Goal: Task Accomplishment & Management: Use online tool/utility

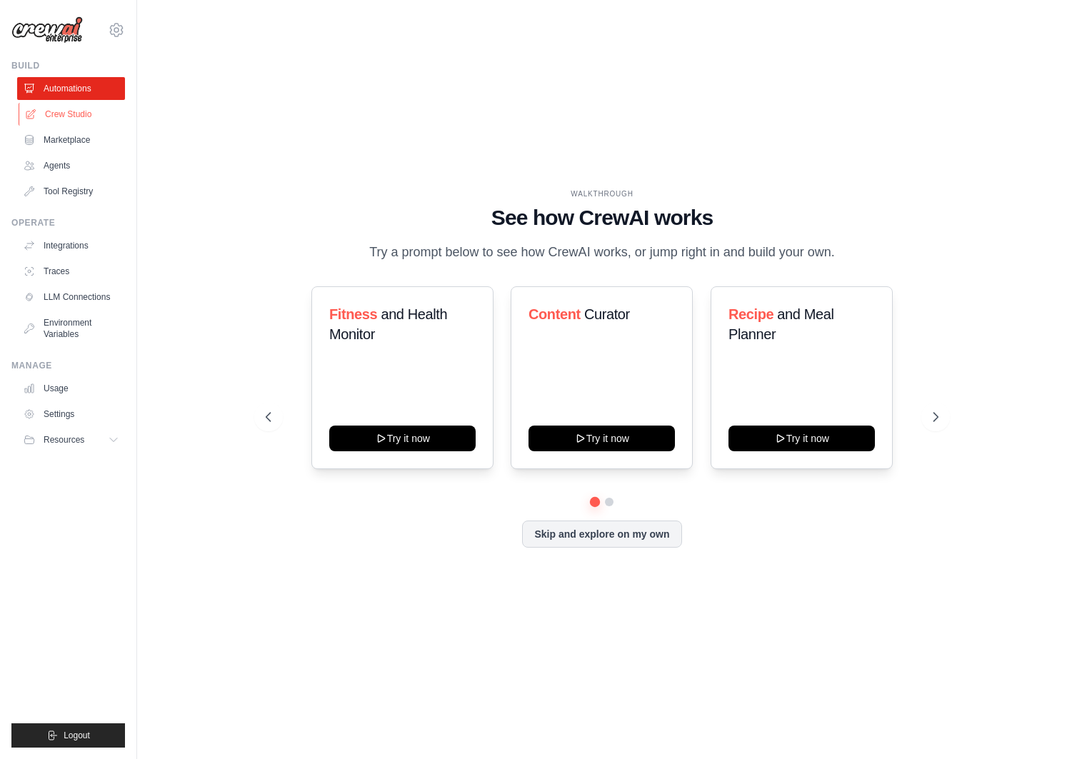
click at [74, 109] on link "Crew Studio" at bounding box center [73, 114] width 108 height 23
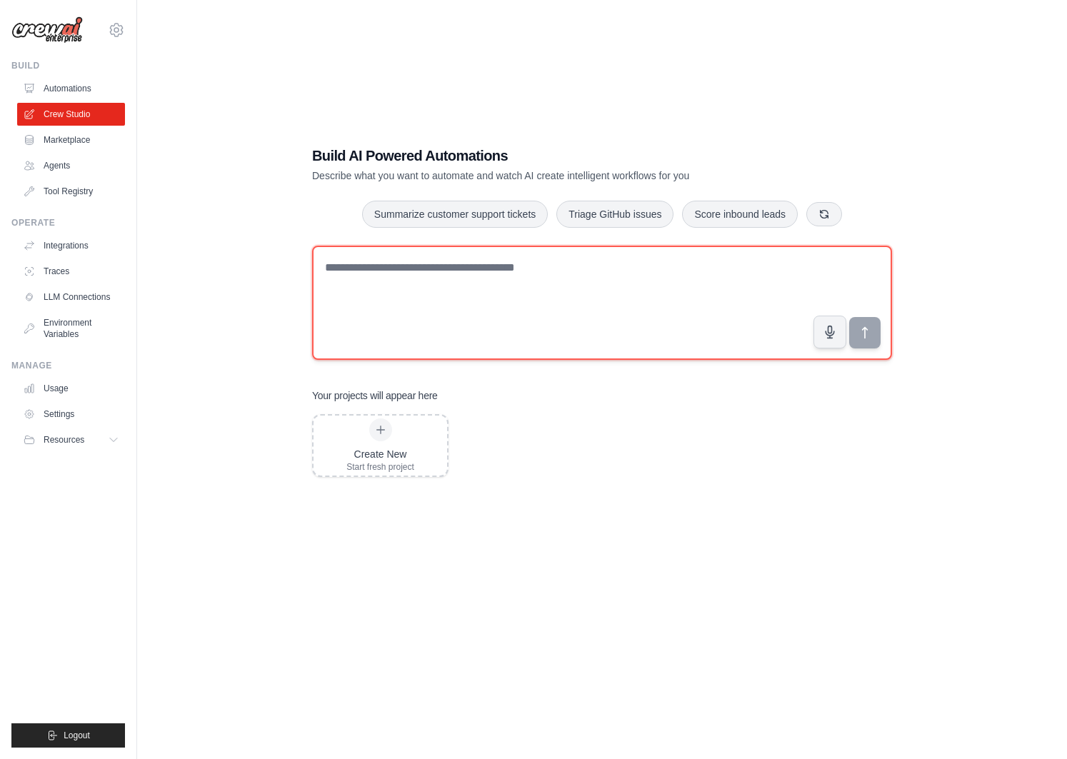
click at [403, 274] on textarea at bounding box center [602, 303] width 580 height 114
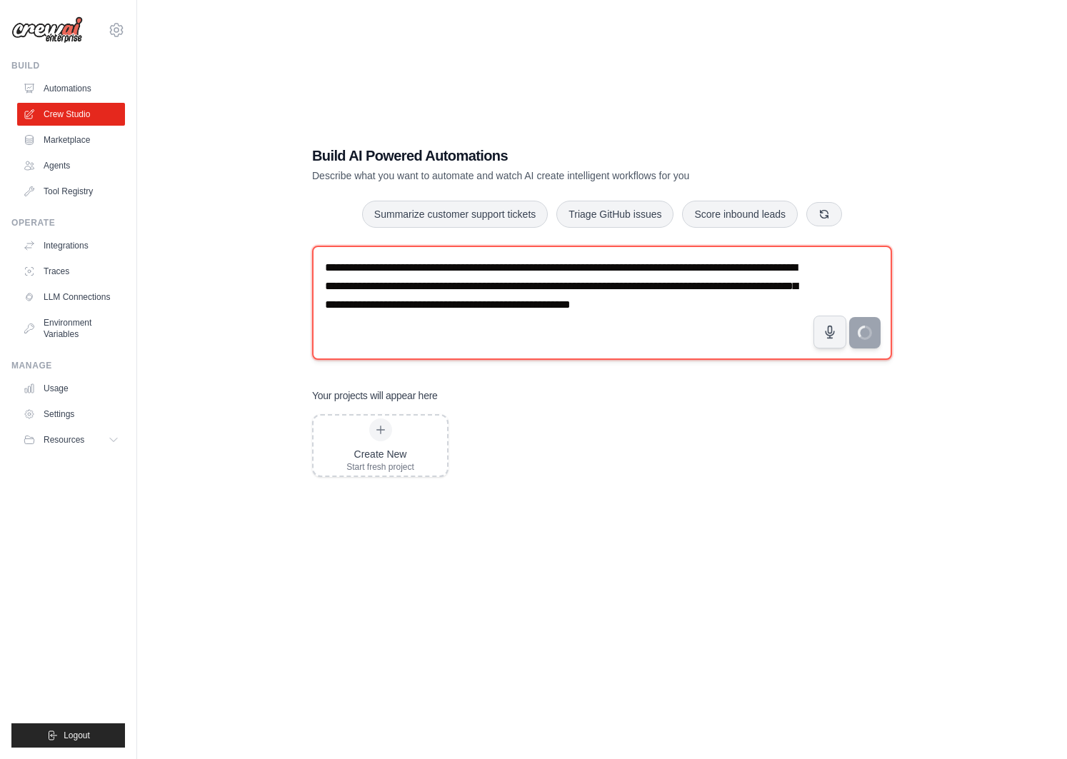
type textarea "**********"
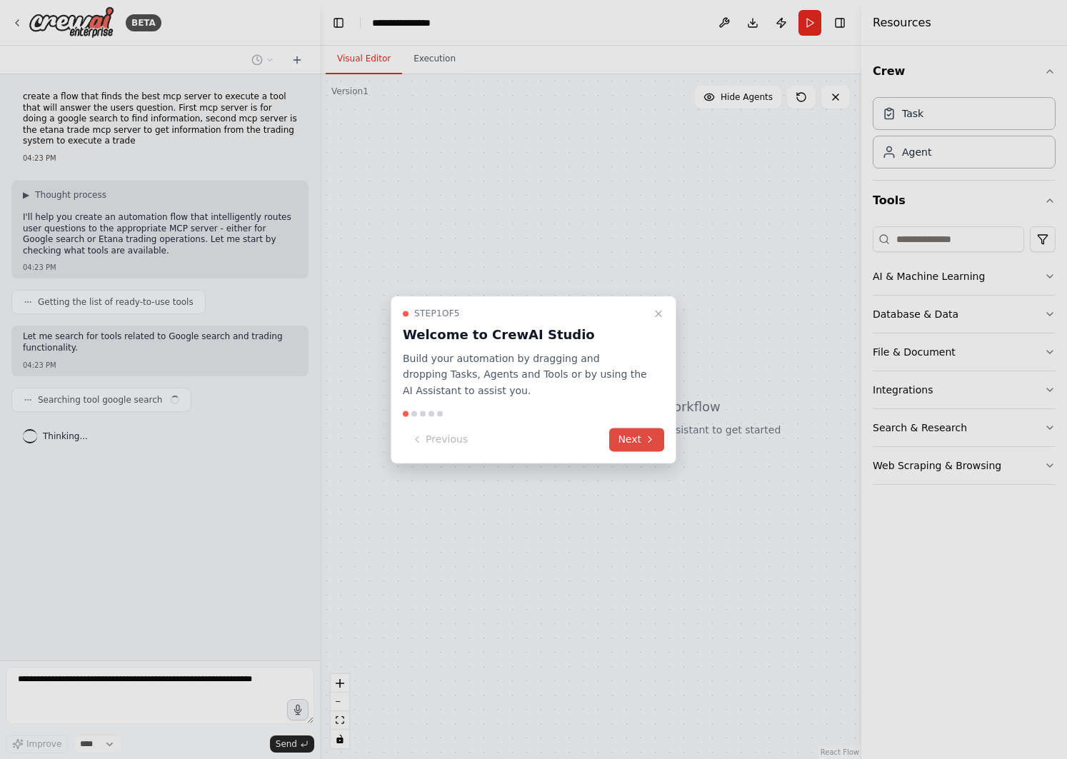
click at [645, 438] on icon at bounding box center [649, 439] width 11 height 11
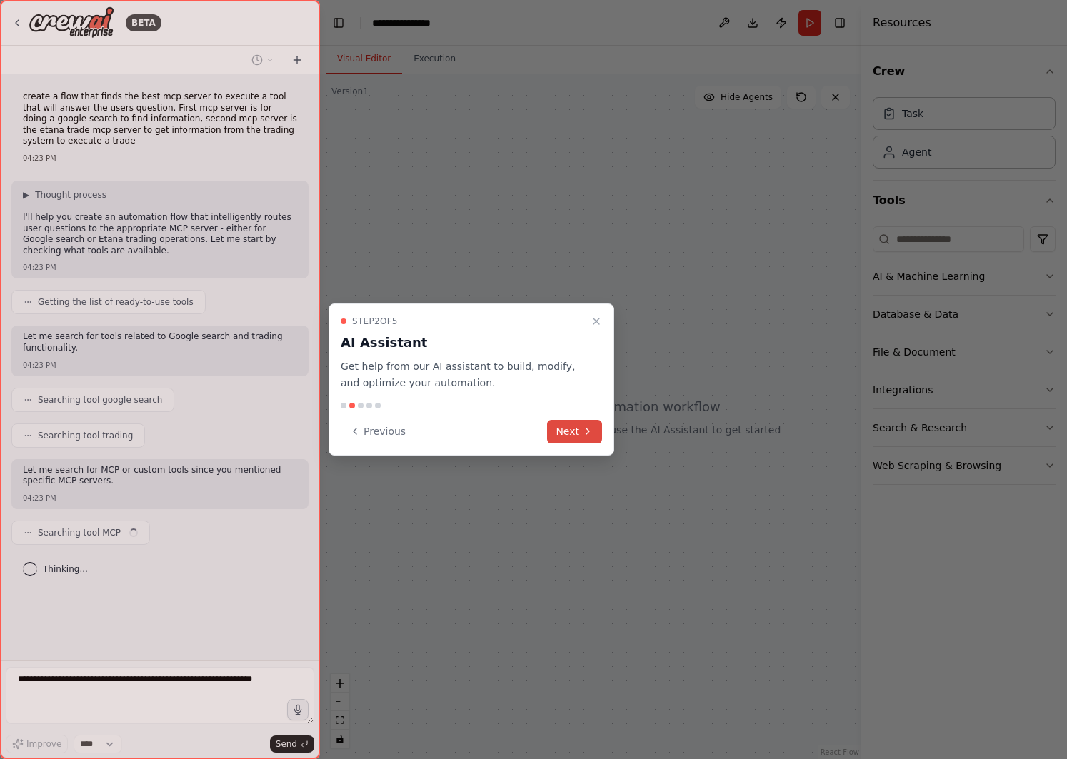
click at [584, 429] on icon at bounding box center [587, 431] width 11 height 11
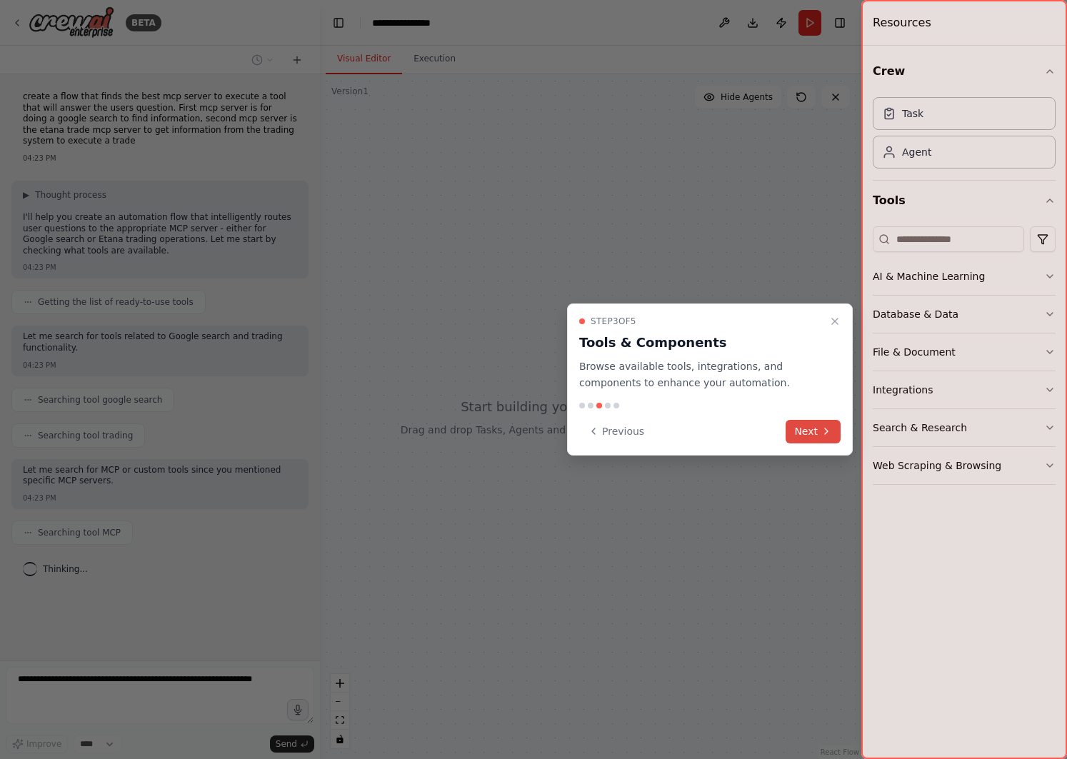
click at [819, 431] on button "Next" at bounding box center [813, 432] width 55 height 24
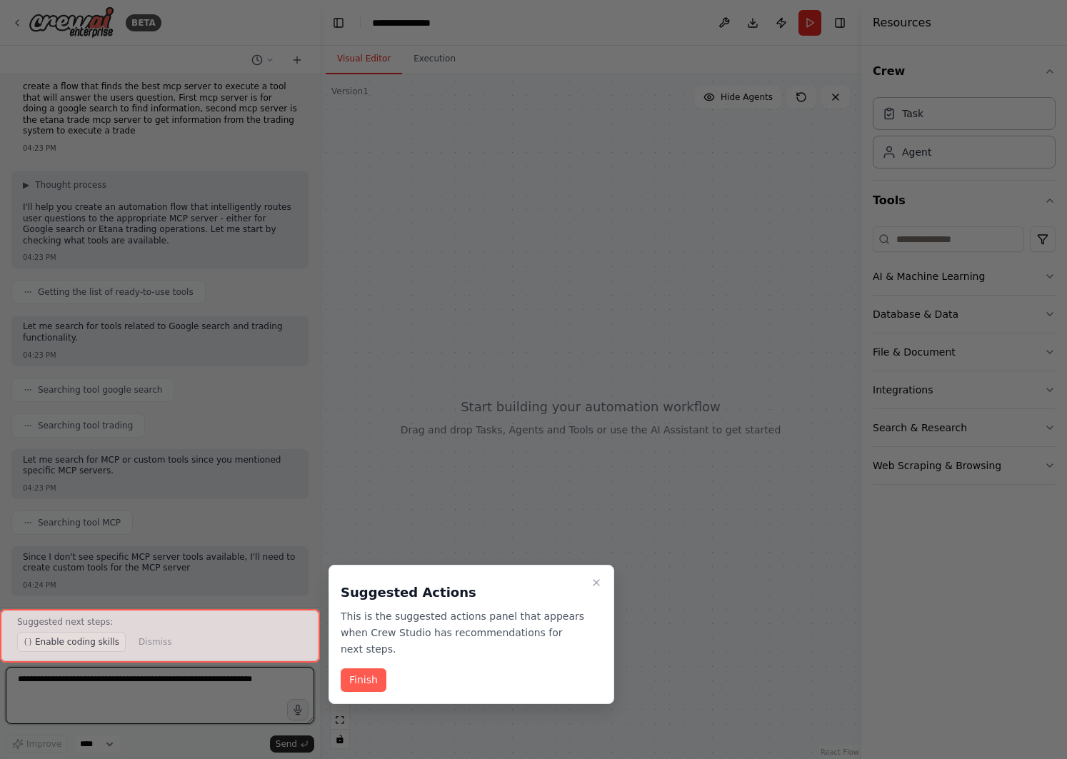
scroll to position [21, 0]
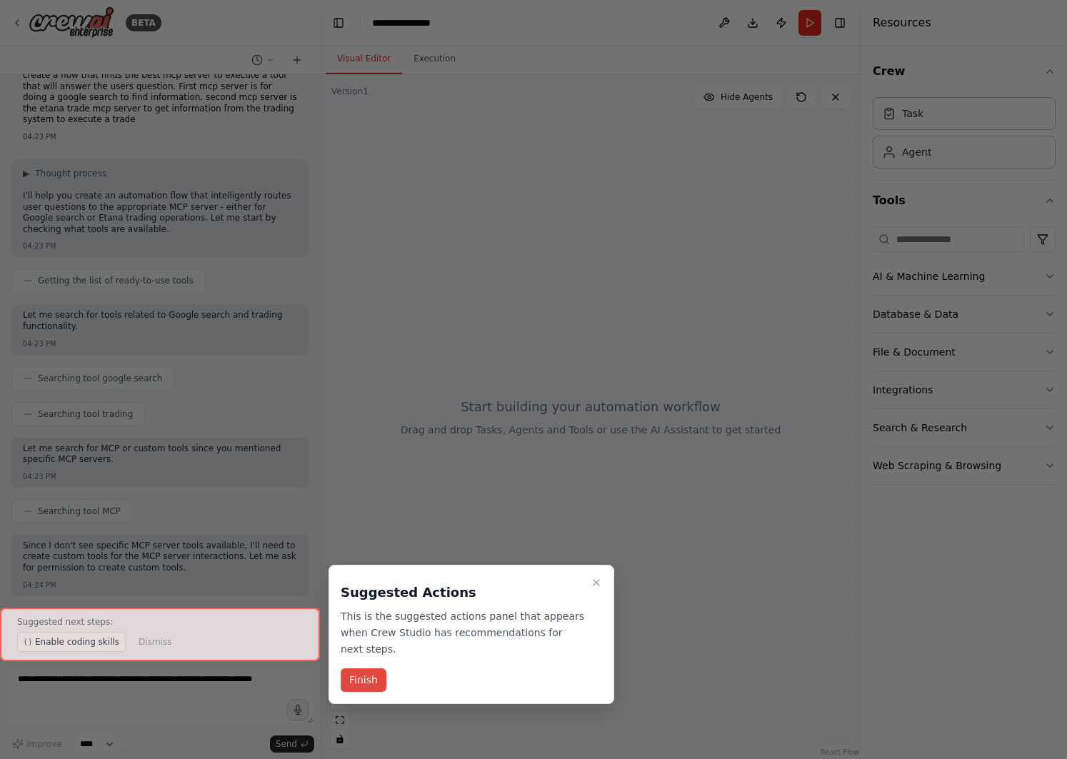
click at [372, 680] on button "Finish" at bounding box center [364, 681] width 46 height 24
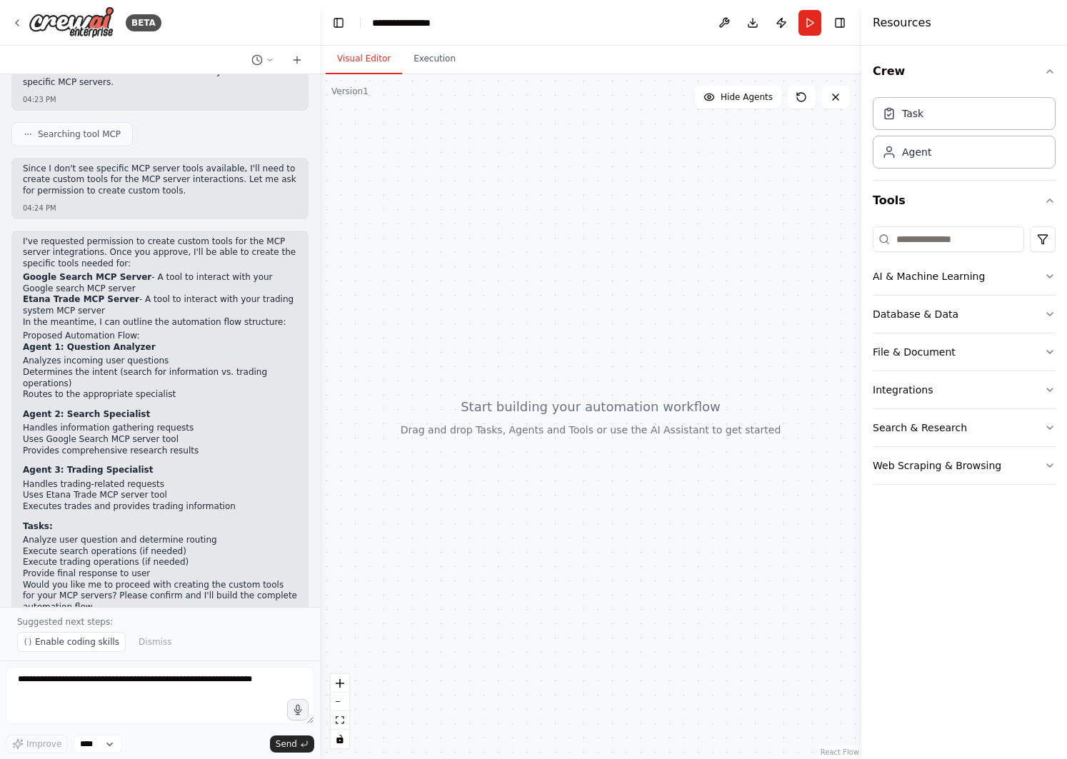
scroll to position [437, 0]
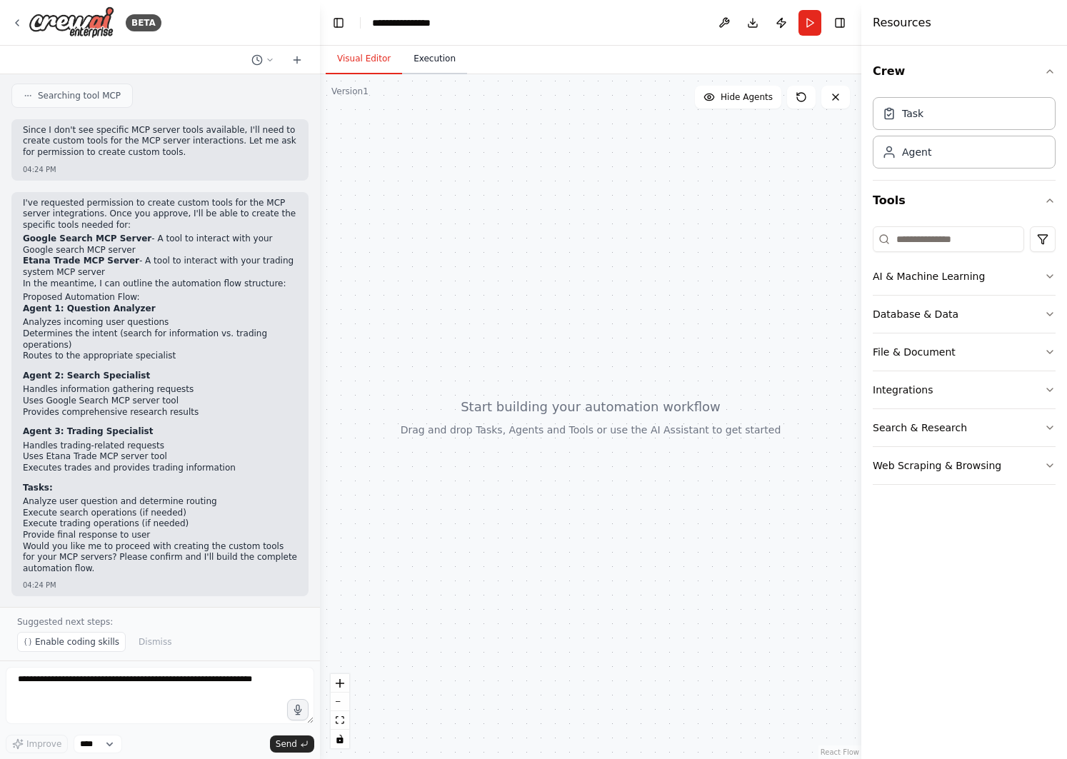
click at [426, 65] on button "Execution" at bounding box center [434, 59] width 65 height 30
click at [366, 57] on button "Visual Editor" at bounding box center [364, 59] width 76 height 30
click at [100, 94] on span "Searching tool MCP" at bounding box center [79, 95] width 83 height 11
click at [1049, 280] on icon "button" at bounding box center [1049, 276] width 11 height 11
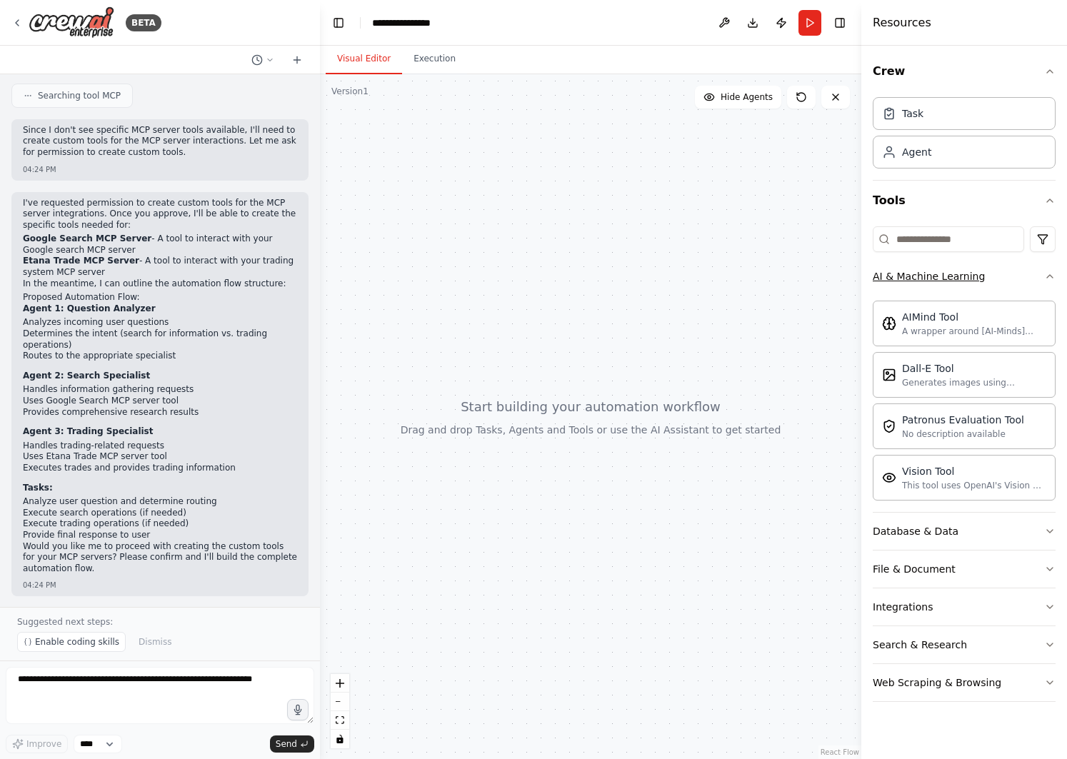
click at [1049, 280] on icon "button" at bounding box center [1049, 276] width 11 height 11
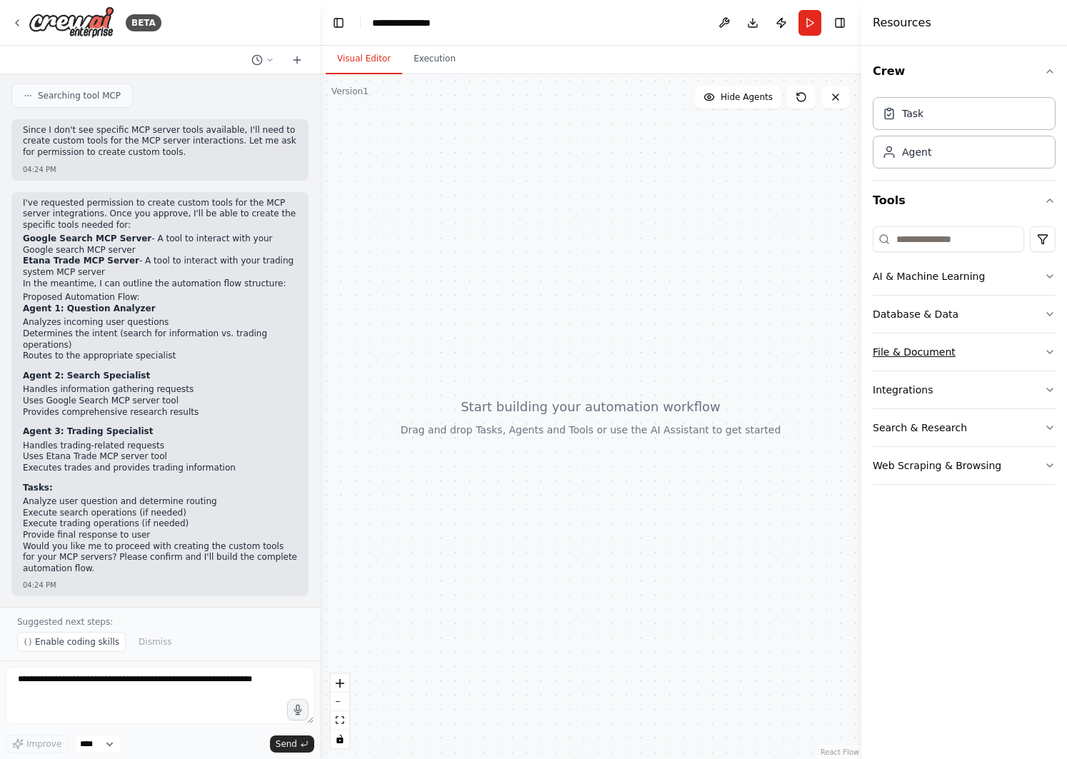
click at [1044, 356] on icon "button" at bounding box center [1049, 351] width 11 height 11
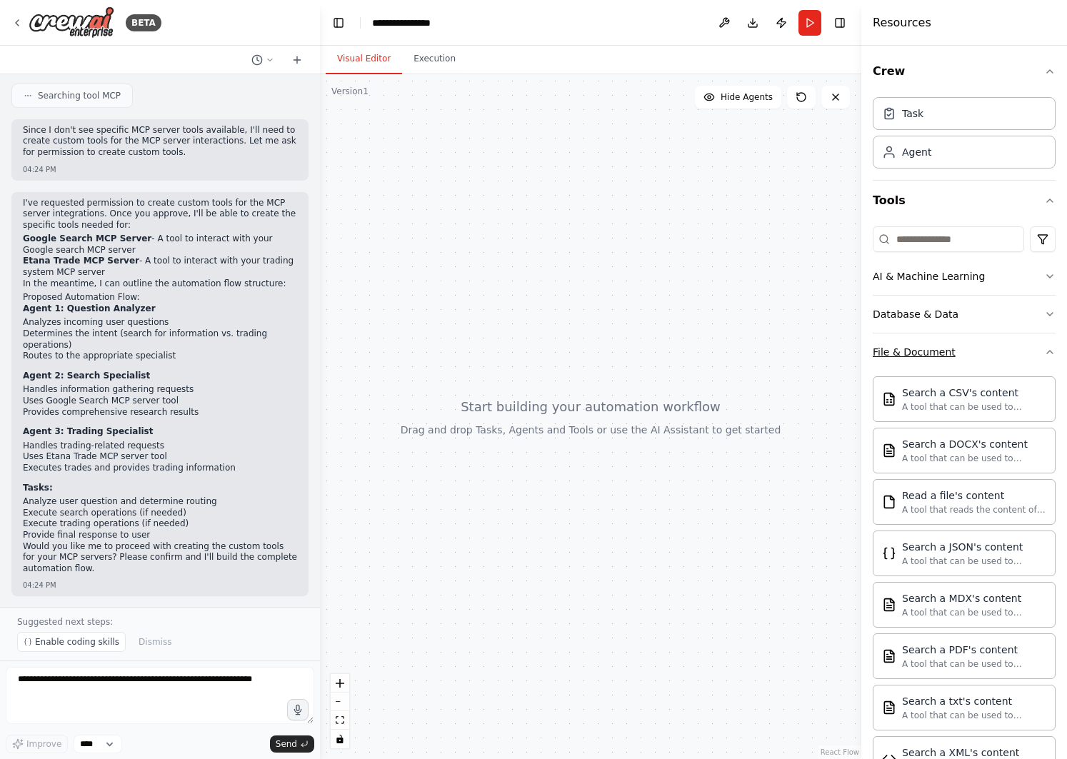
click at [1044, 356] on icon "button" at bounding box center [1049, 351] width 11 height 11
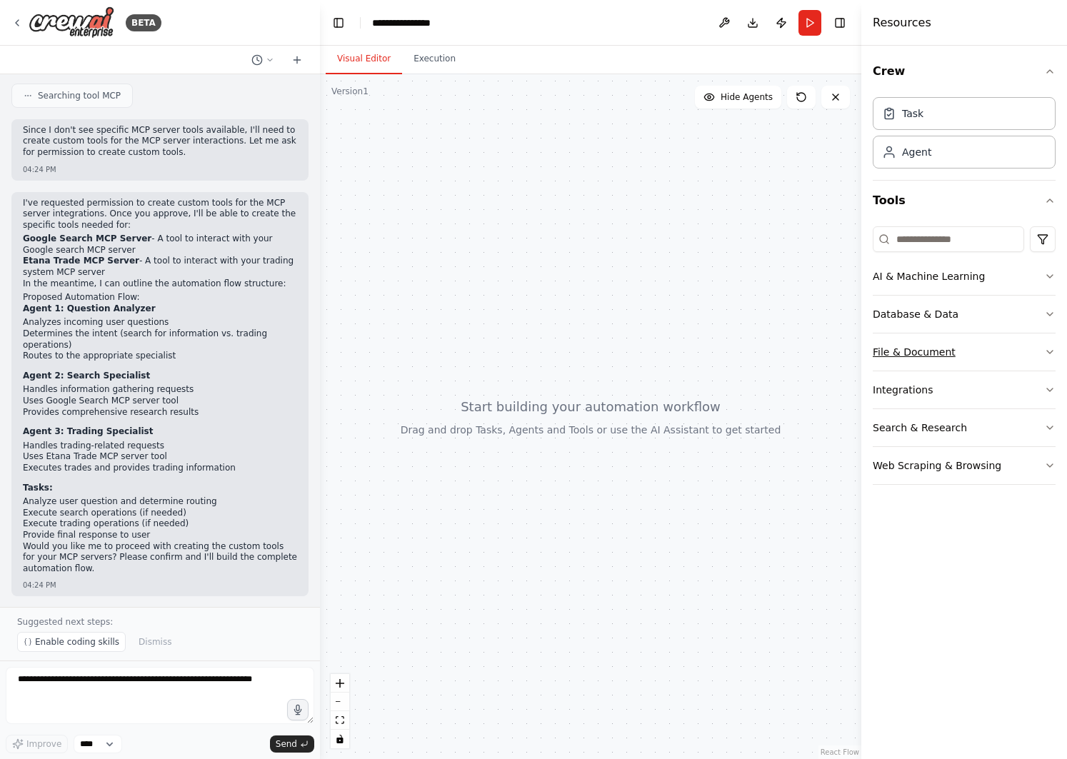
click at [1044, 356] on icon "button" at bounding box center [1049, 351] width 11 height 11
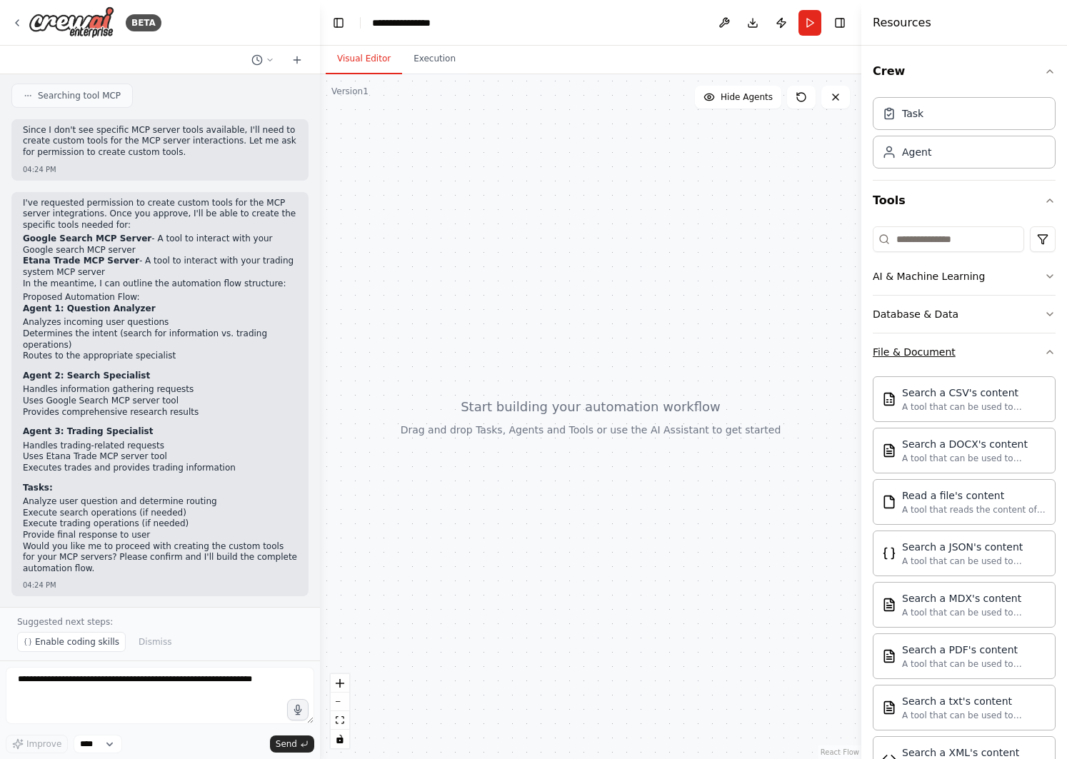
click at [1044, 356] on icon "button" at bounding box center [1049, 351] width 11 height 11
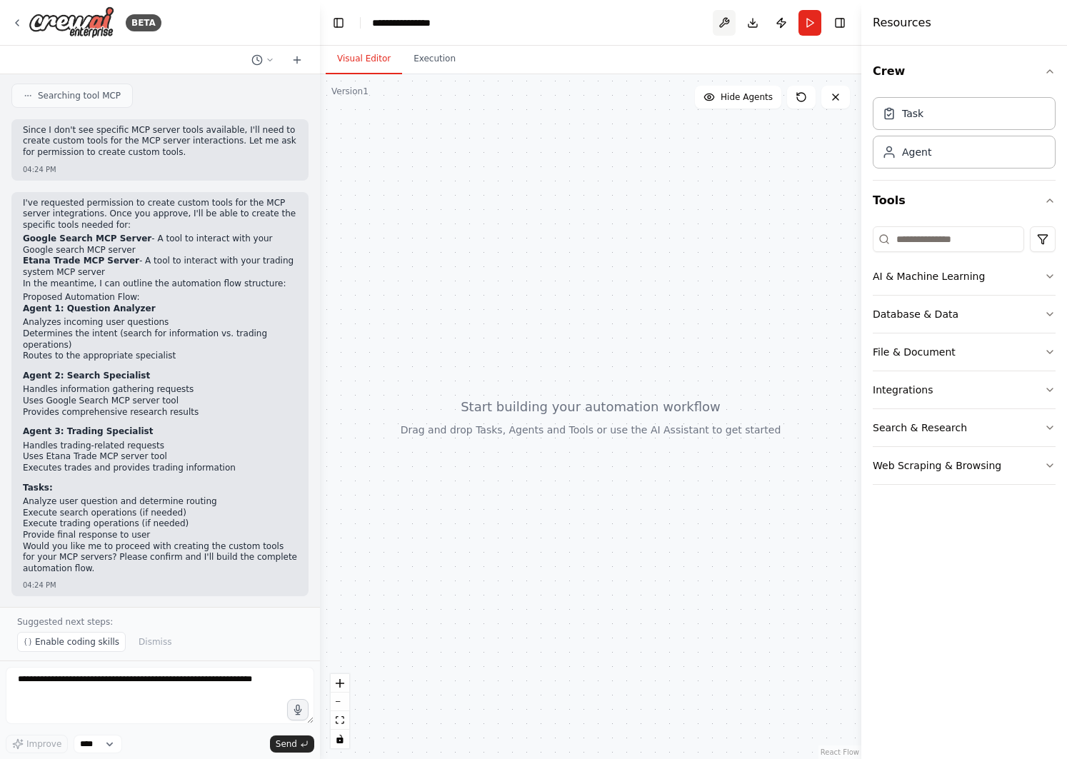
click at [720, 21] on button at bounding box center [724, 23] width 23 height 26
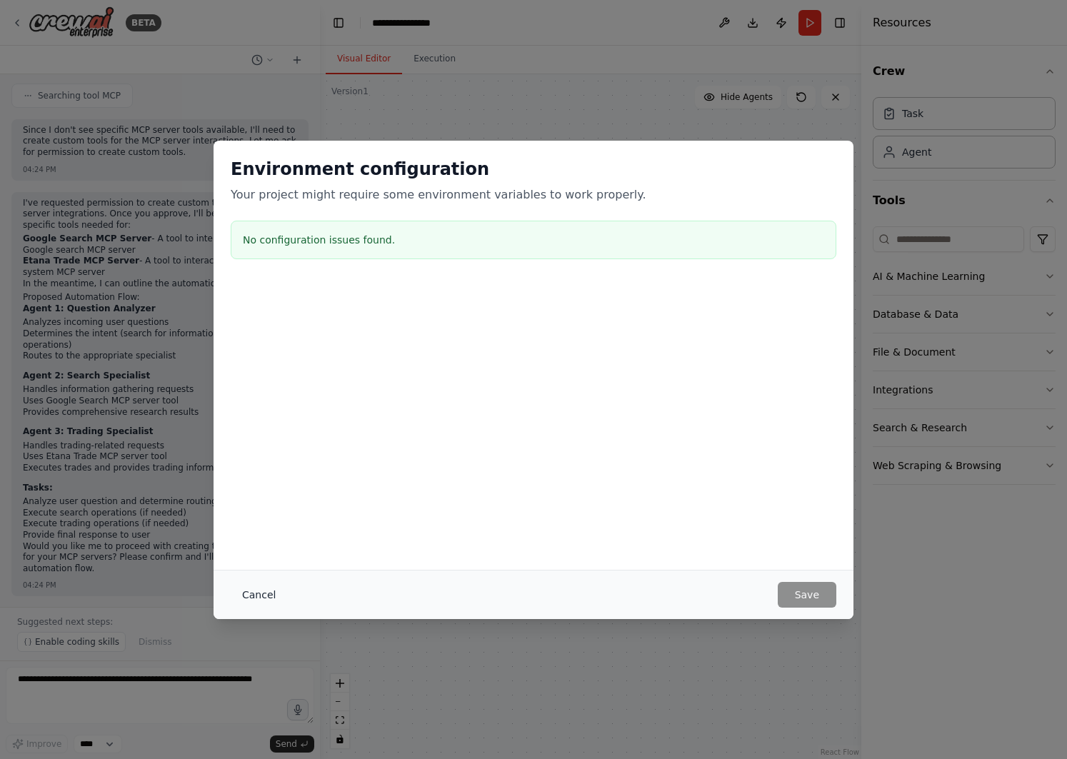
click at [250, 585] on button "Cancel" at bounding box center [259, 595] width 56 height 26
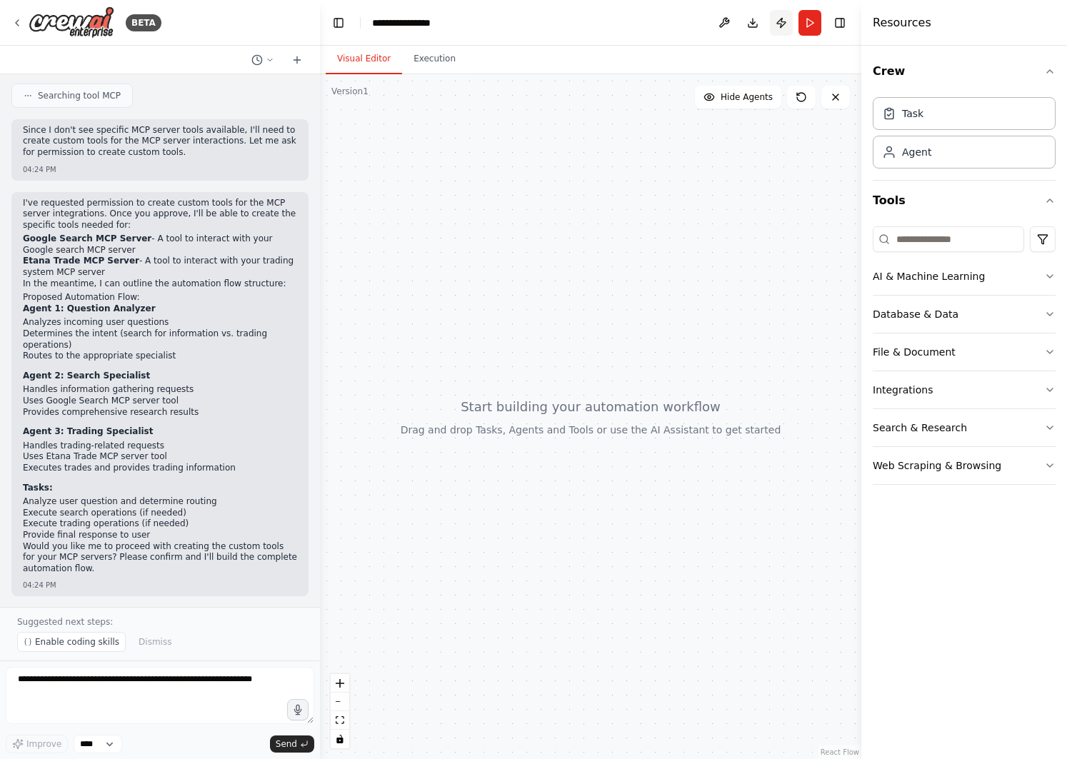
click at [782, 23] on button "Publish" at bounding box center [781, 23] width 23 height 26
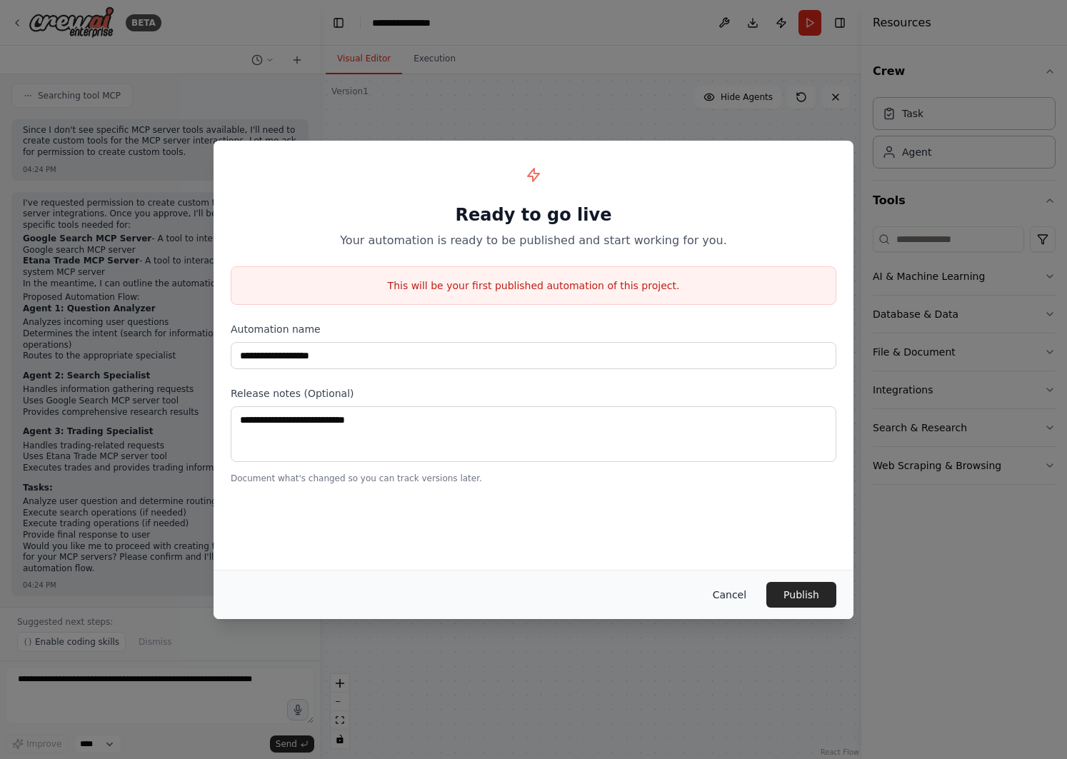
click at [733, 598] on button "Cancel" at bounding box center [729, 595] width 56 height 26
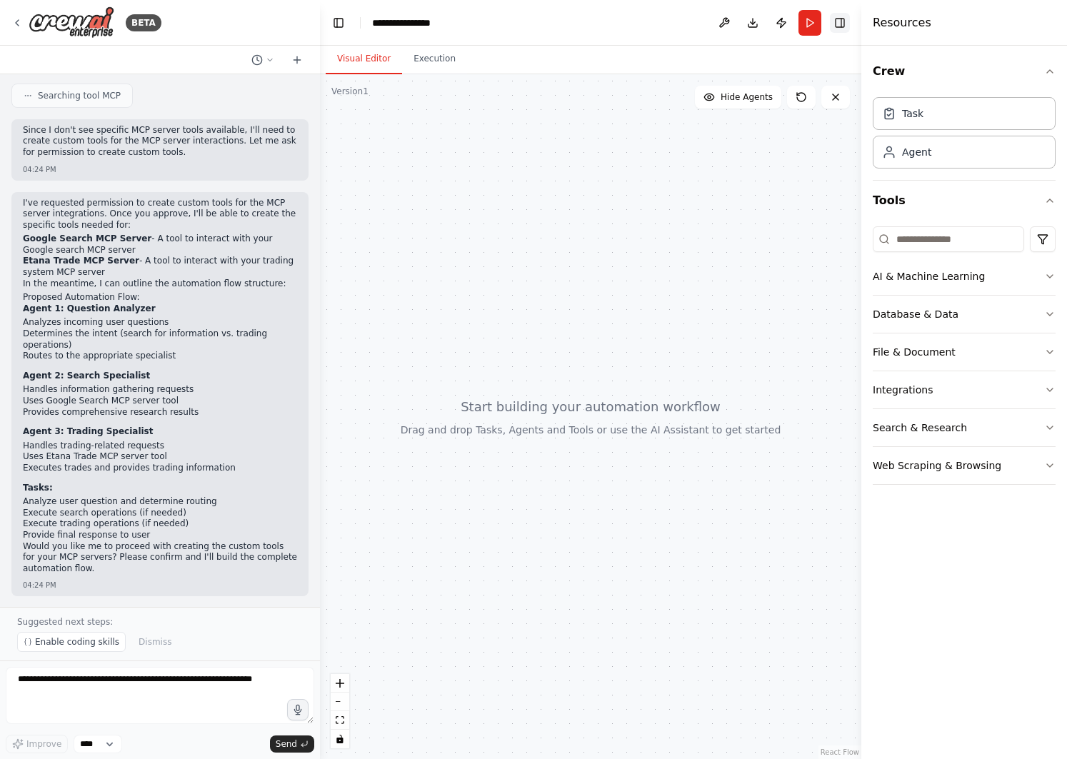
click at [839, 26] on button "Toggle Right Sidebar" at bounding box center [840, 23] width 20 height 20
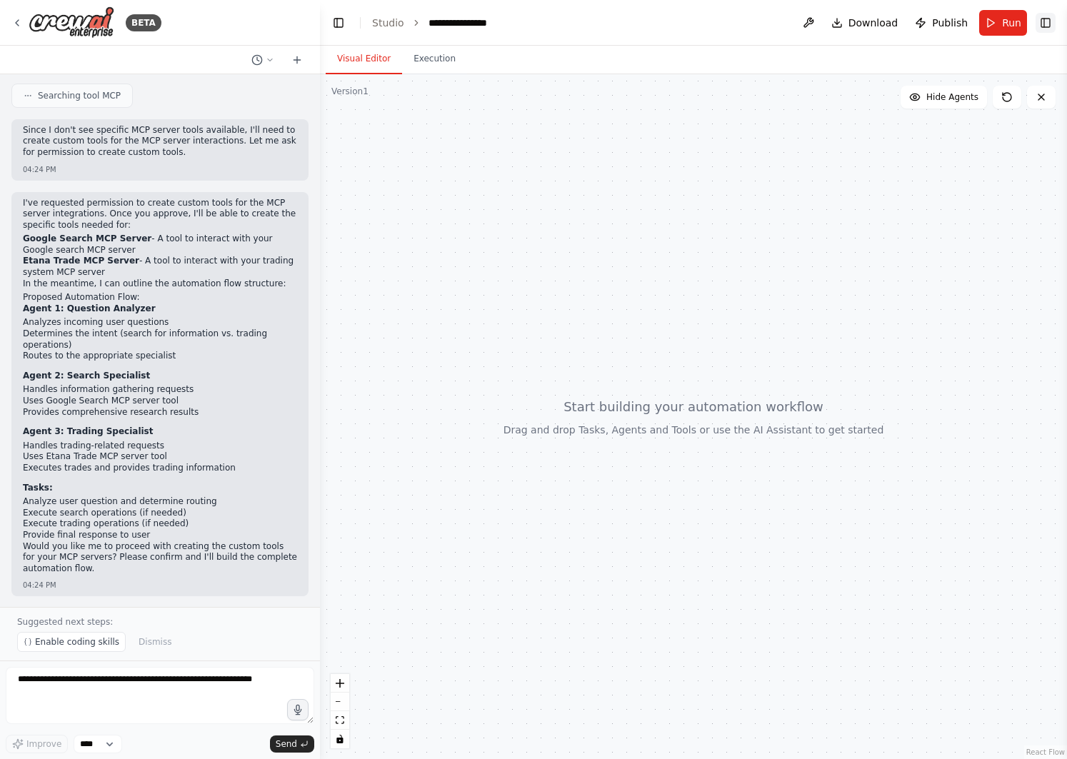
click at [1044, 24] on button "Toggle Right Sidebar" at bounding box center [1046, 23] width 20 height 20
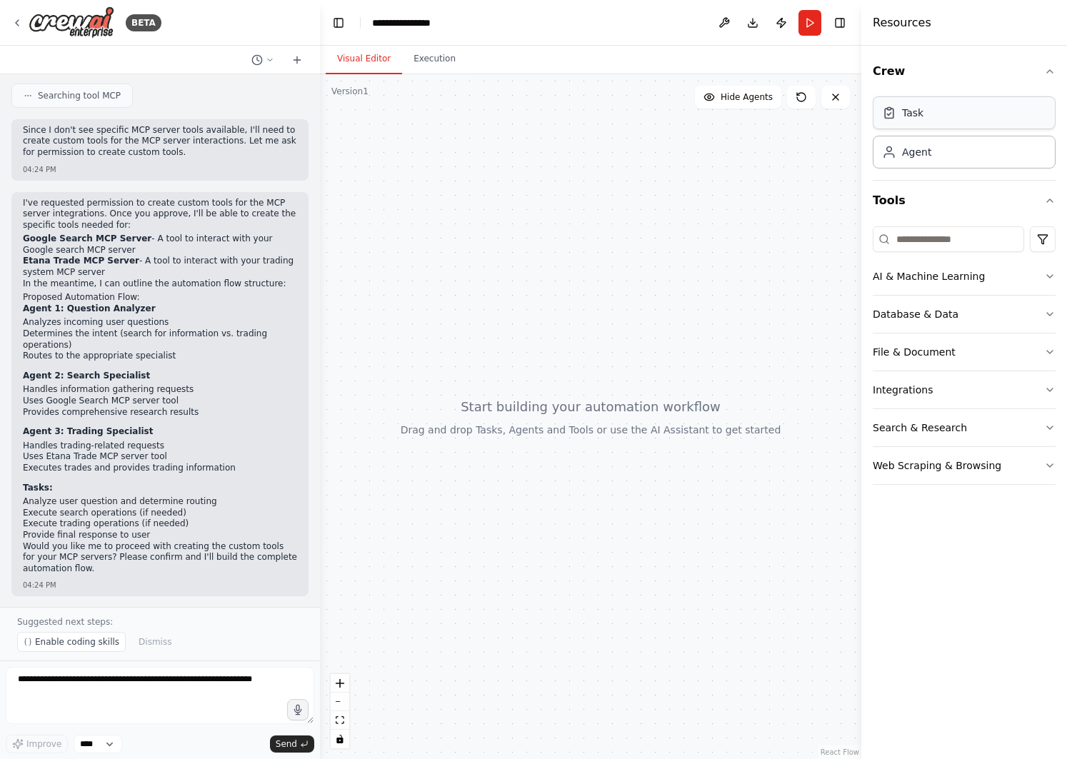
click at [977, 107] on div "Task" at bounding box center [964, 112] width 183 height 33
click at [985, 271] on button "AI & Machine Learning" at bounding box center [964, 276] width 183 height 37
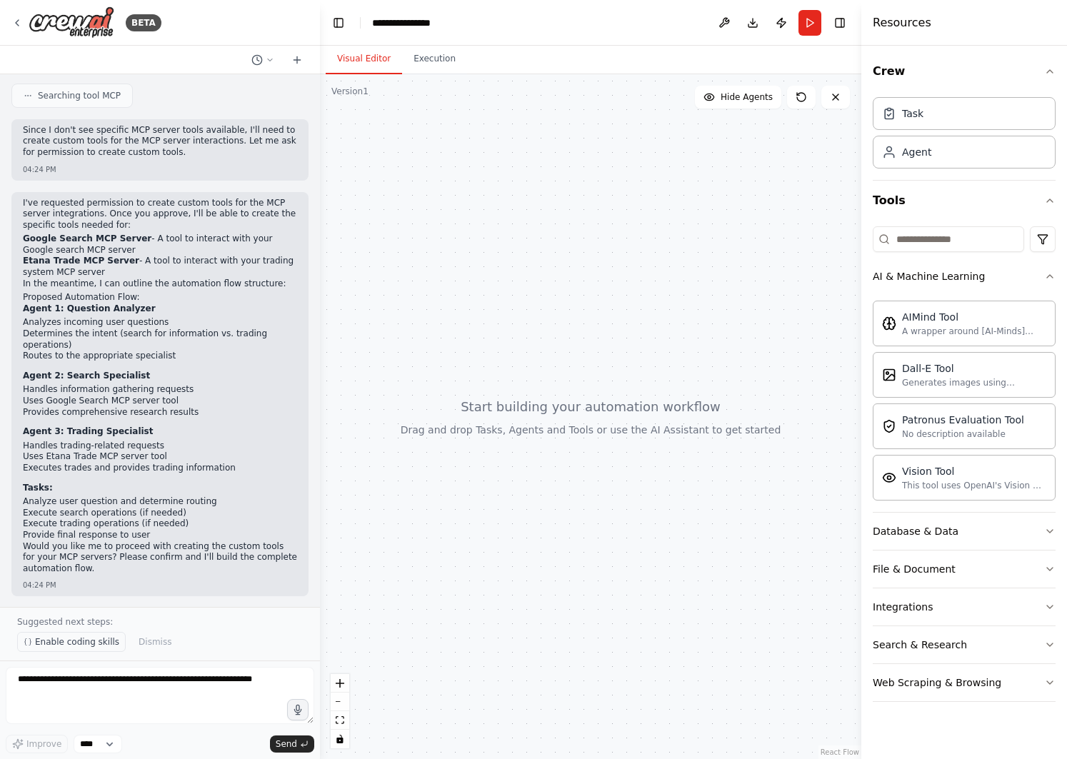
click at [105, 639] on span "Enable coding skills" at bounding box center [77, 641] width 84 height 11
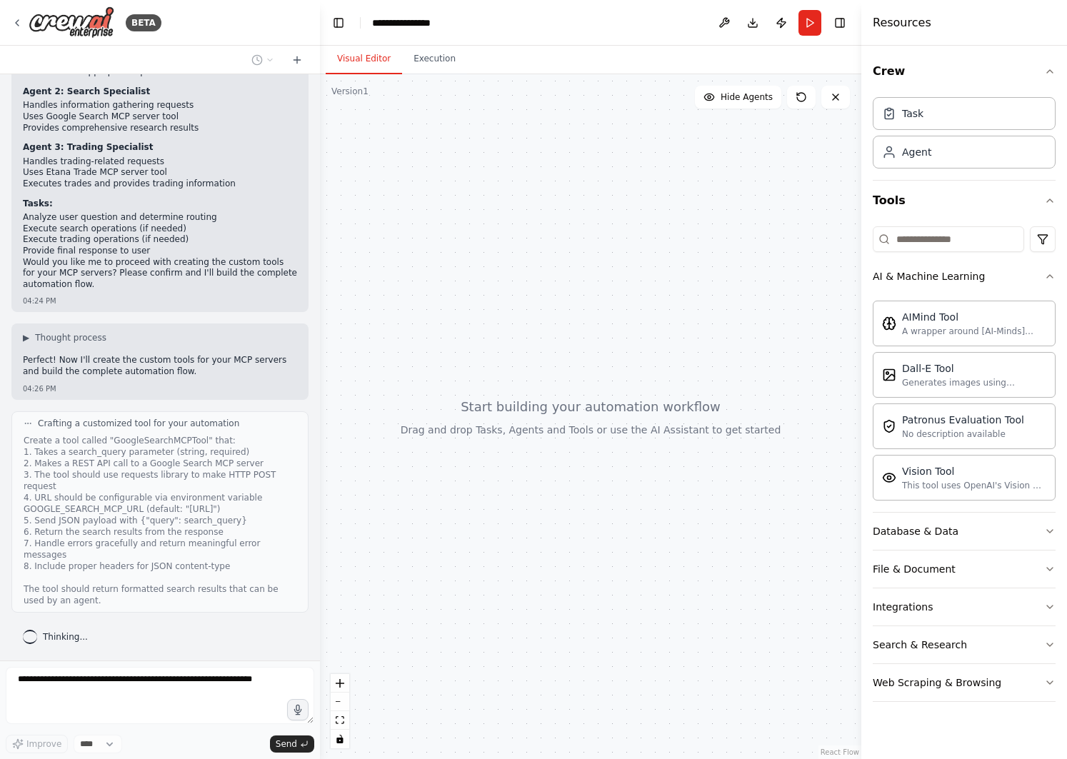
scroll to position [803, 0]
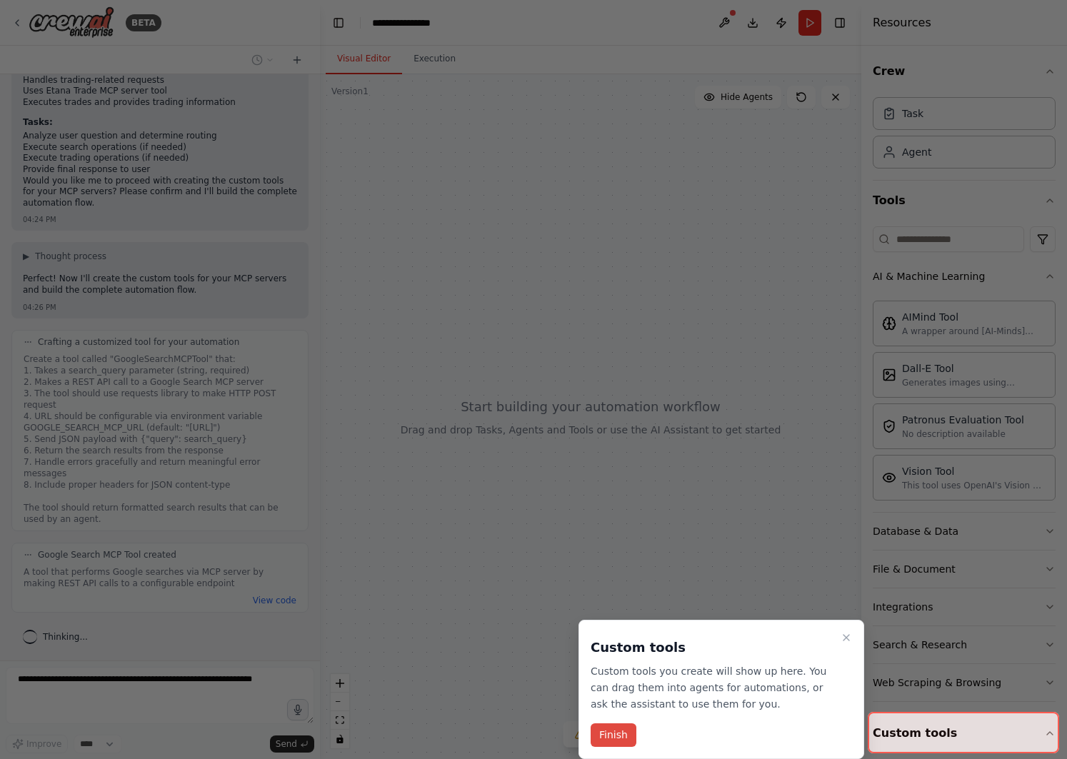
click at [615, 734] on button "Finish" at bounding box center [614, 736] width 46 height 24
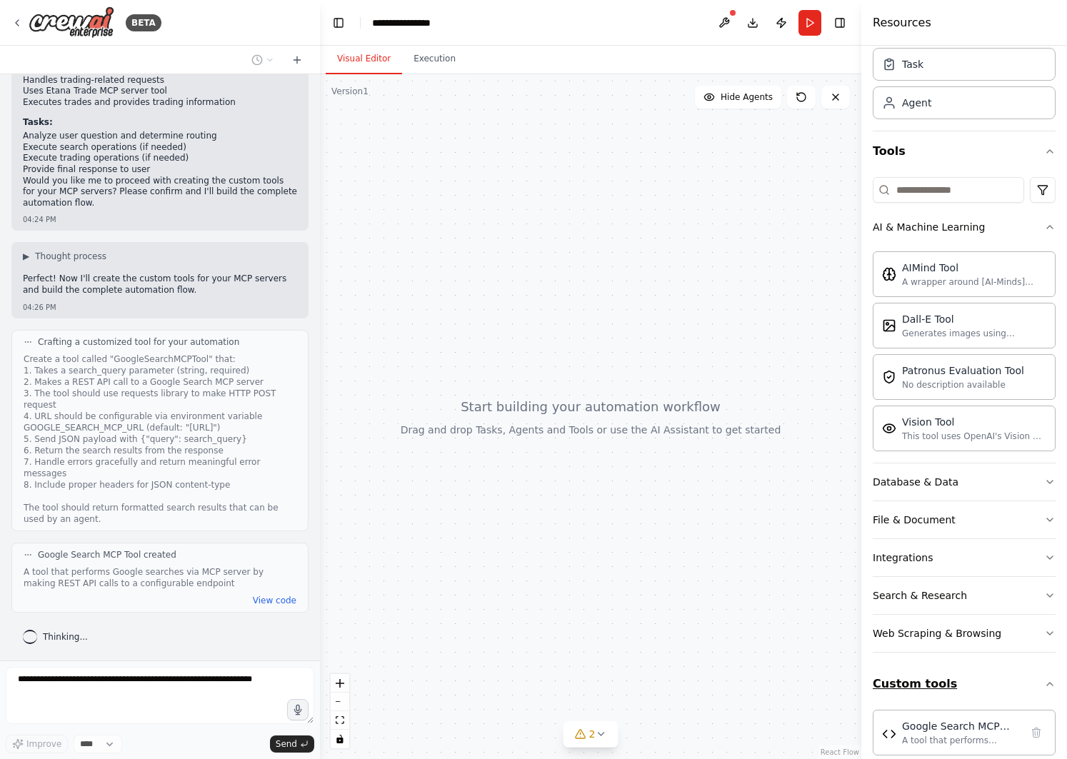
scroll to position [69, 0]
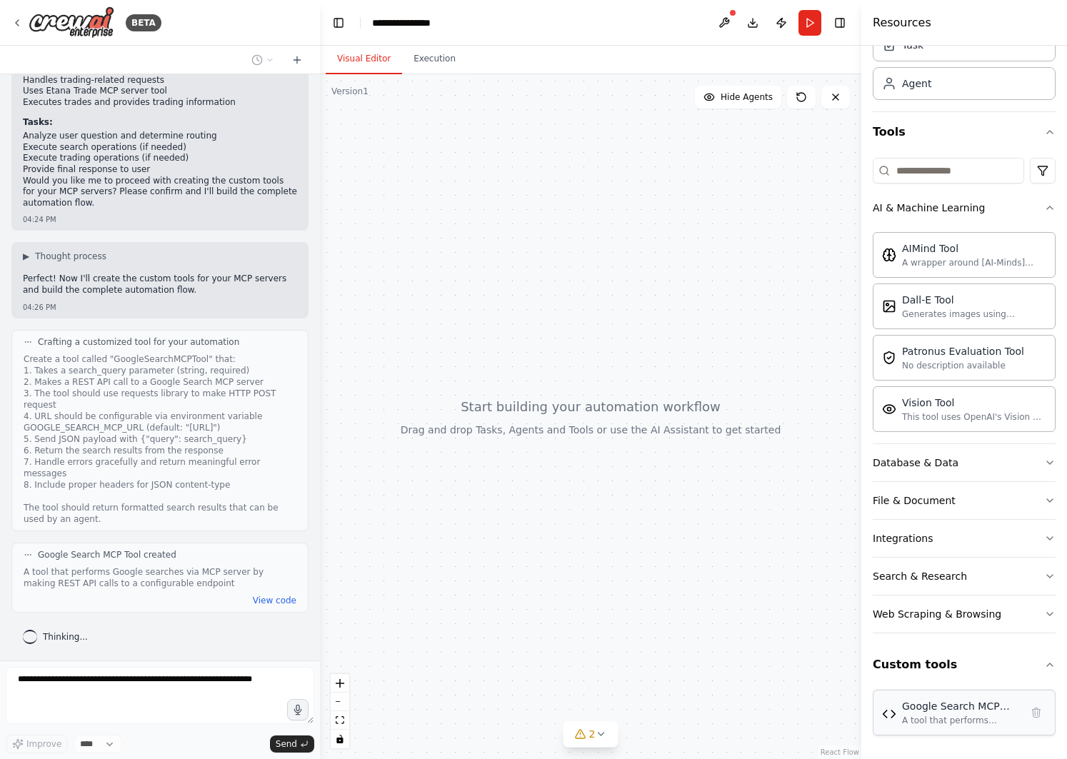
click at [967, 726] on div "A tool that performs Google searches via MCP server by making REST API calls to…" at bounding box center [961, 720] width 119 height 11
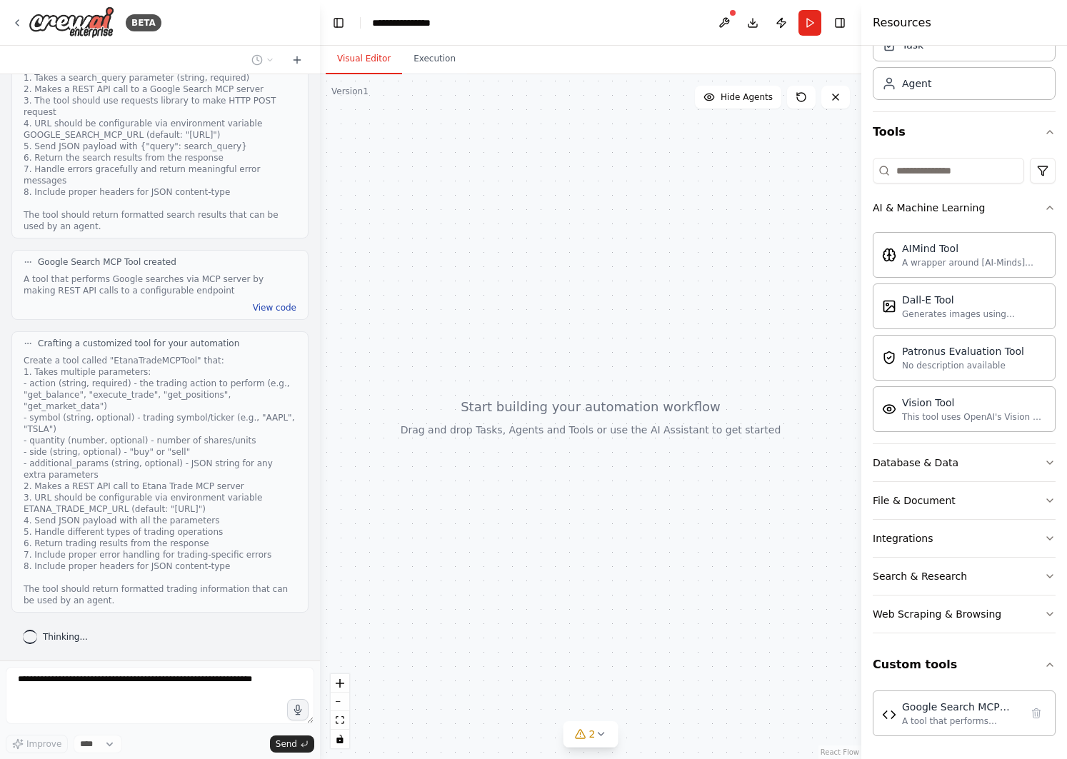
click at [260, 304] on button "View code" at bounding box center [275, 307] width 44 height 11
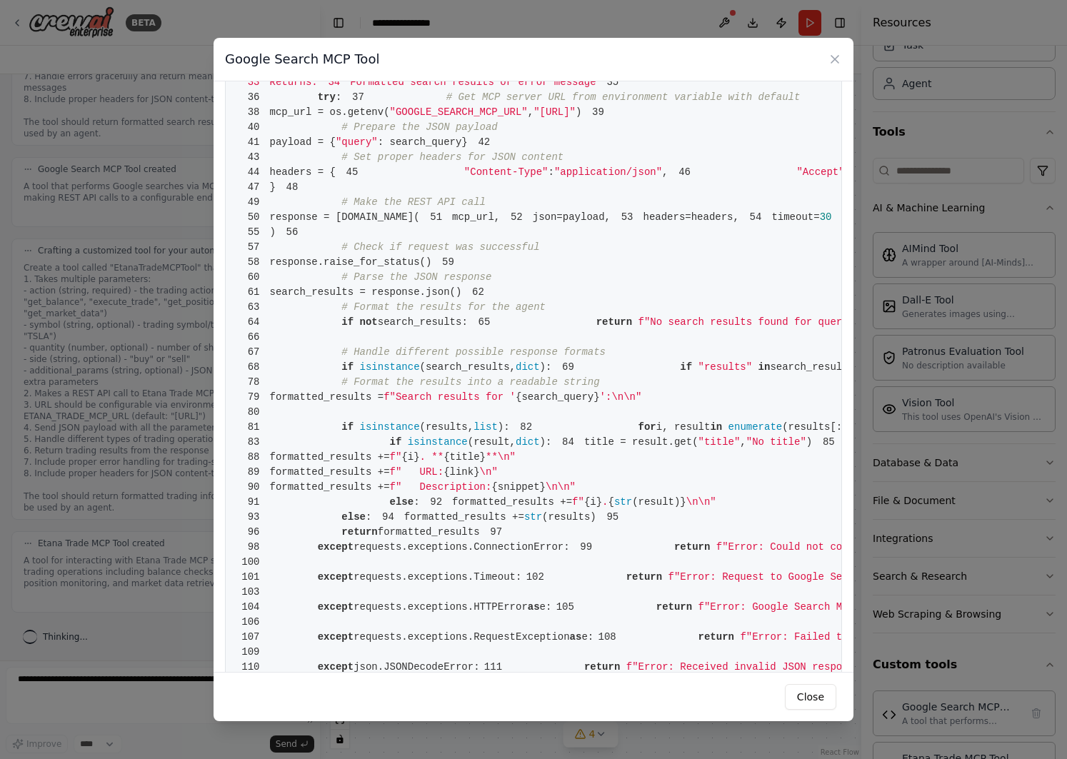
scroll to position [0, 0]
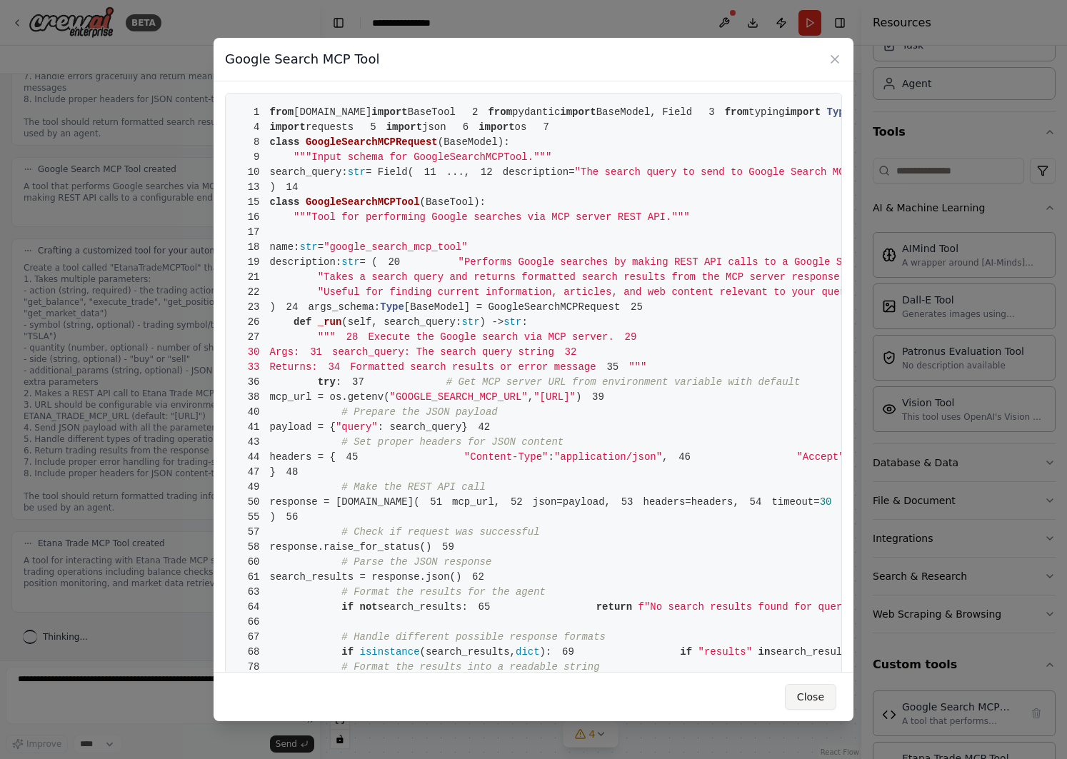
click at [817, 695] on button "Close" at bounding box center [810, 697] width 51 height 26
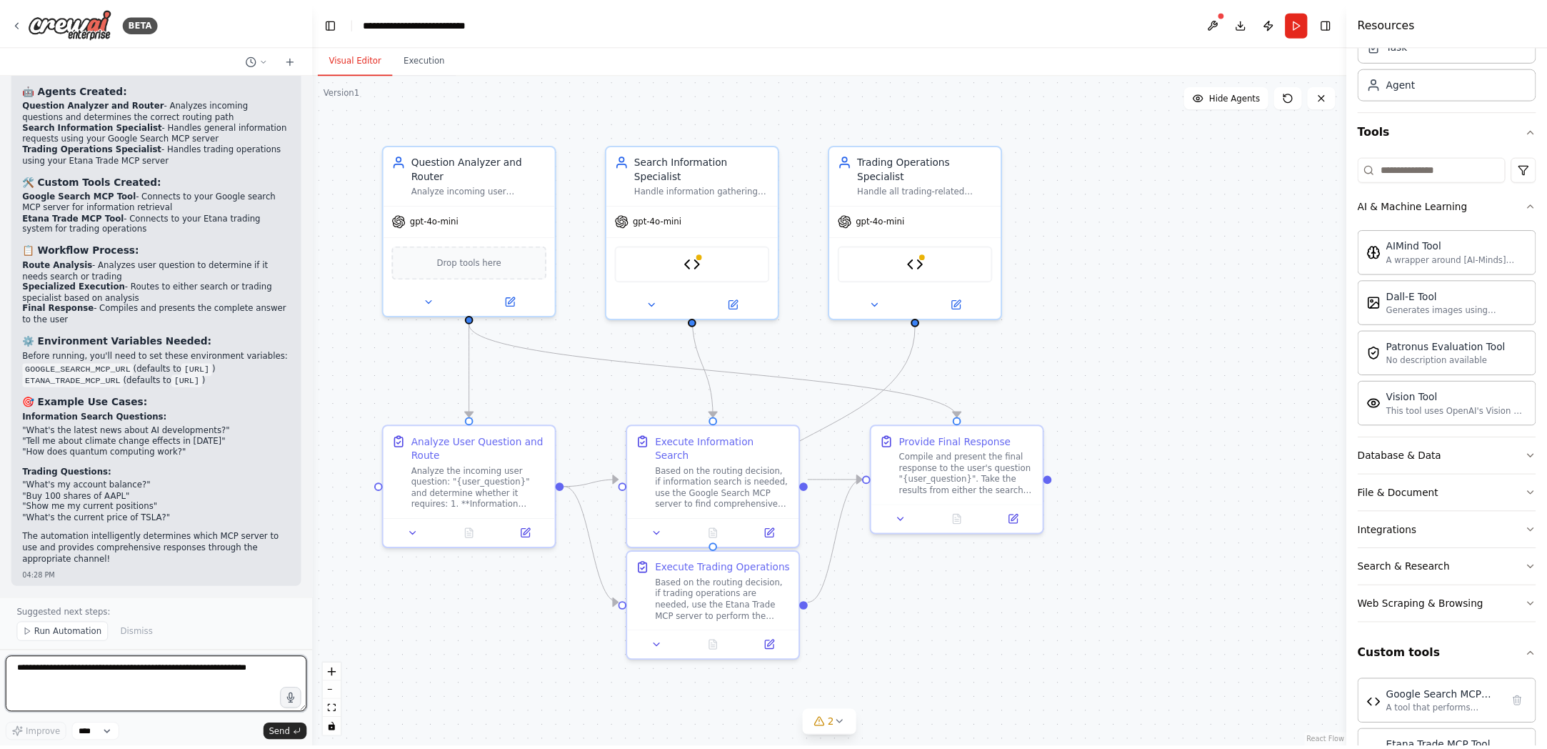
scroll to position [2443, 0]
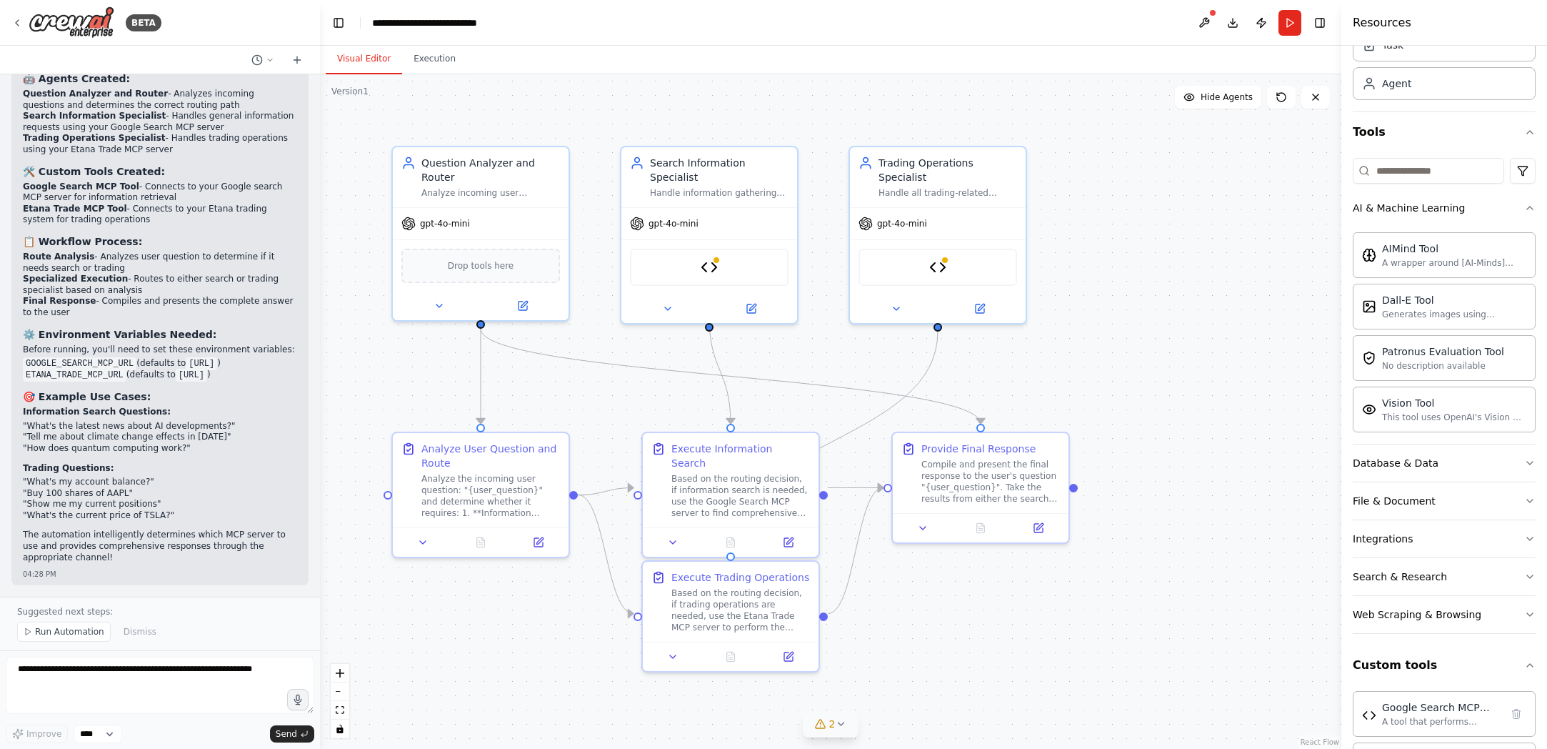
click at [840, 726] on icon at bounding box center [840, 723] width 11 height 11
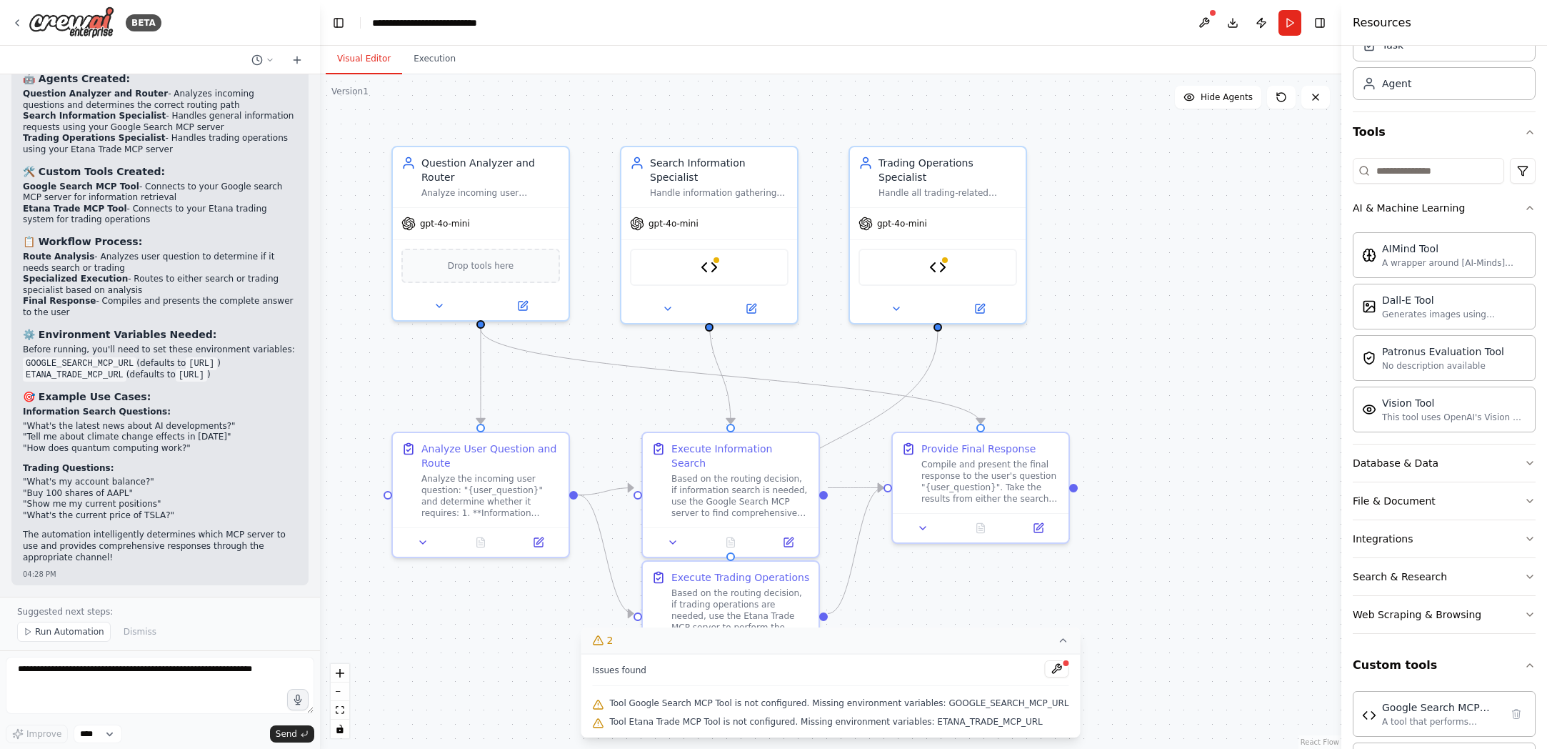
click at [1066, 711] on div ".deletable-edge-delete-btn { width: 20px; height: 20px; border: 0px solid #ffff…" at bounding box center [830, 411] width 1021 height 674
click at [1066, 634] on div ".deletable-edge-delete-btn { width: 20px; height: 20px; border: 0px solid #ffff…" at bounding box center [830, 411] width 1021 height 674
click at [1059, 641] on icon at bounding box center [1063, 639] width 11 height 11
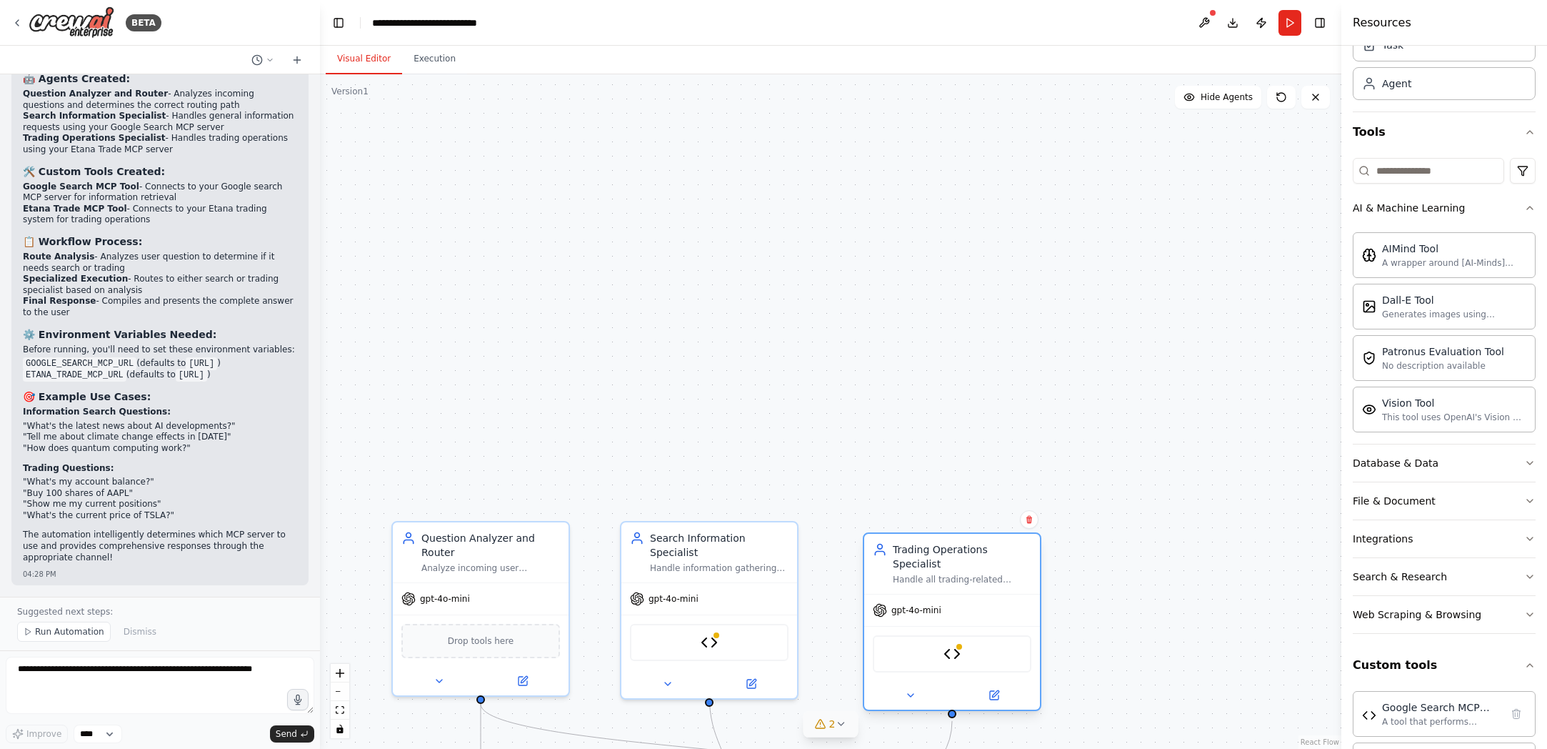
drag, startPoint x: 1018, startPoint y: 199, endPoint x: 1036, endPoint y: 585, distance: 386.1
click at [1036, 585] on div "Trading Operations Specialist Handle all trading-related requests by using the …" at bounding box center [952, 564] width 176 height 60
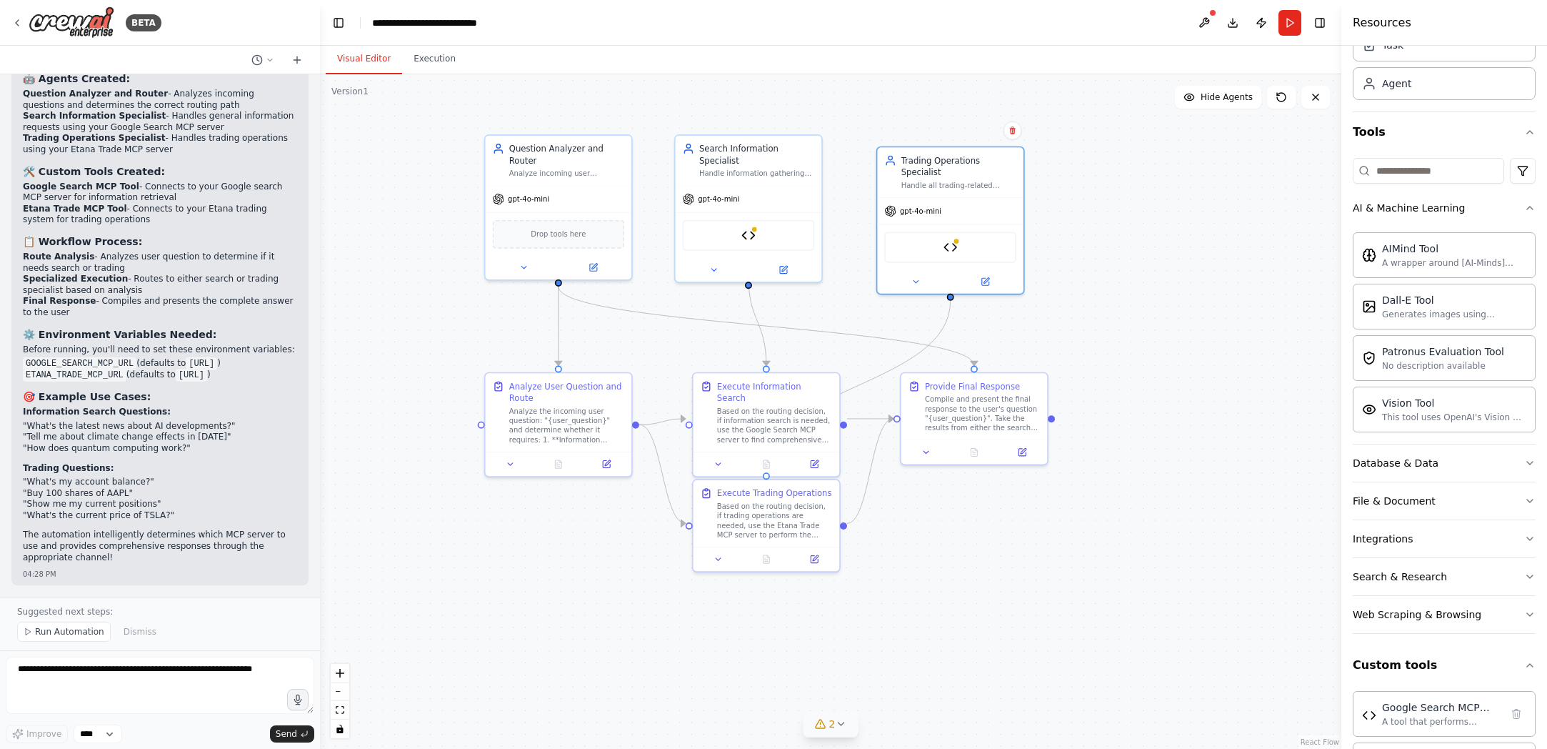
drag, startPoint x: 1167, startPoint y: 589, endPoint x: 1129, endPoint y: 191, distance: 399.6
click at [1066, 191] on div ".deletable-edge-delete-btn { width: 20px; height: 20px; border: 0px solid #ffff…" at bounding box center [830, 411] width 1021 height 674
drag, startPoint x: 984, startPoint y: 216, endPoint x: 984, endPoint y: 201, distance: 15.0
click at [984, 201] on div "gpt-4o-mini" at bounding box center [950, 197] width 146 height 26
click at [790, 226] on div "Google Search MCP Tool" at bounding box center [749, 232] width 132 height 31
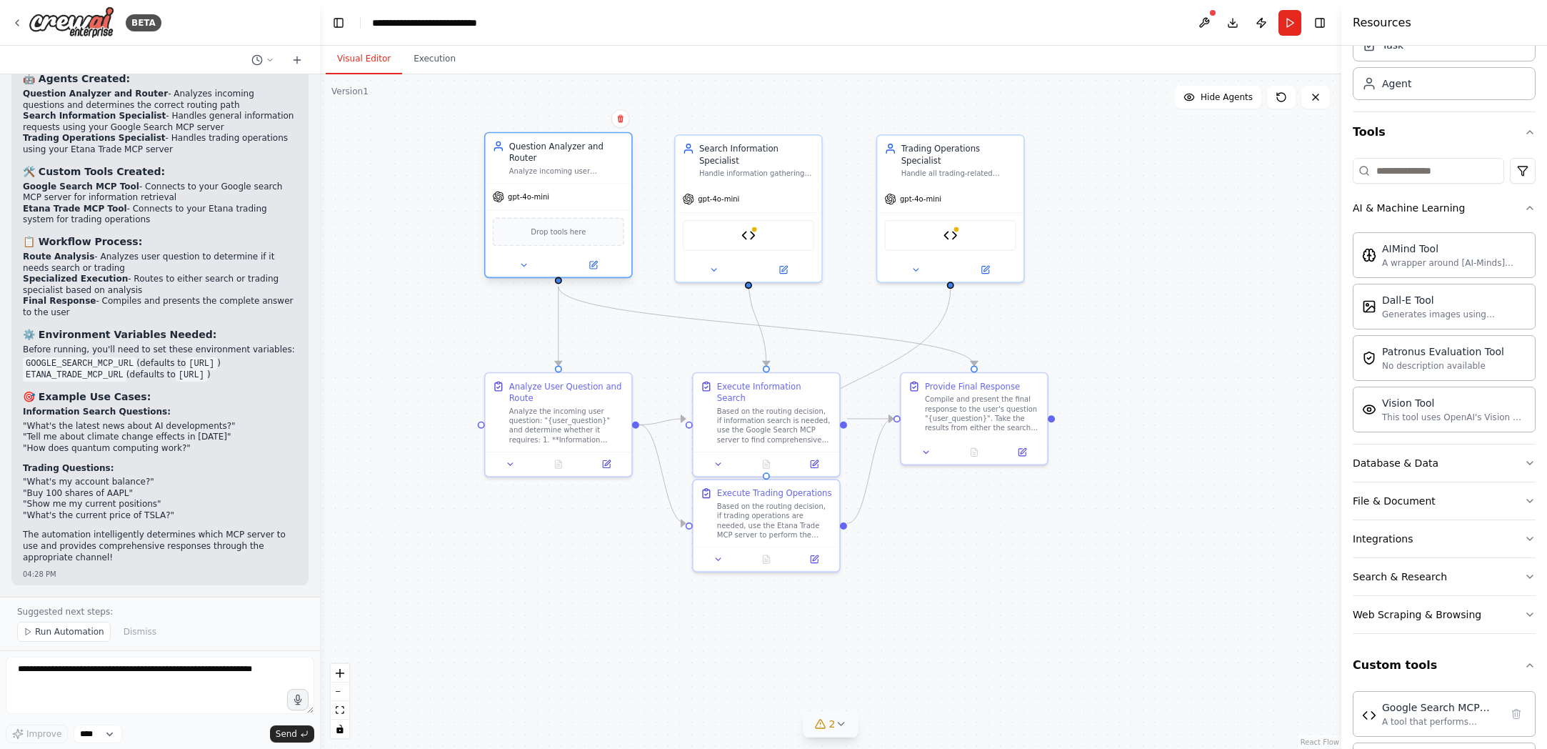
click at [576, 221] on div "Drop tools here" at bounding box center [559, 231] width 132 height 29
click at [578, 237] on span "Drop tools here" at bounding box center [558, 232] width 55 height 12
click at [72, 633] on span "Run Automation" at bounding box center [69, 631] width 69 height 11
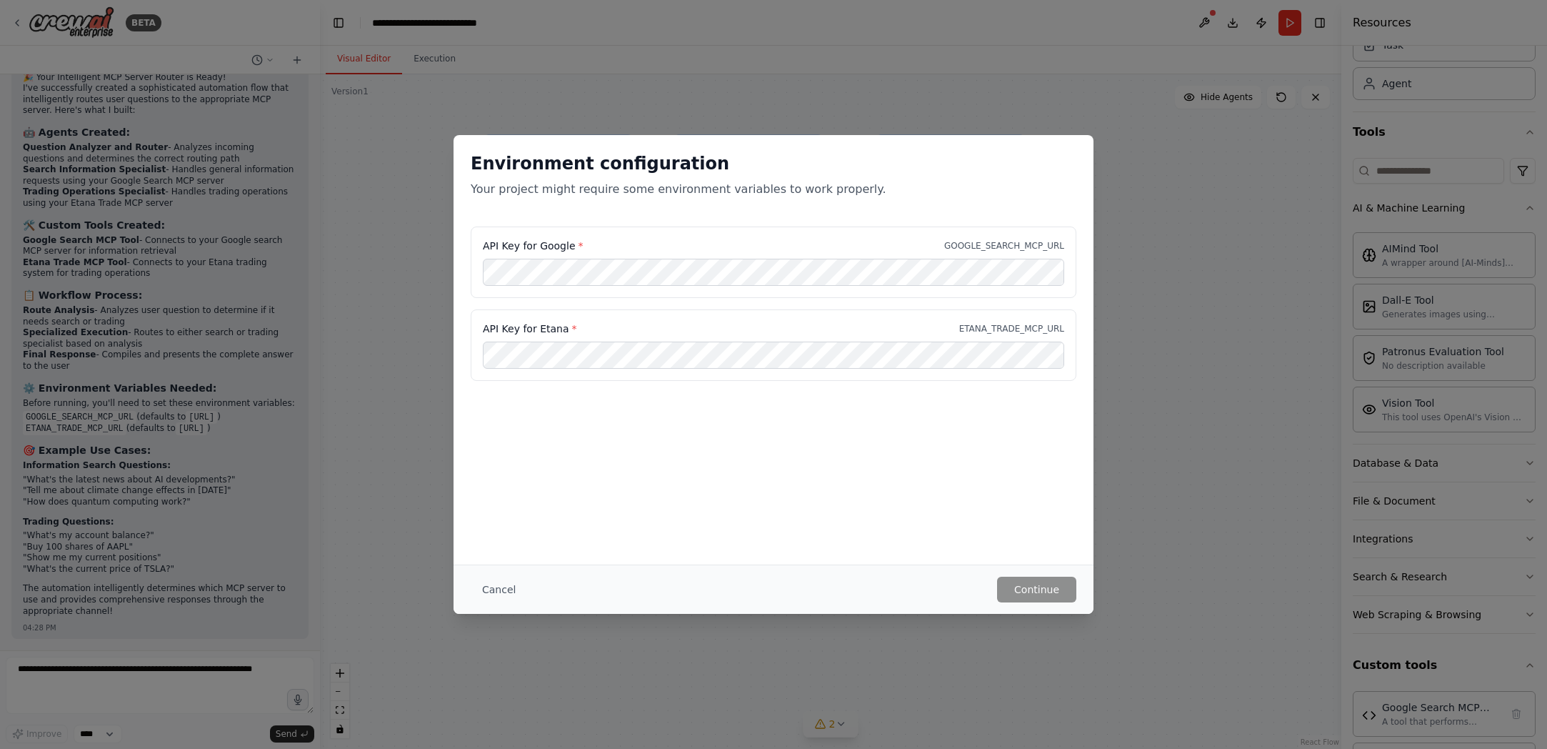
click at [780, 290] on div "API Key for Google * GOOGLE_SEARCH_MCP_URL" at bounding box center [774, 261] width 606 height 71
click at [984, 246] on p "GOOGLE_SEARCH_MCP_URL" at bounding box center [1004, 245] width 120 height 11
click at [551, 254] on div "API Key for Google * GOOGLE_SEARCH_MCP_URL" at bounding box center [774, 261] width 606 height 71
click at [559, 326] on label "API Key for Etana *" at bounding box center [530, 328] width 94 height 14
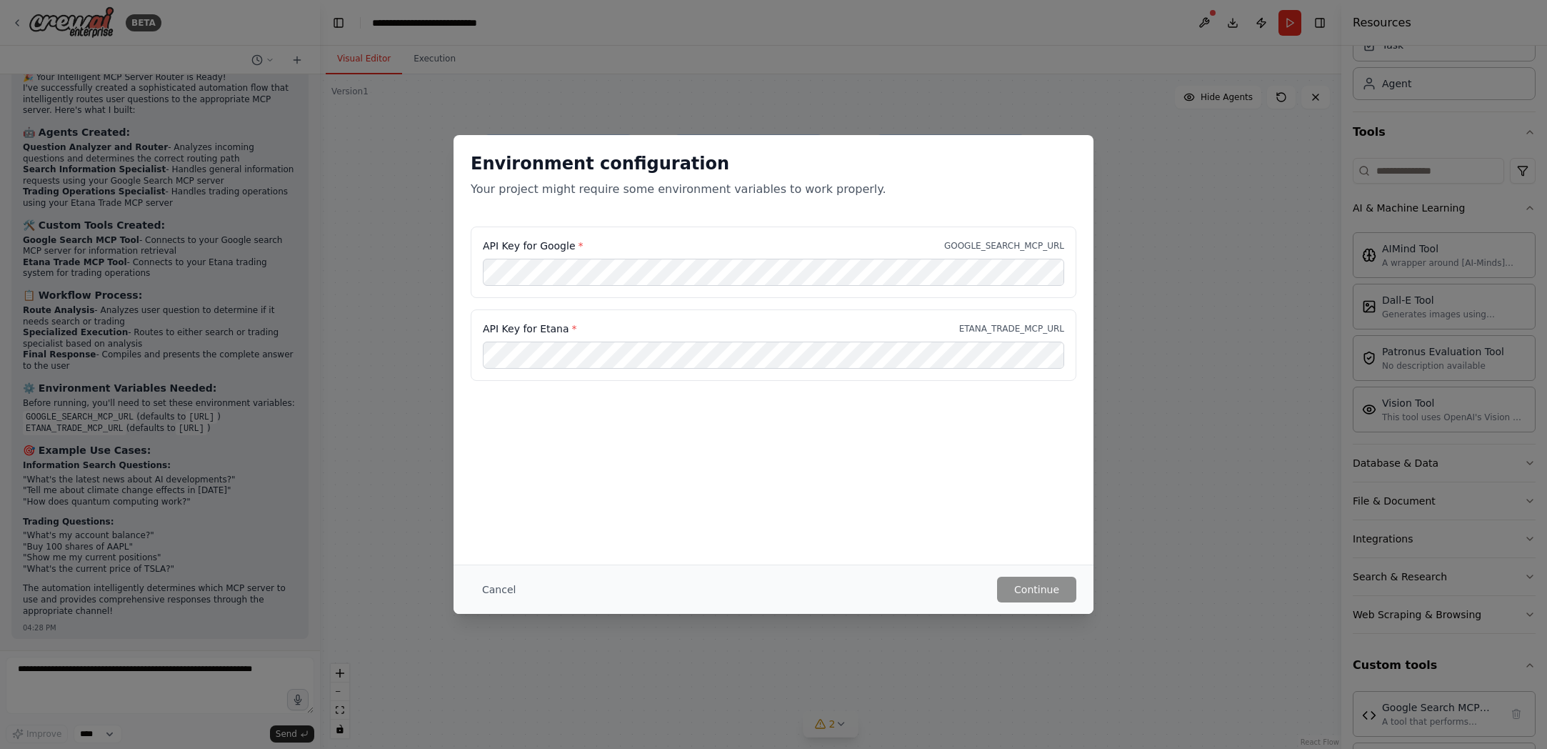
click at [874, 431] on div "Environment configuration Your project might require some environment variables…" at bounding box center [774, 349] width 640 height 429
click at [1037, 585] on button "Continue" at bounding box center [1036, 589] width 79 height 26
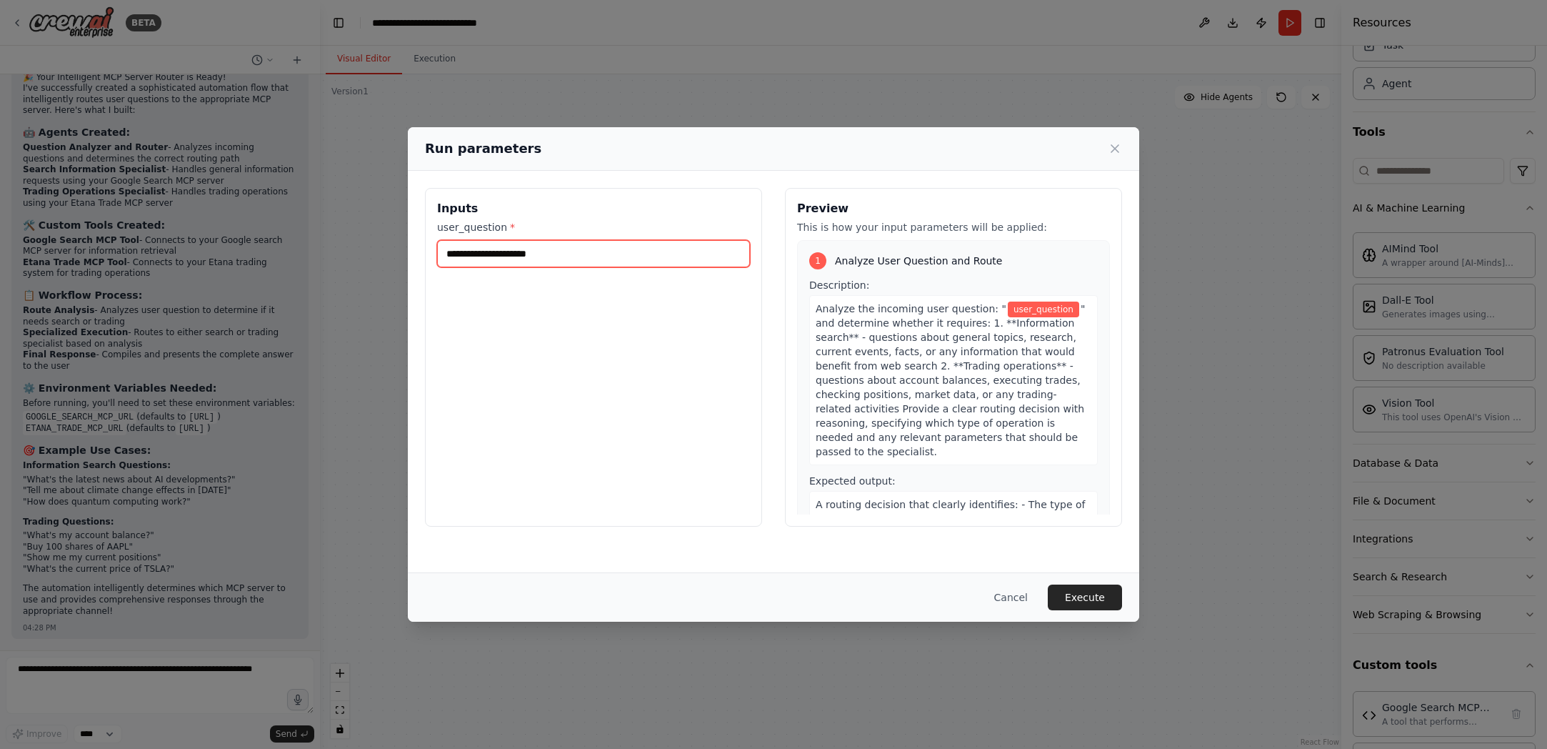
click at [589, 259] on input "user_question *" at bounding box center [593, 253] width 313 height 27
type input "*"
type input "**********"
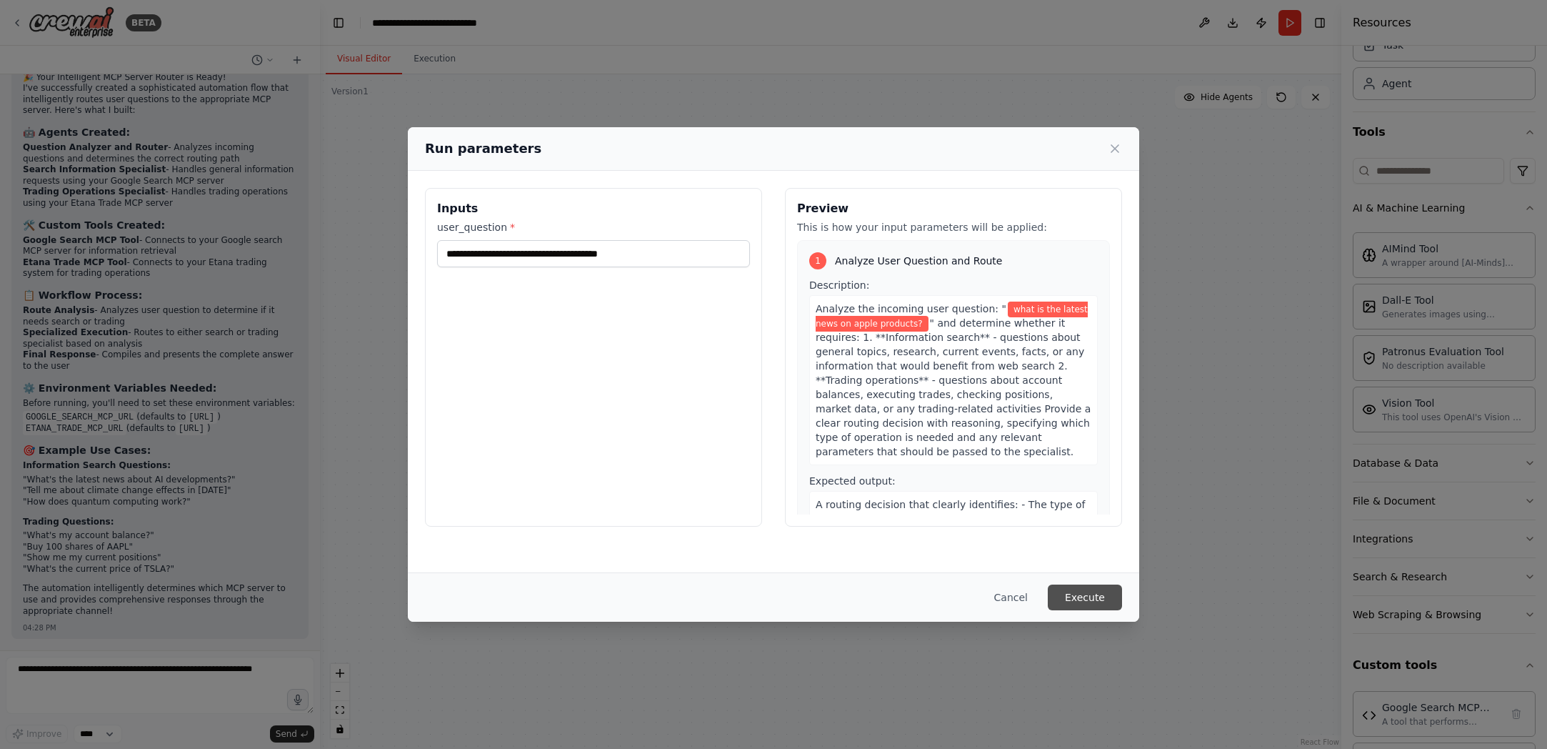
click at [1066, 591] on button "Execute" at bounding box center [1085, 597] width 74 height 26
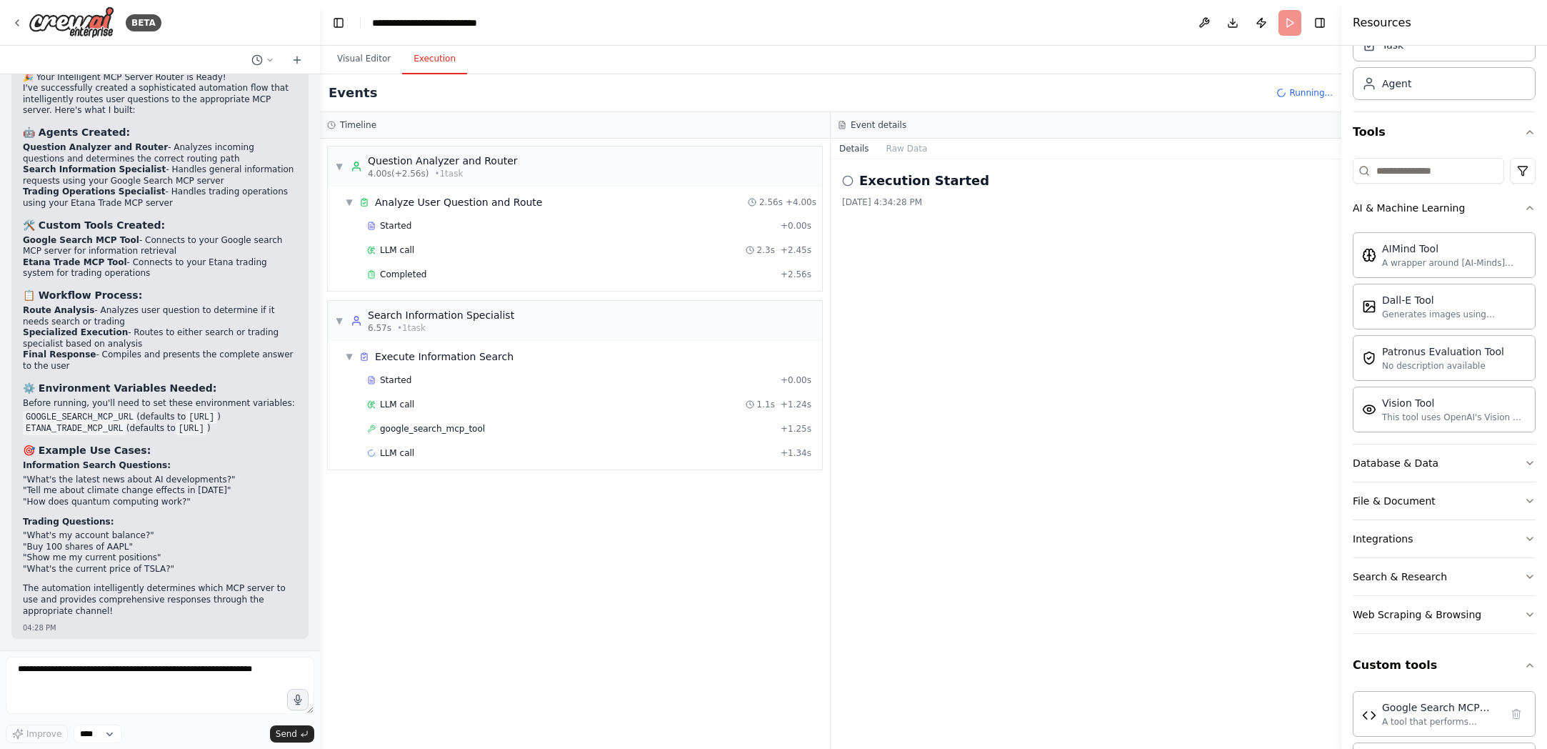
click at [431, 58] on button "Execution" at bounding box center [434, 59] width 65 height 30
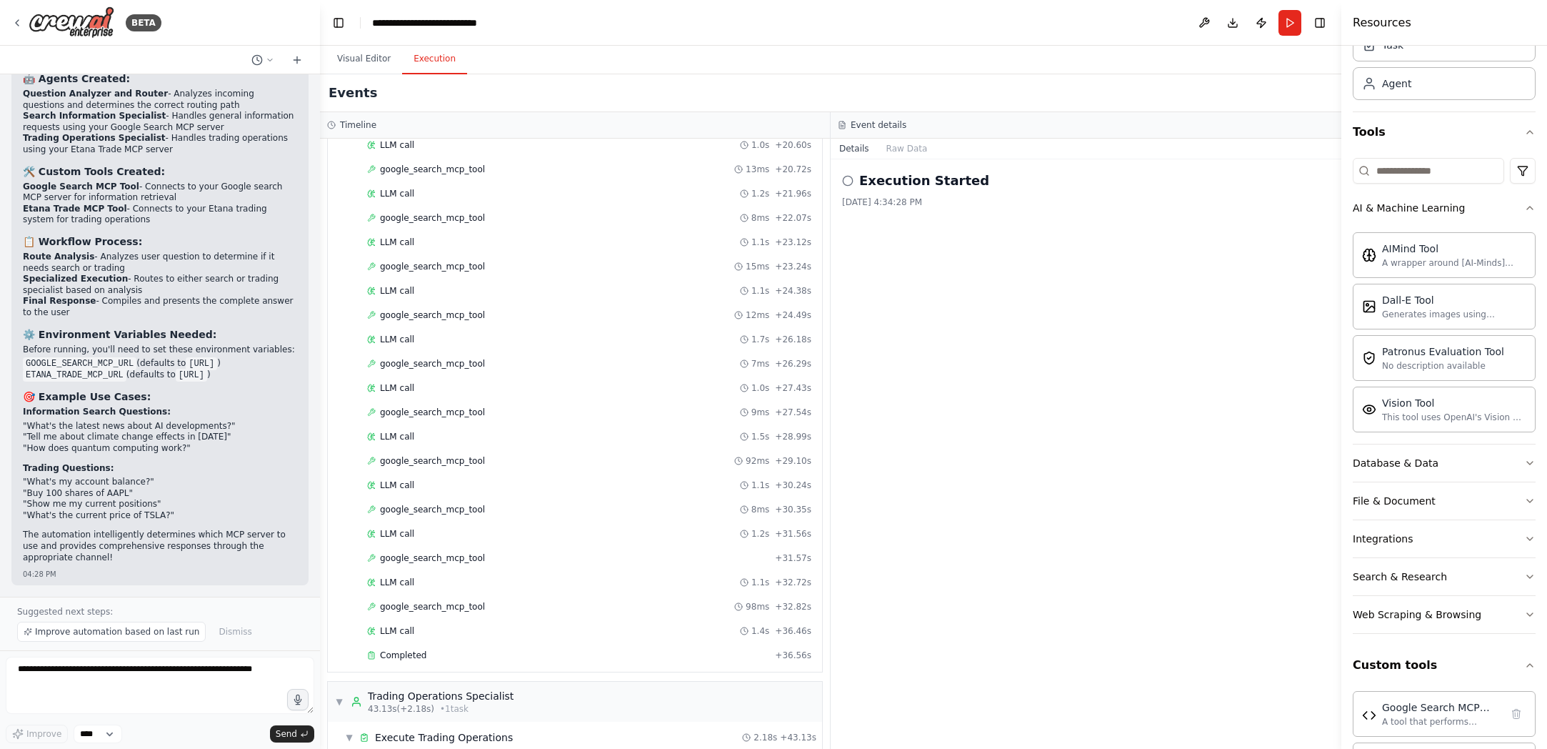
scroll to position [1156, 0]
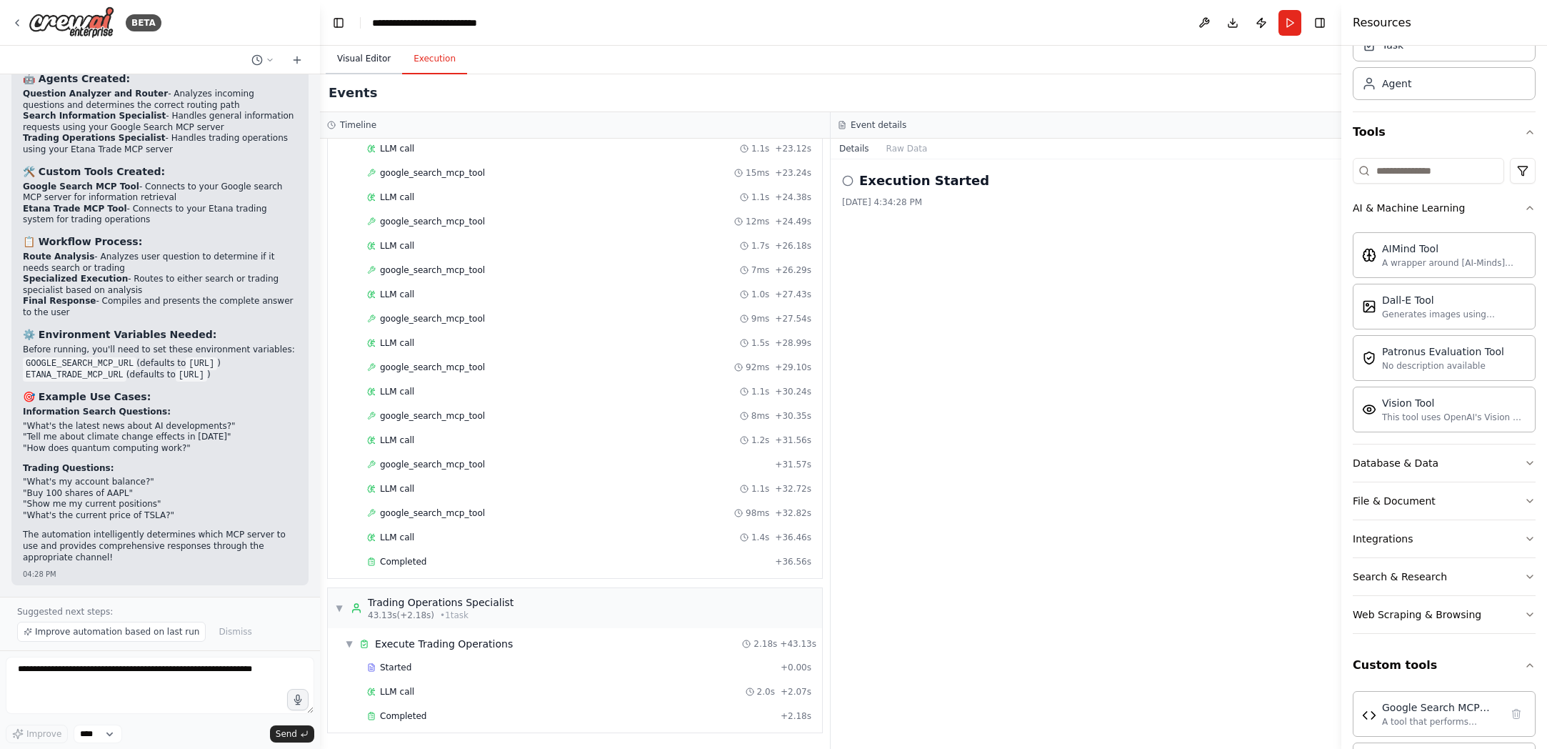
click at [366, 57] on button "Visual Editor" at bounding box center [364, 59] width 76 height 30
click at [435, 55] on button "Execution" at bounding box center [434, 59] width 65 height 30
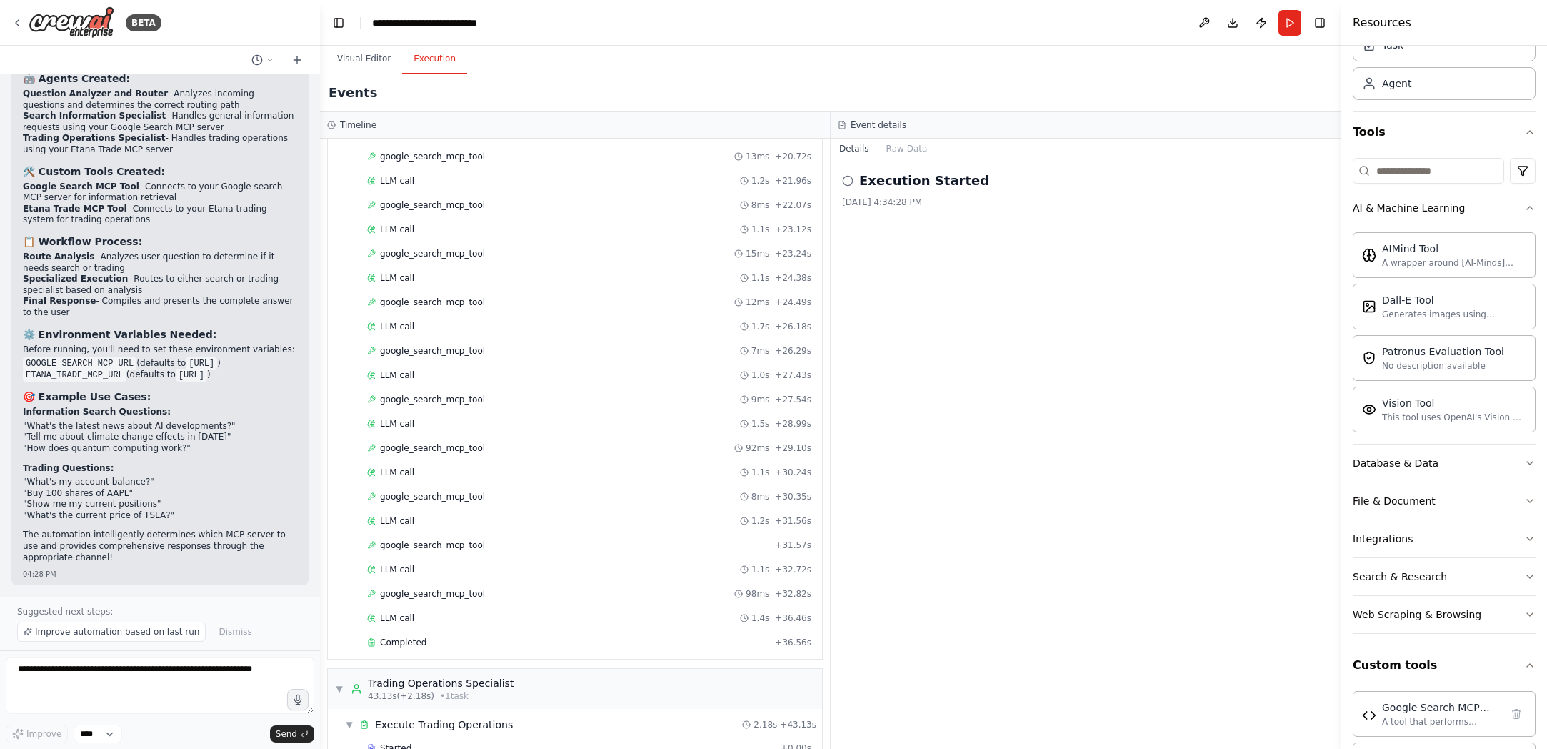
scroll to position [1104, 0]
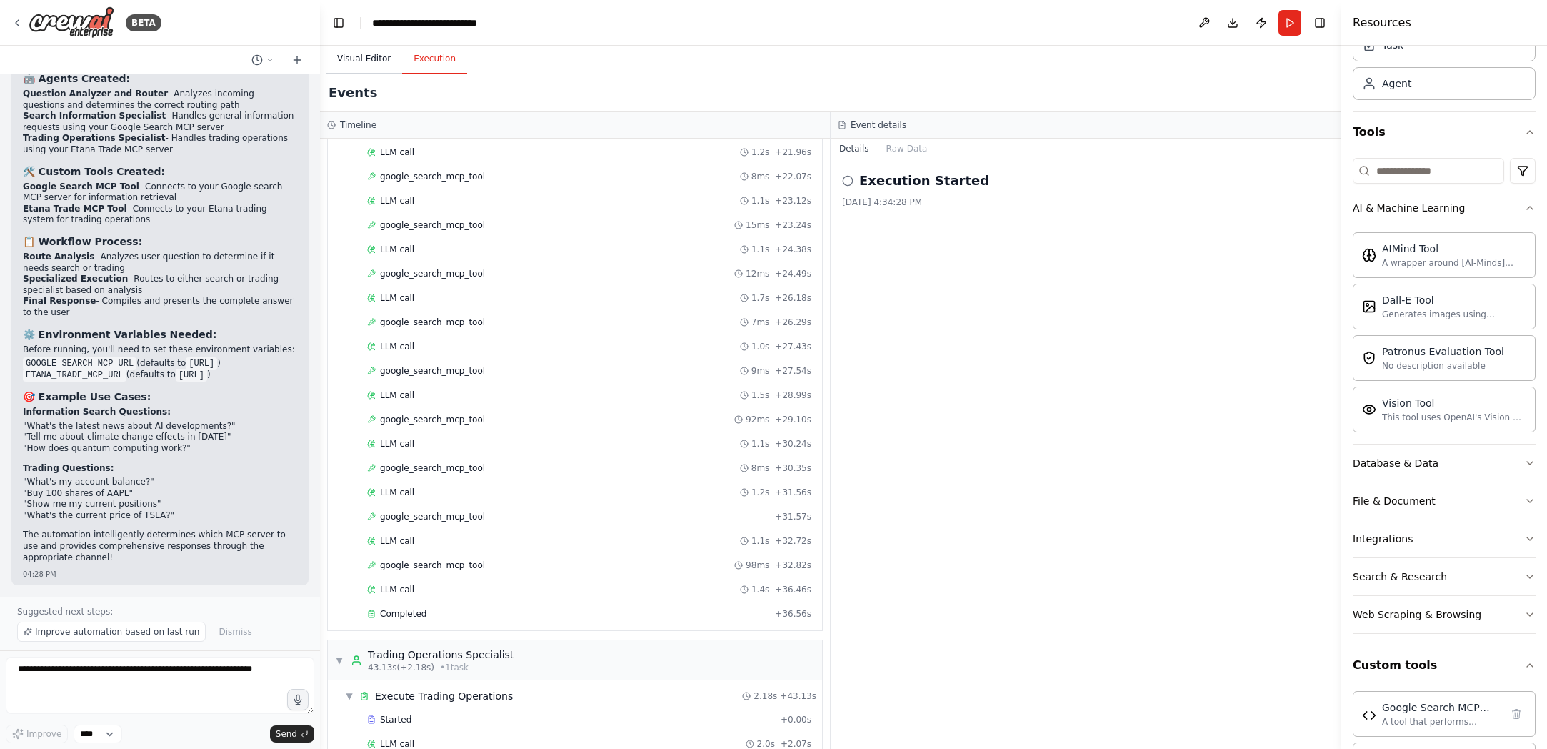
click at [379, 57] on button "Visual Editor" at bounding box center [364, 59] width 76 height 30
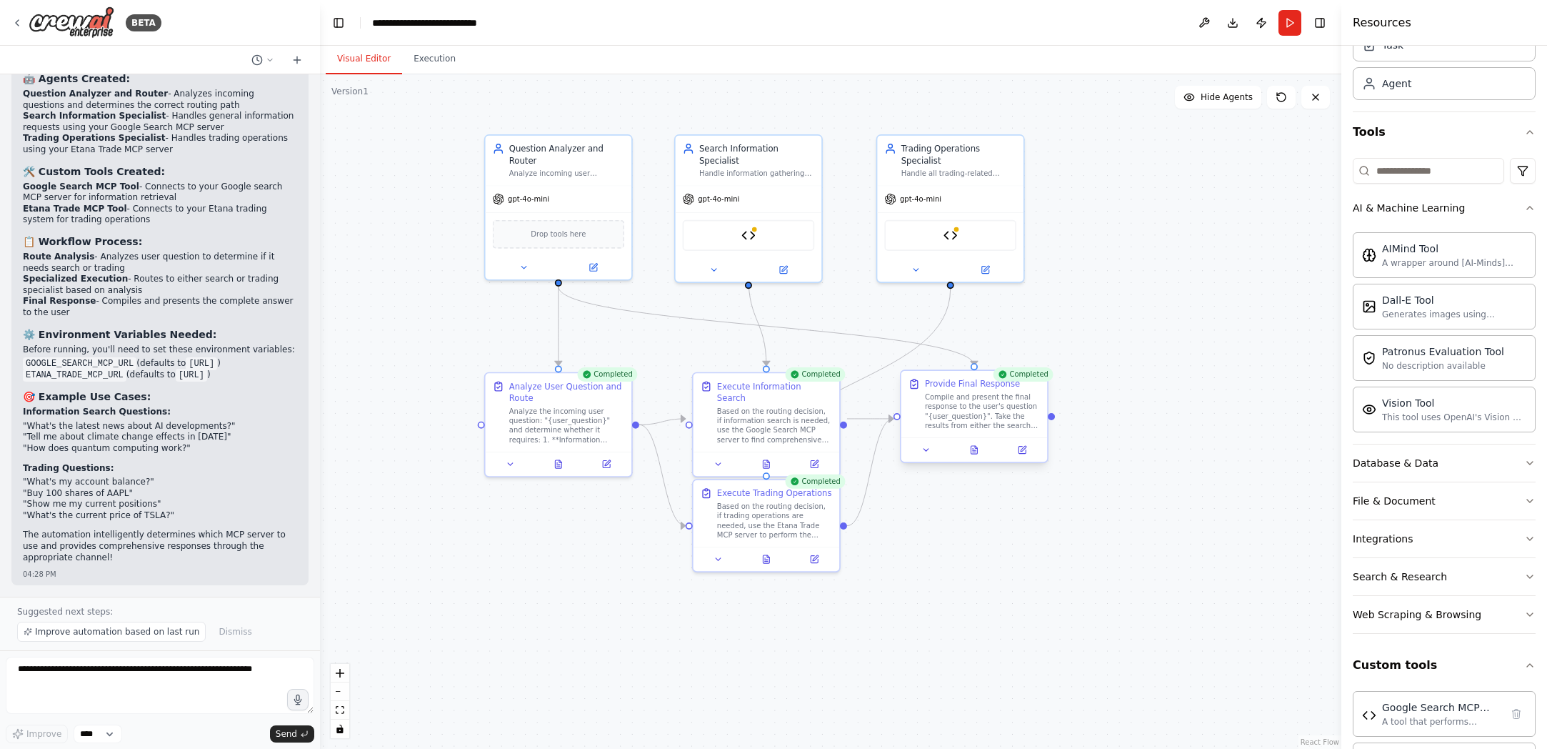
click at [995, 399] on div "Compile and present the final response to the user's question "{user_question}"…" at bounding box center [982, 411] width 115 height 38
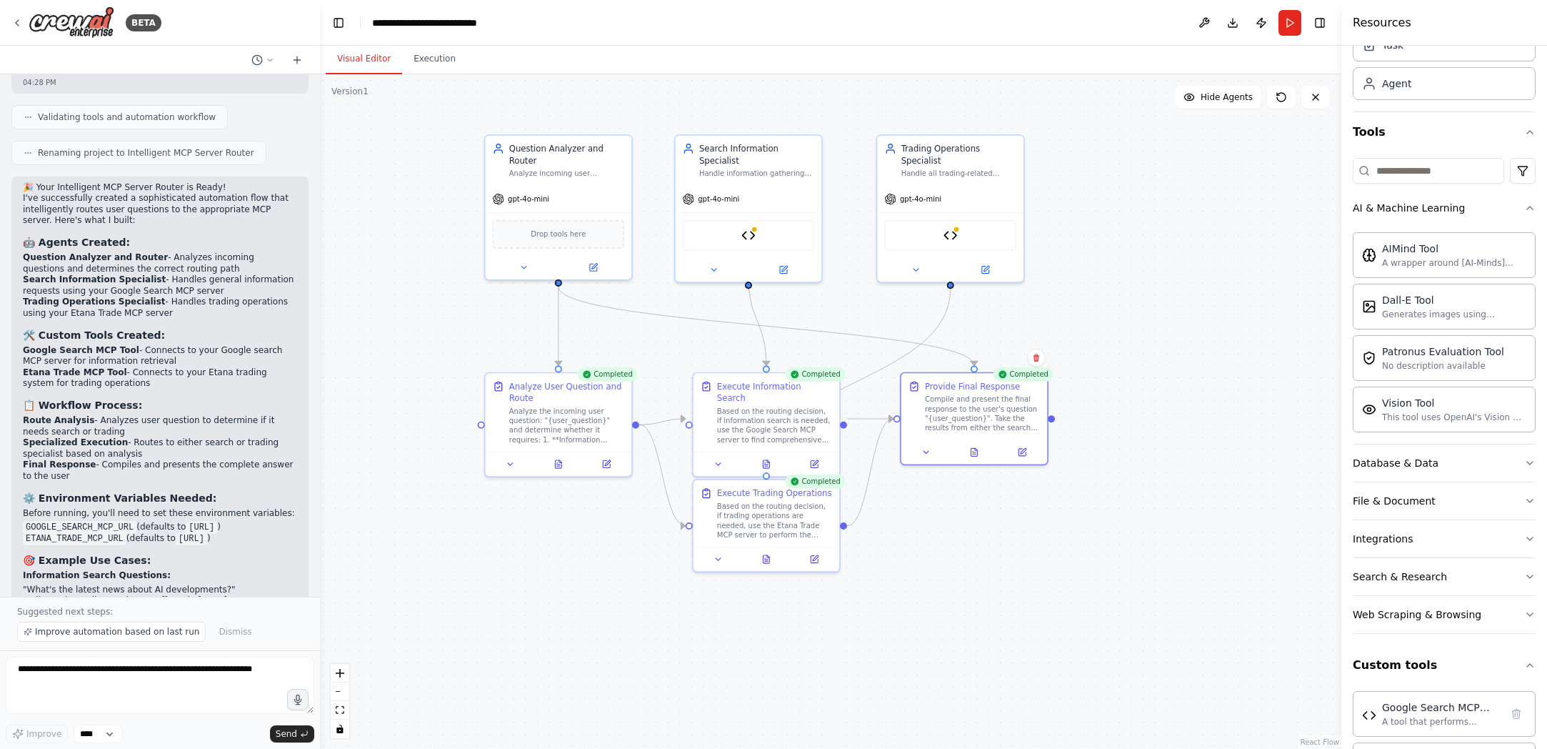
scroll to position [2453, 0]
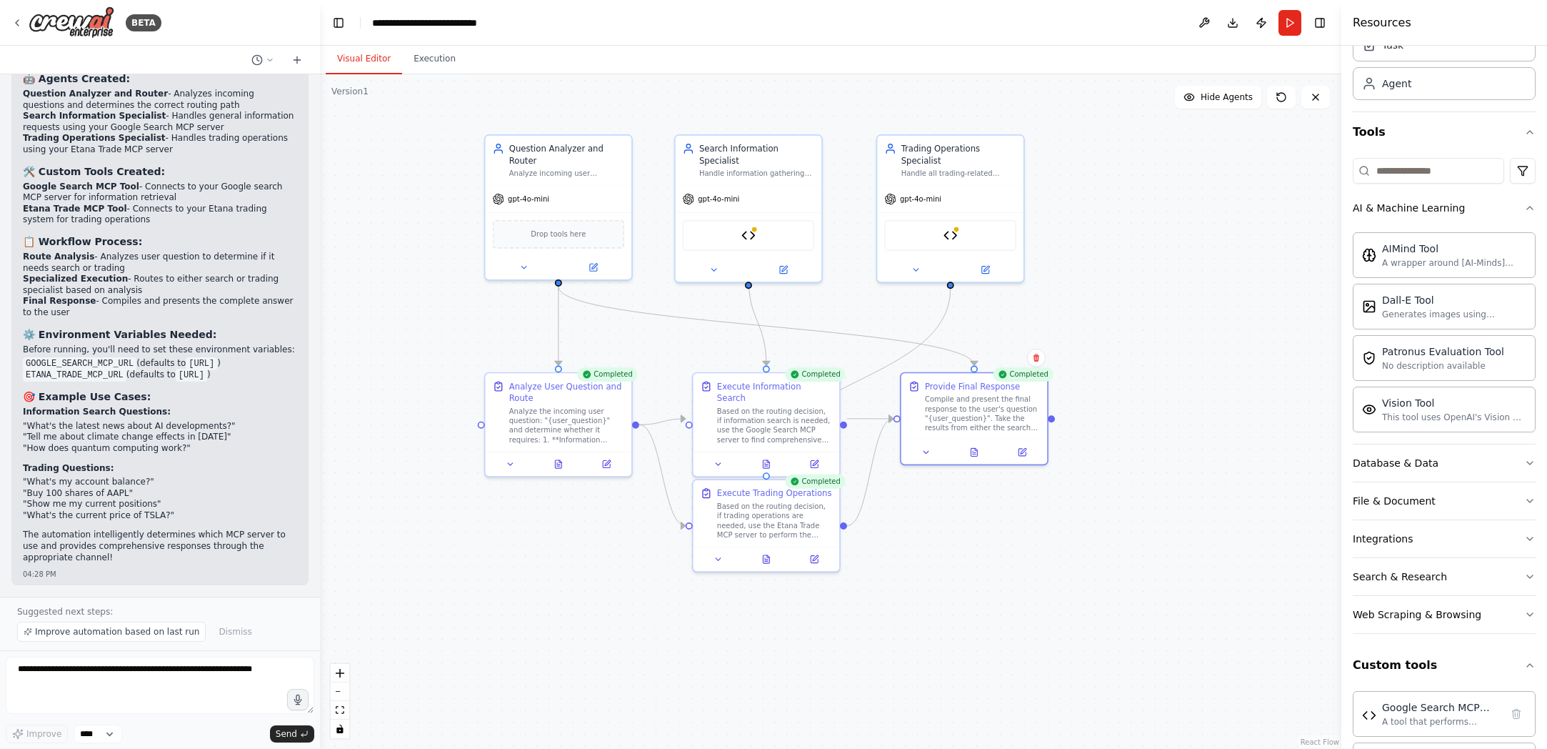
click at [661, 591] on div ".deletable-edge-delete-btn { width: 20px; height: 20px; border: 0px solid #ffff…" at bounding box center [830, 411] width 1021 height 674
click at [1066, 312] on div ".deletable-edge-delete-btn { width: 20px; height: 20px; border: 0px solid #ffff…" at bounding box center [830, 411] width 1021 height 674
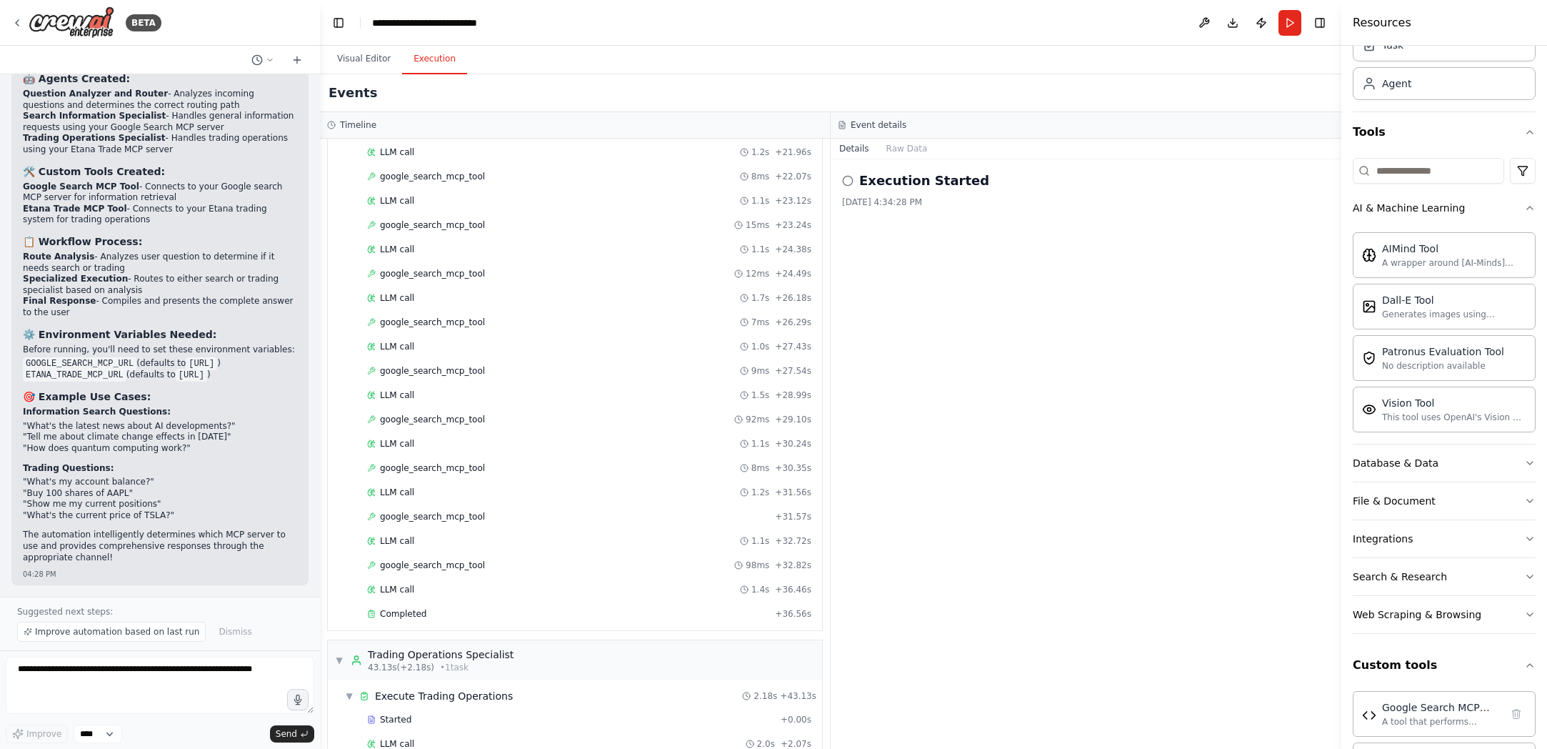
click at [431, 64] on button "Execution" at bounding box center [434, 59] width 65 height 30
click at [456, 539] on div "LLM call 1.4s + 36.46s" at bounding box center [589, 536] width 444 height 11
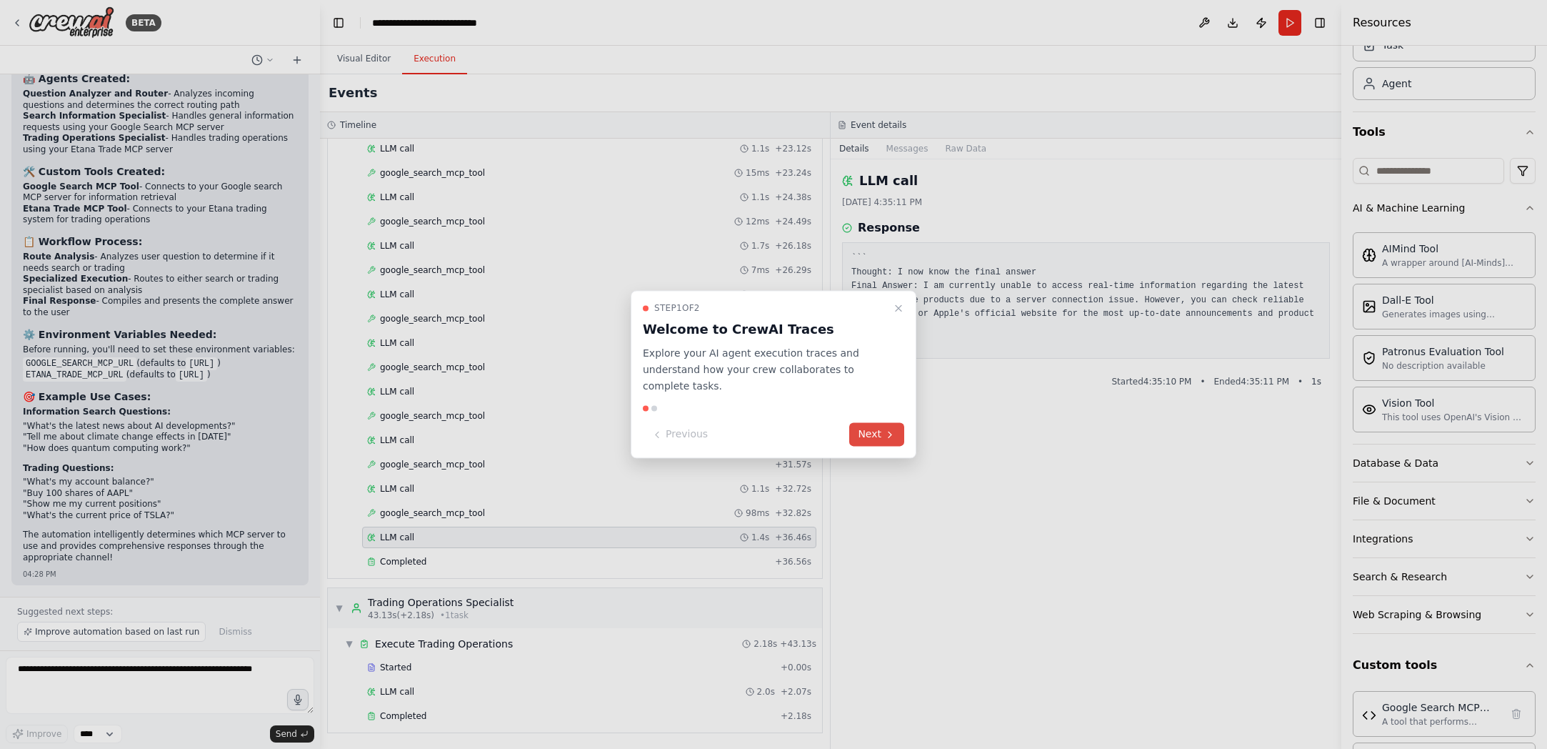
click at [871, 426] on button "Next" at bounding box center [876, 435] width 55 height 24
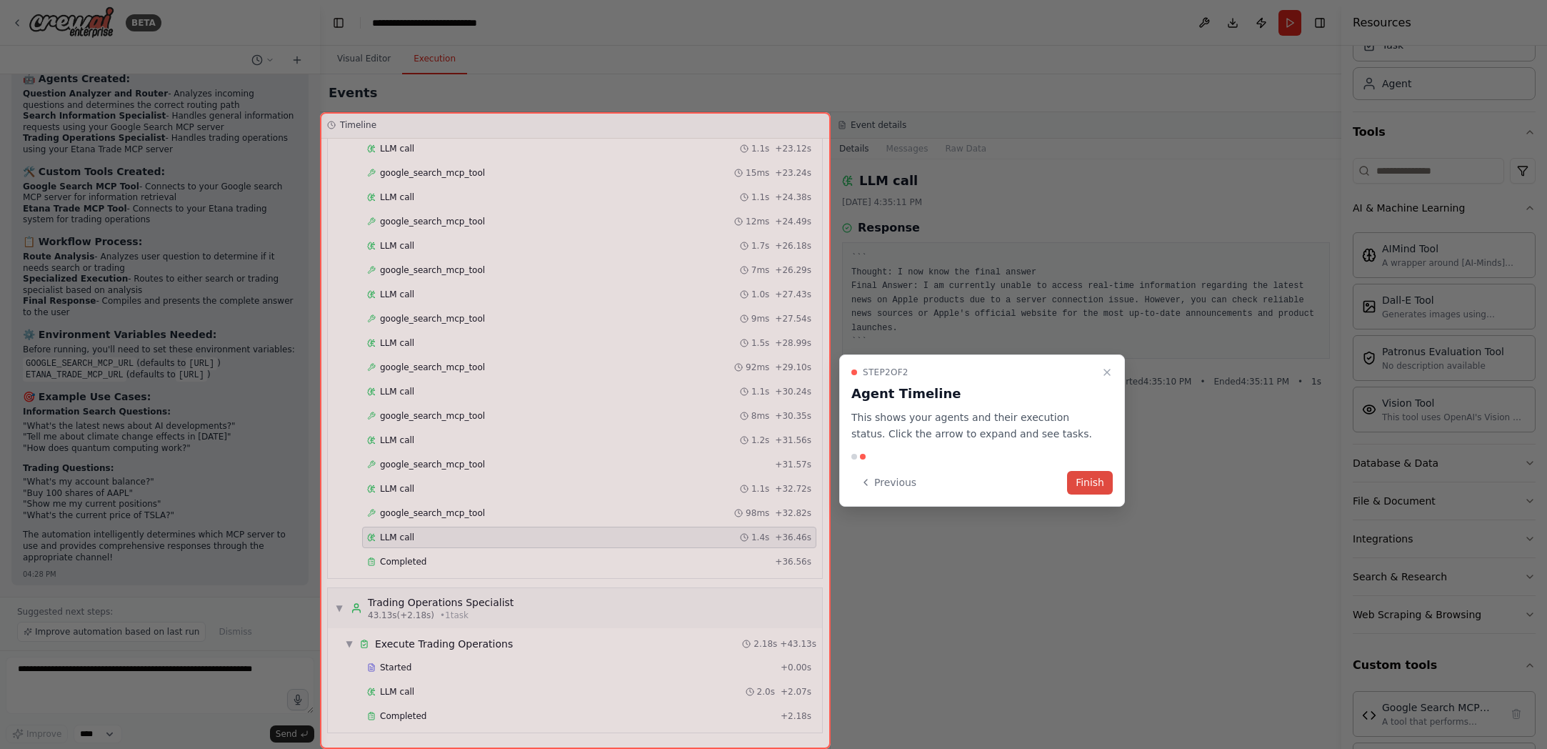
click at [1066, 475] on button "Finish" at bounding box center [1090, 483] width 46 height 24
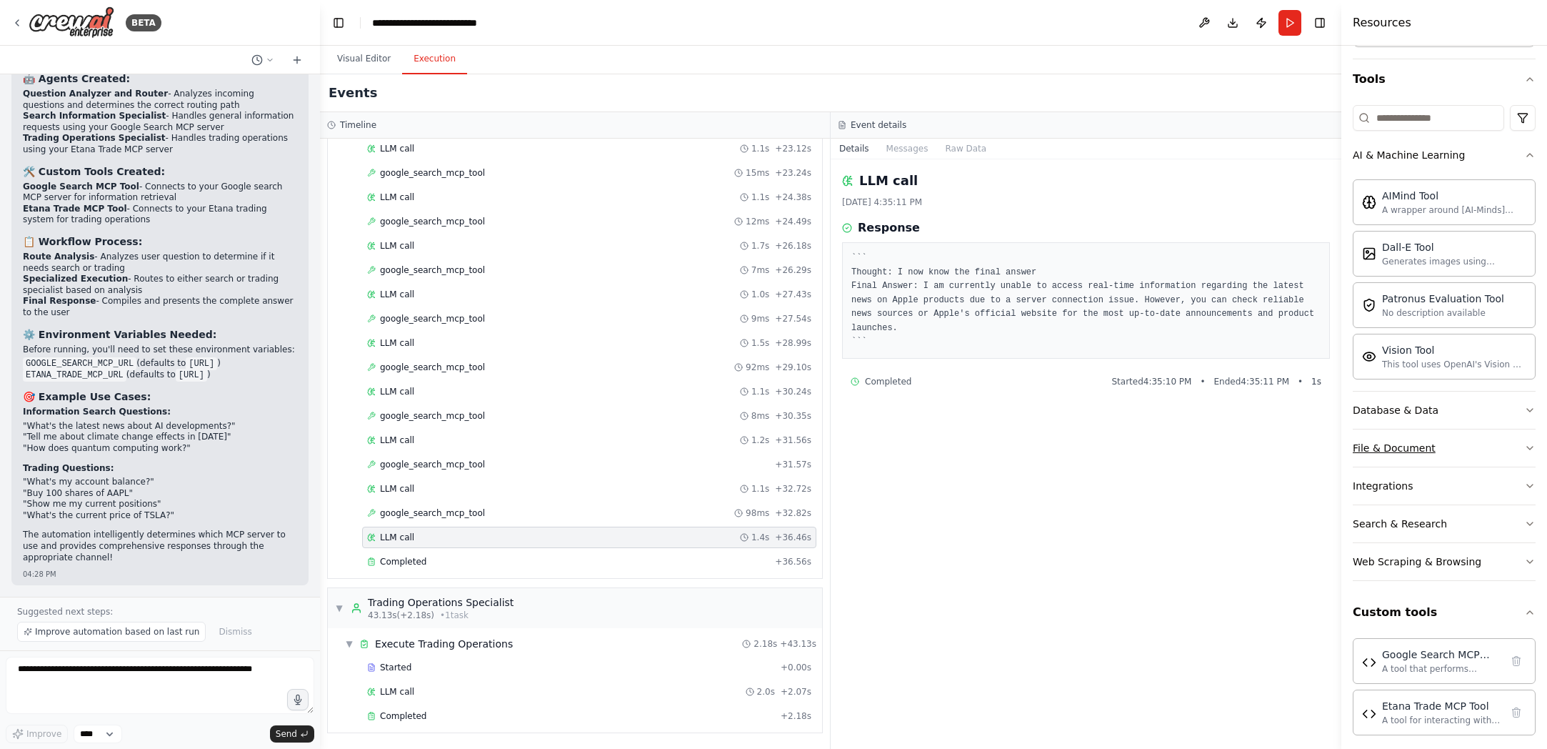
scroll to position [131, 0]
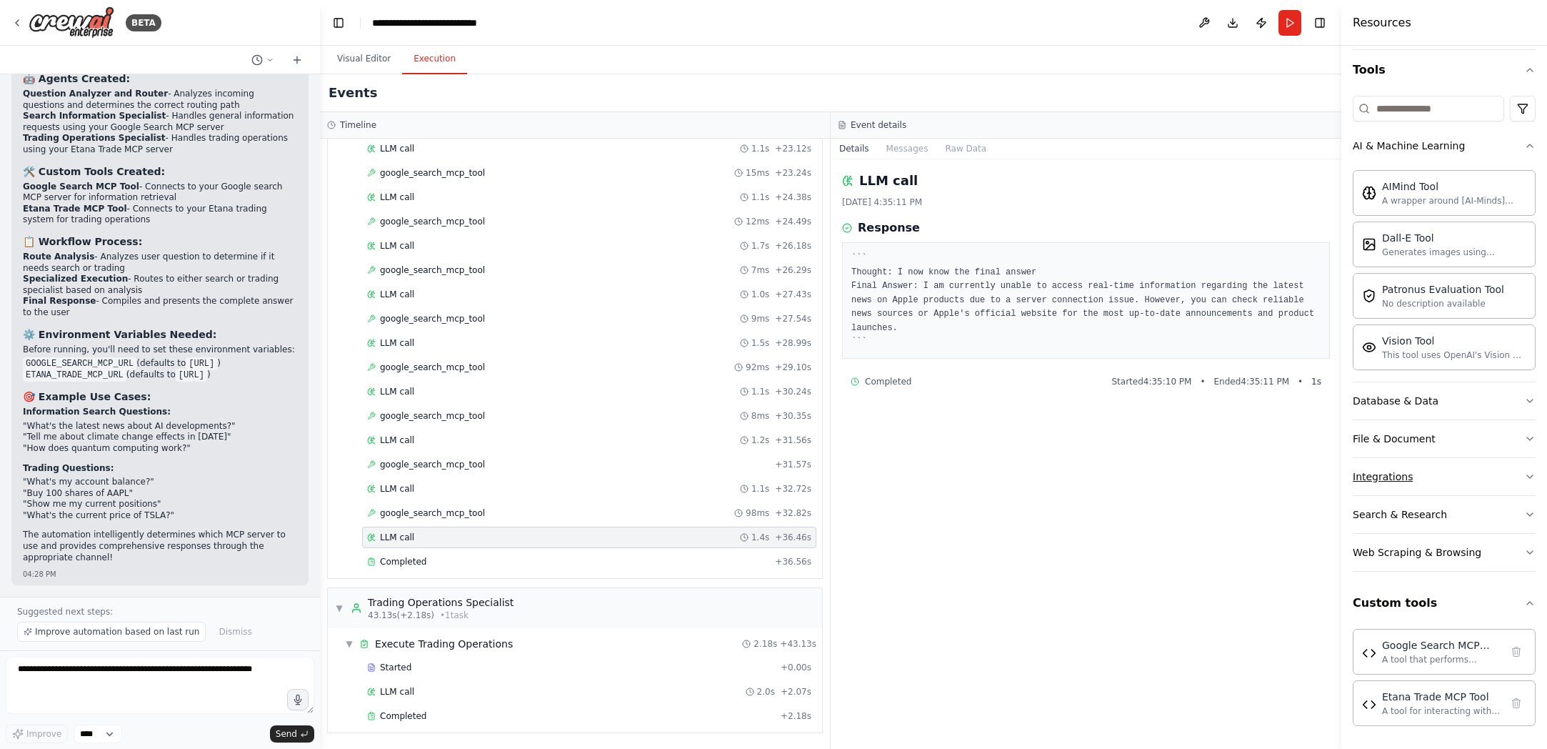
click at [1066, 487] on button "Integrations" at bounding box center [1444, 476] width 183 height 37
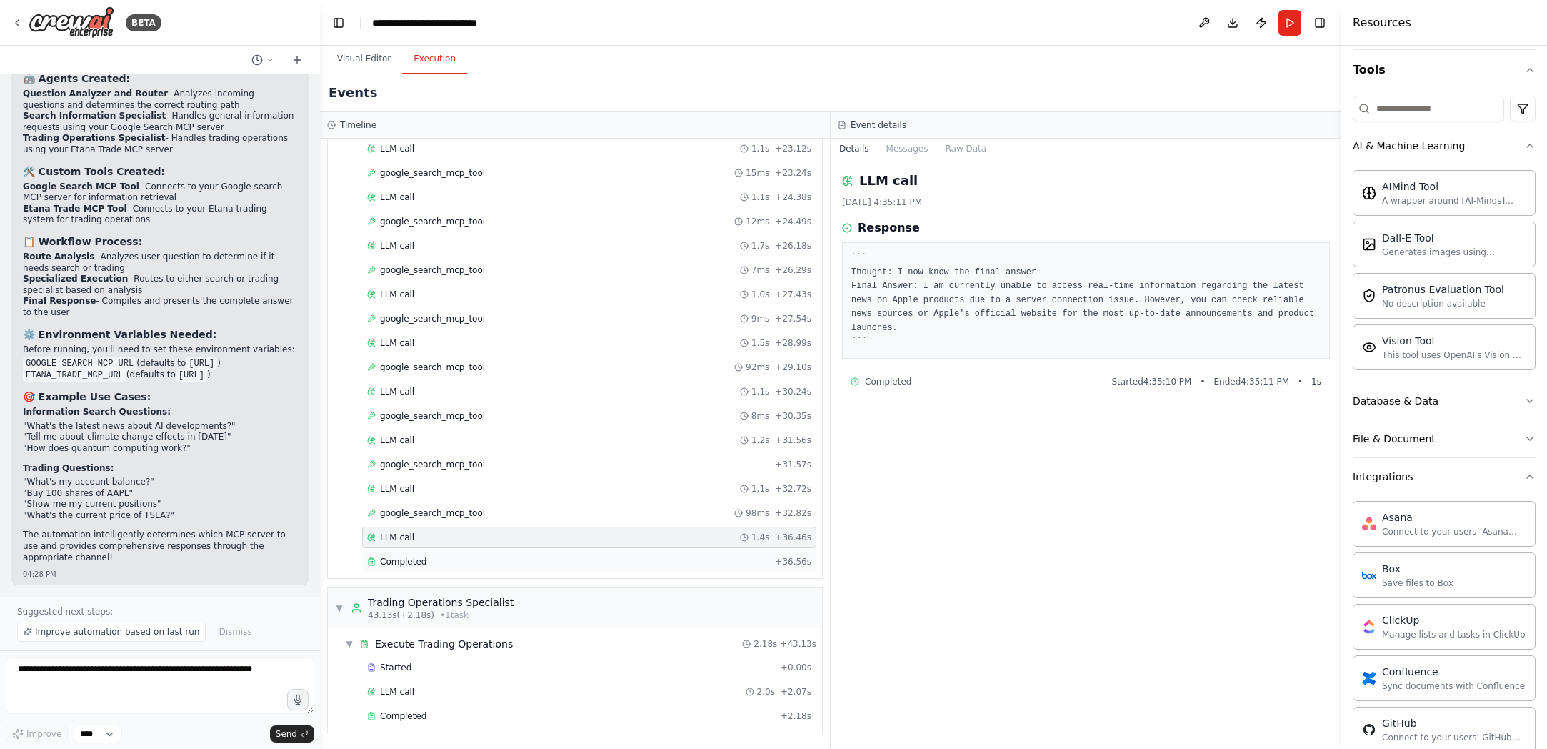
click at [610, 560] on div "Completed" at bounding box center [568, 561] width 402 height 11
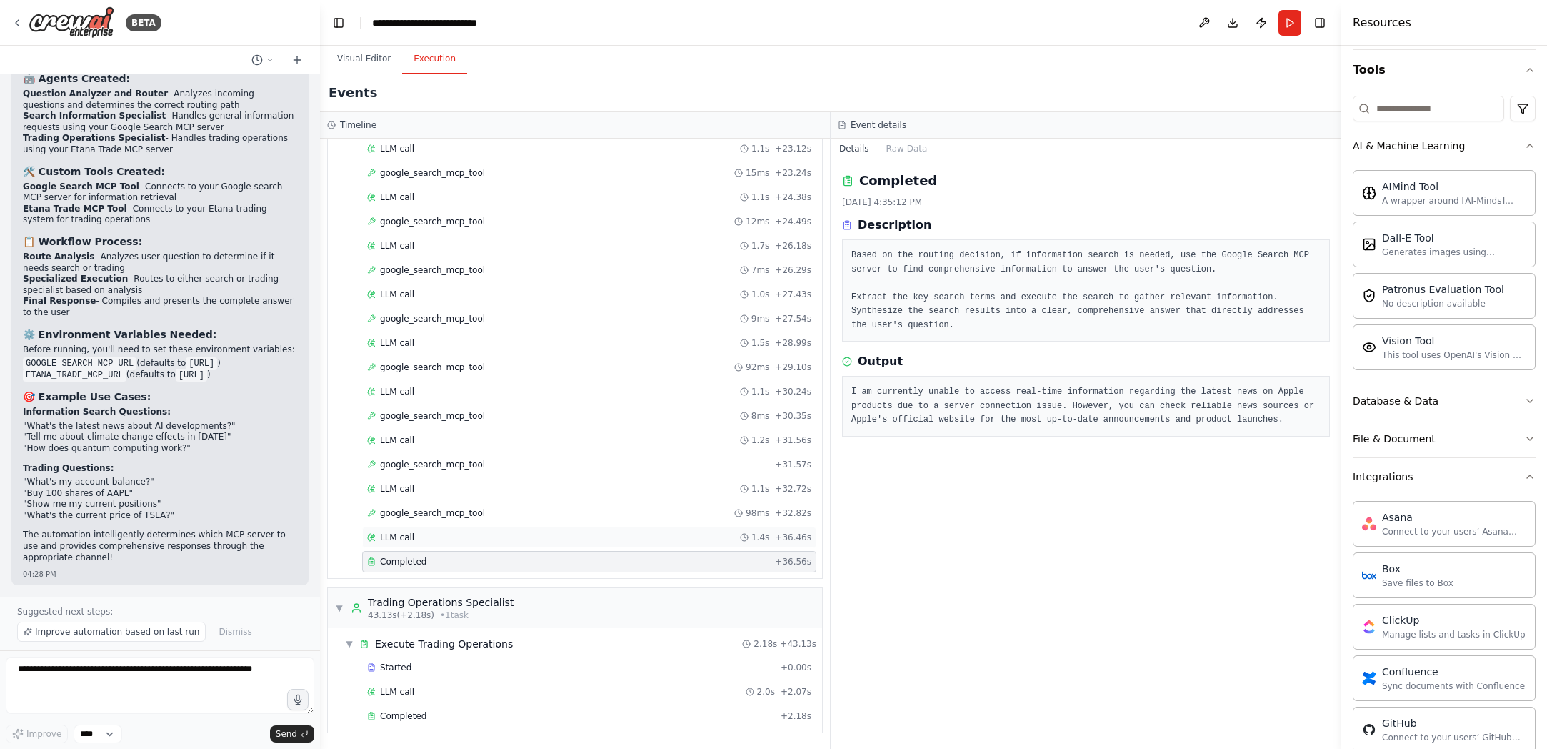
click at [604, 541] on div "LLM call 1.4s + 36.46s" at bounding box center [589, 536] width 444 height 11
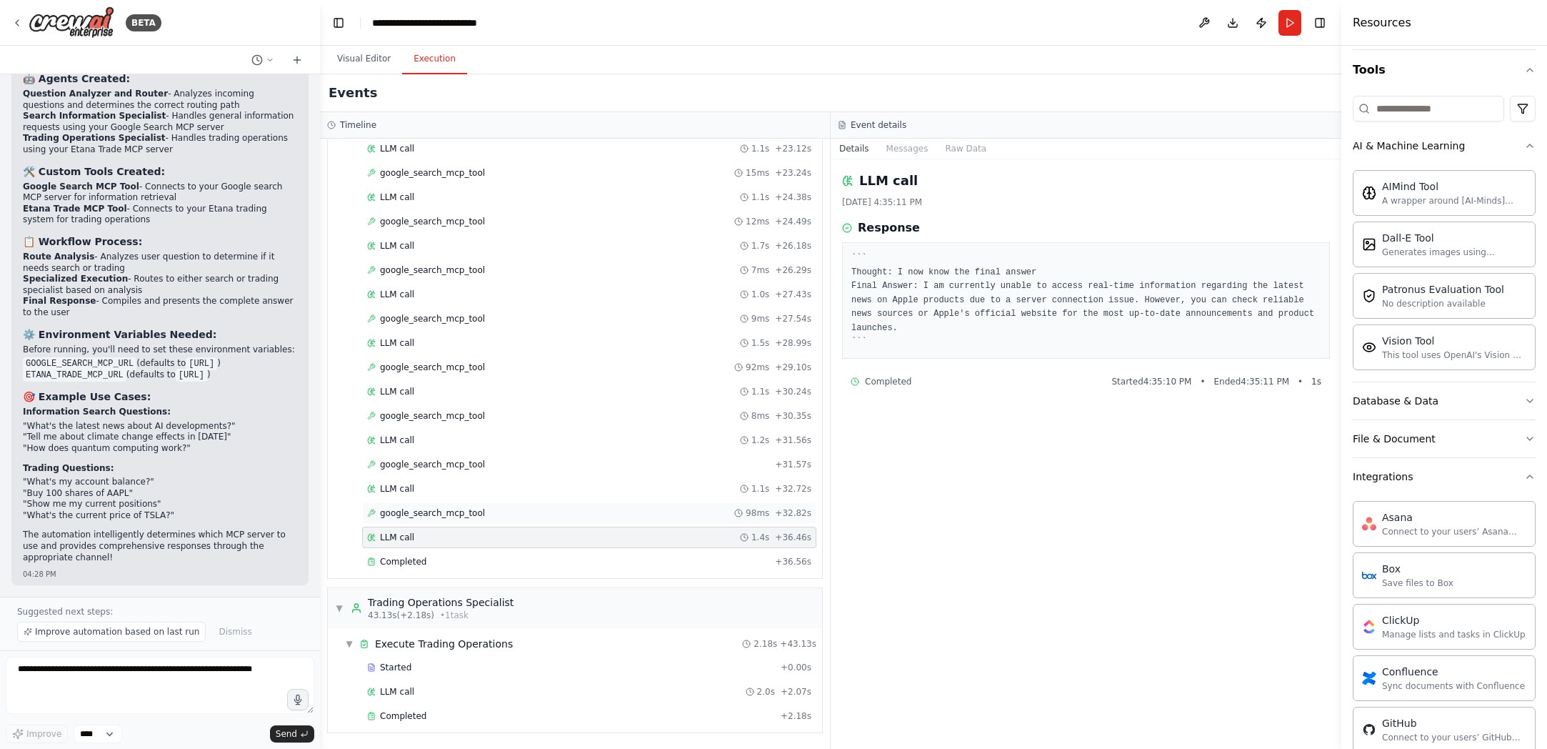
click at [594, 521] on div "google_search_mcp_tool 98ms + 32.82s" at bounding box center [589, 512] width 454 height 21
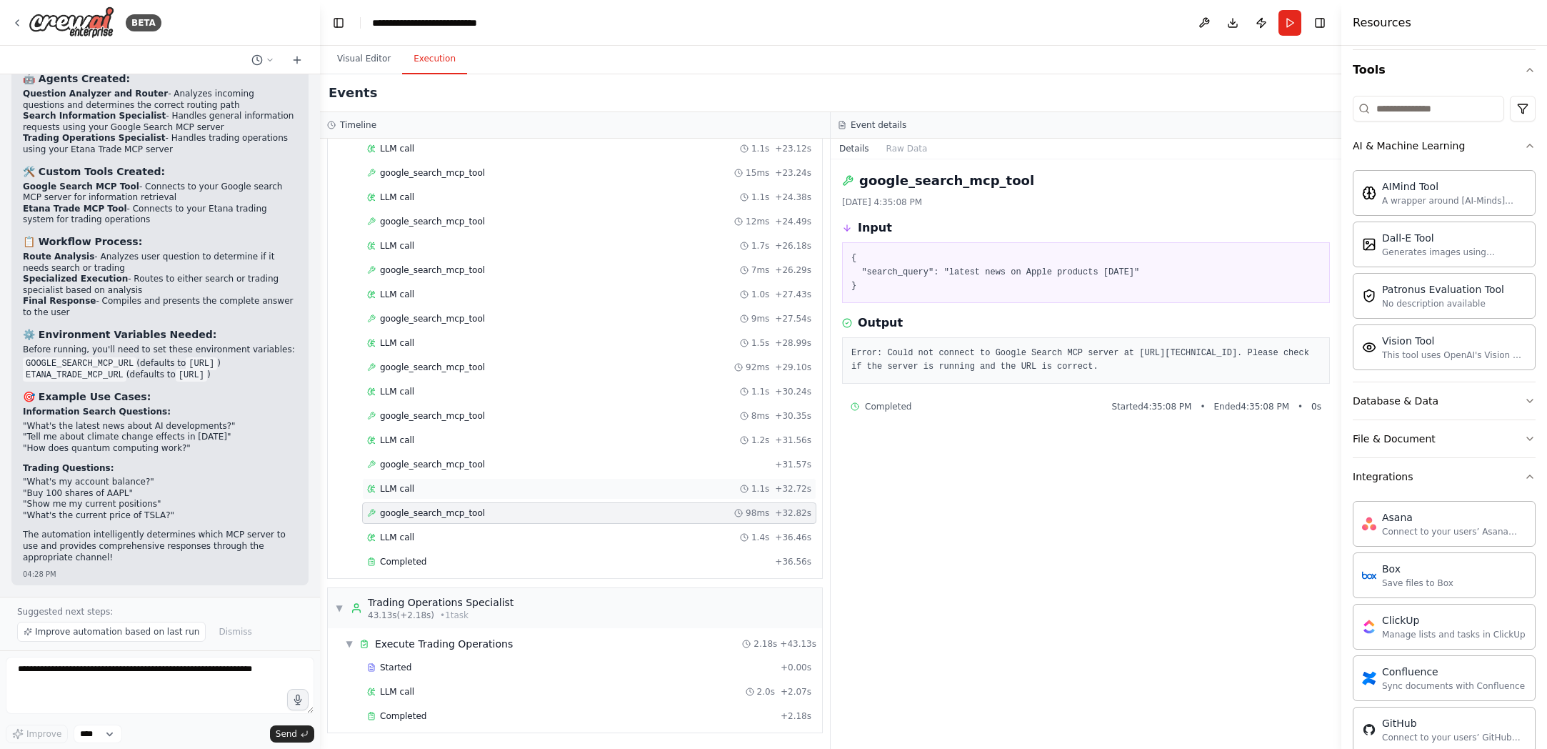
click at [561, 489] on div "LLM call 1.1s + 32.72s" at bounding box center [589, 488] width 444 height 11
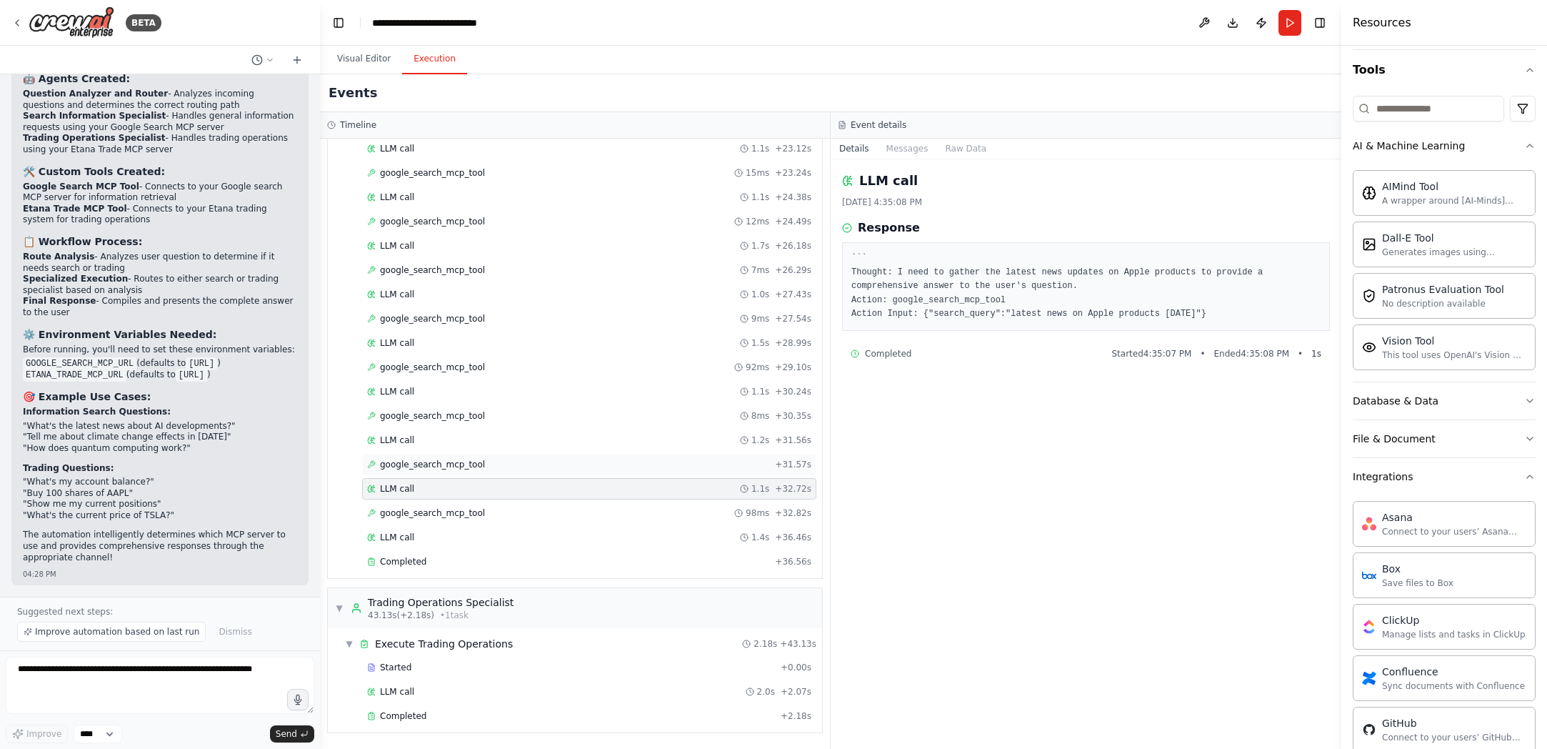
click at [549, 464] on div "google_search_mcp_tool + 31.57s" at bounding box center [589, 464] width 444 height 11
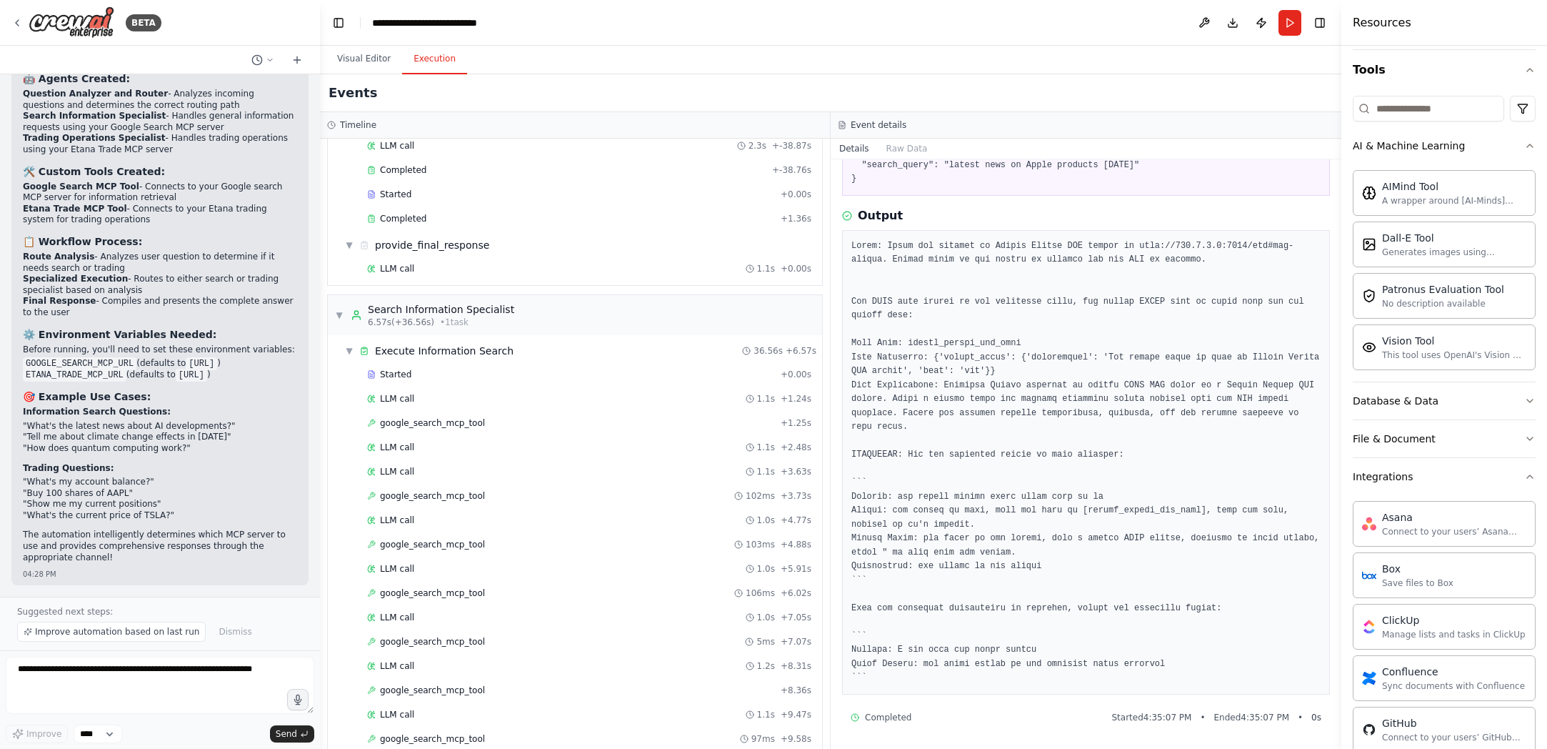
scroll to position [118, 0]
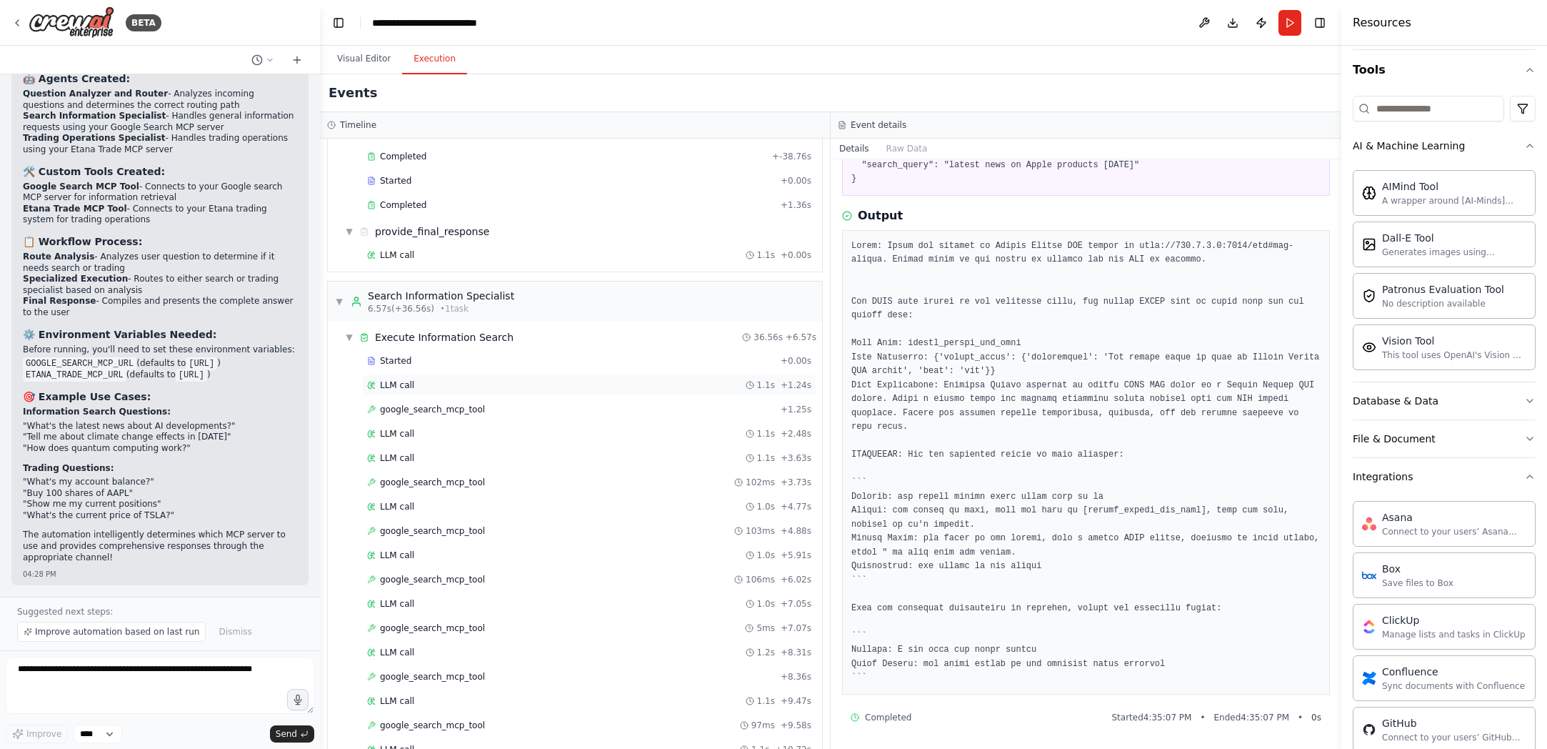
click at [469, 386] on div "LLM call 1.1s + 1.24s" at bounding box center [589, 384] width 444 height 11
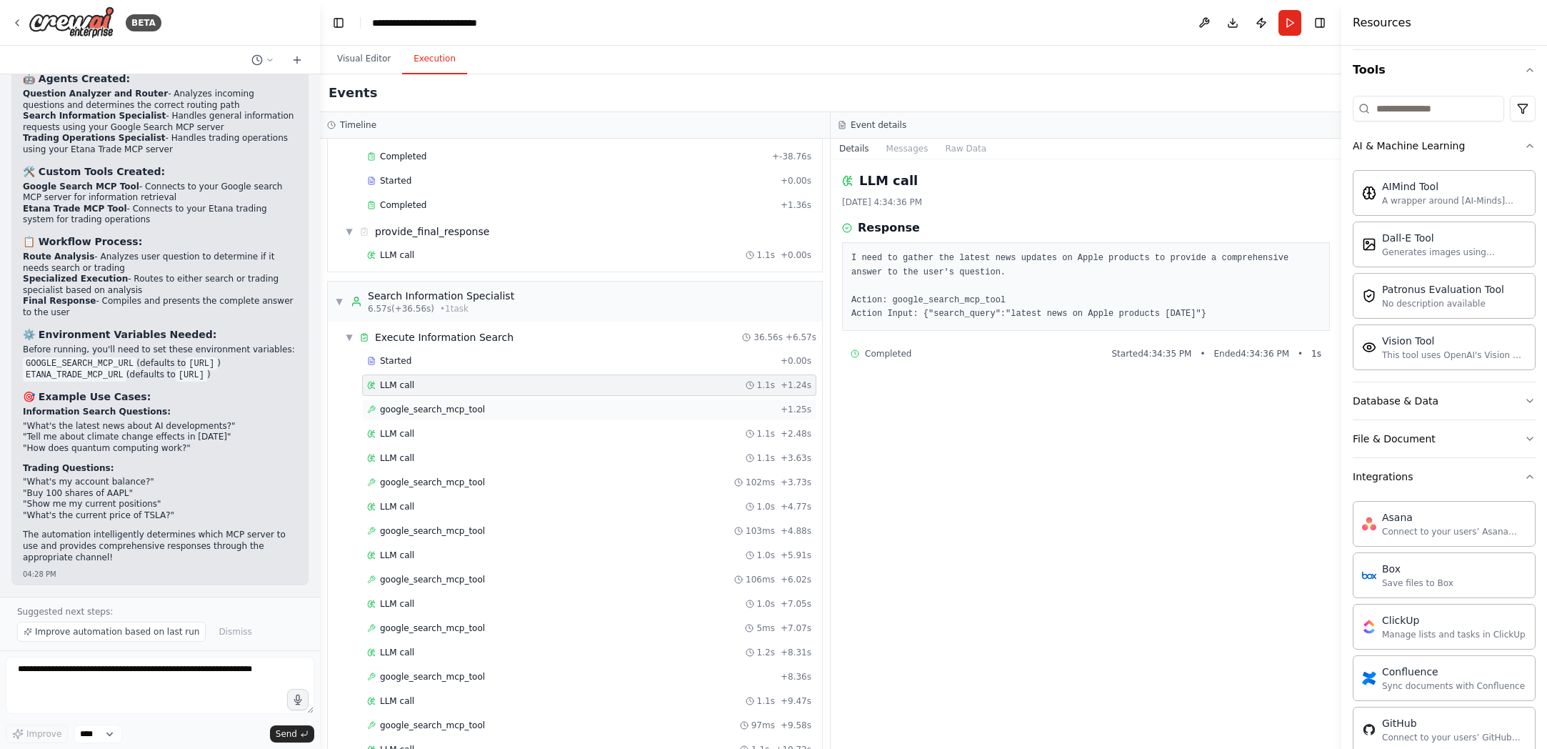
click at [468, 412] on span "google_search_mcp_tool" at bounding box center [432, 409] width 105 height 11
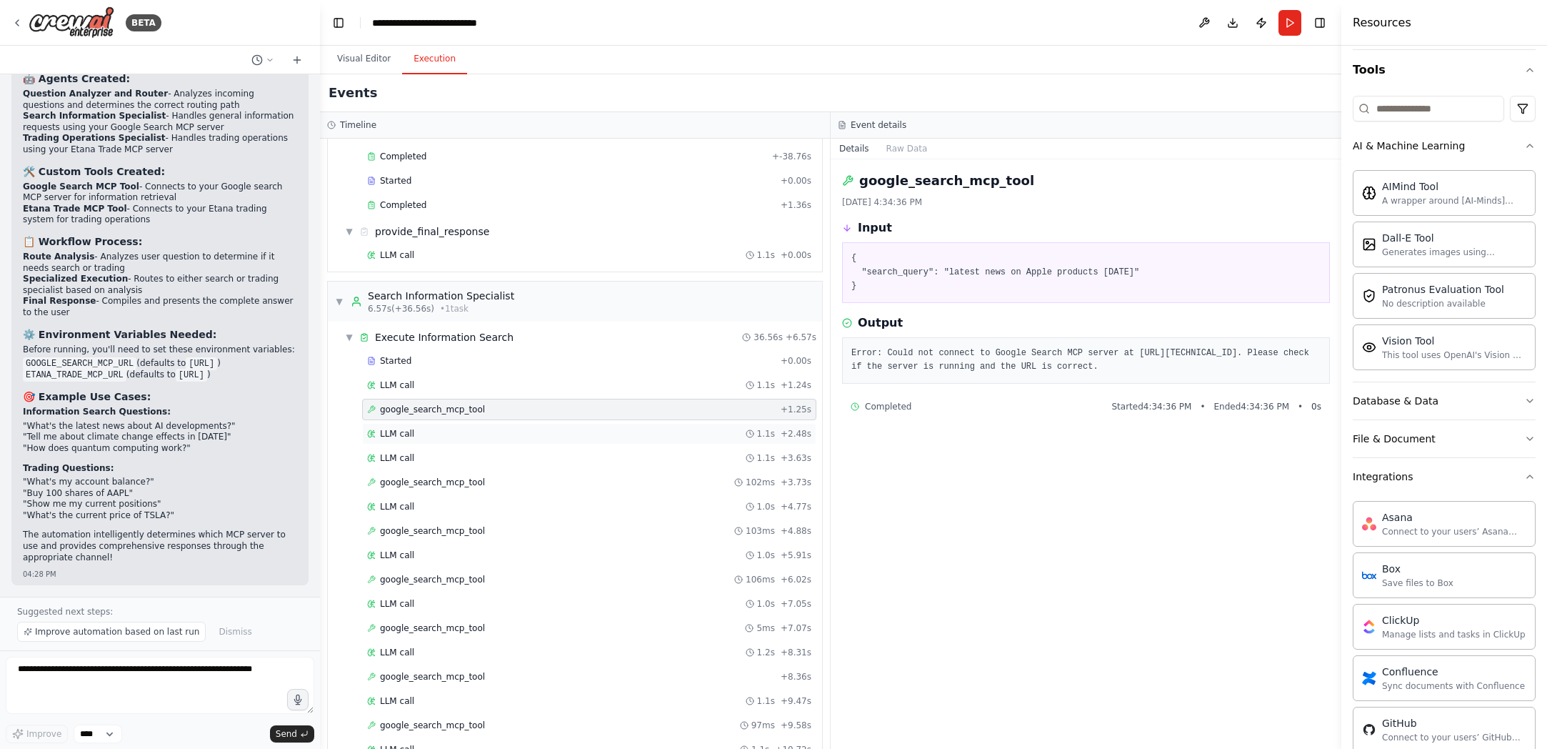
click at [454, 436] on div "LLM call 1.1s + 2.48s" at bounding box center [589, 433] width 444 height 11
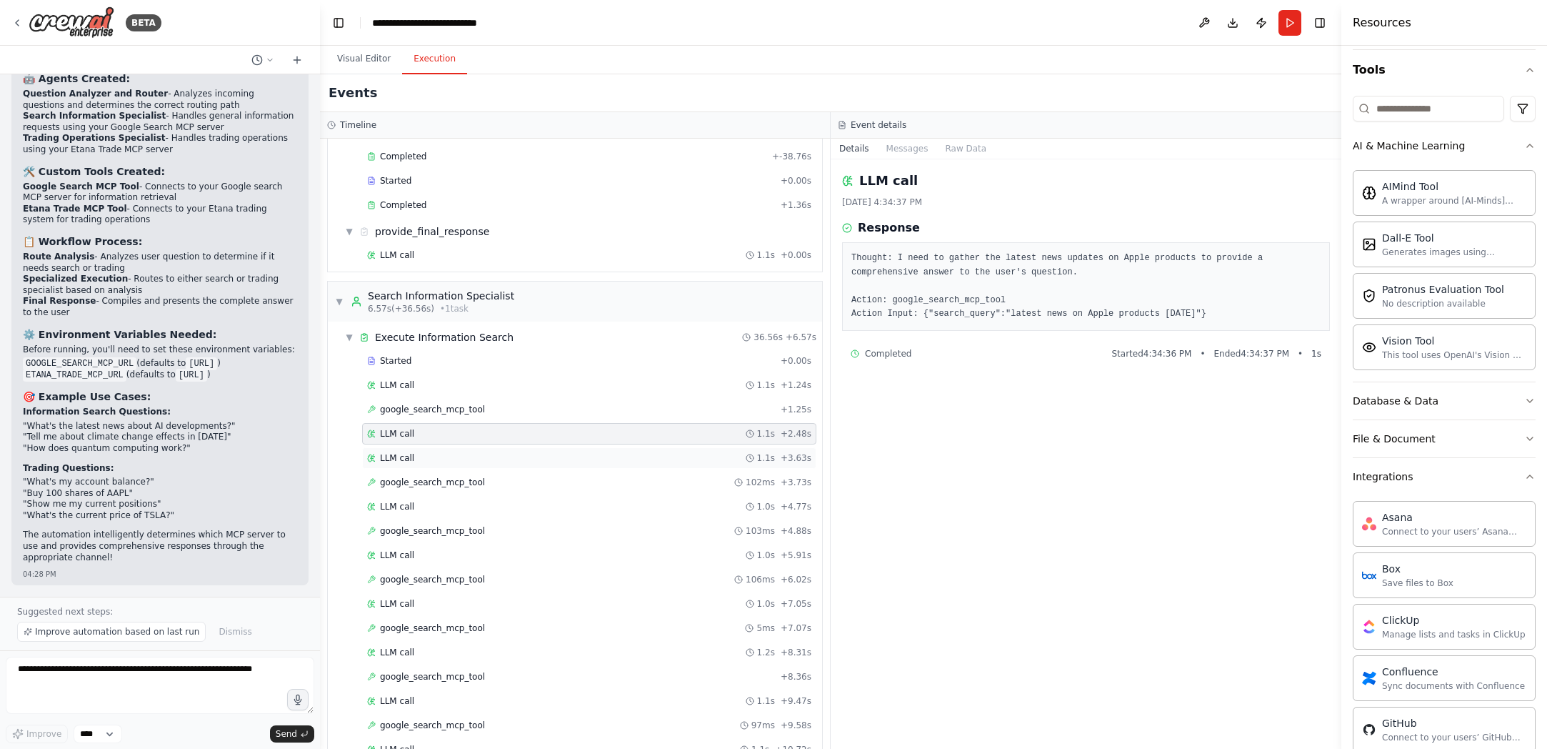
click at [457, 454] on div "LLM call 1.1s + 3.63s" at bounding box center [589, 457] width 444 height 11
click at [476, 485] on span "google_search_mcp_tool" at bounding box center [432, 481] width 105 height 11
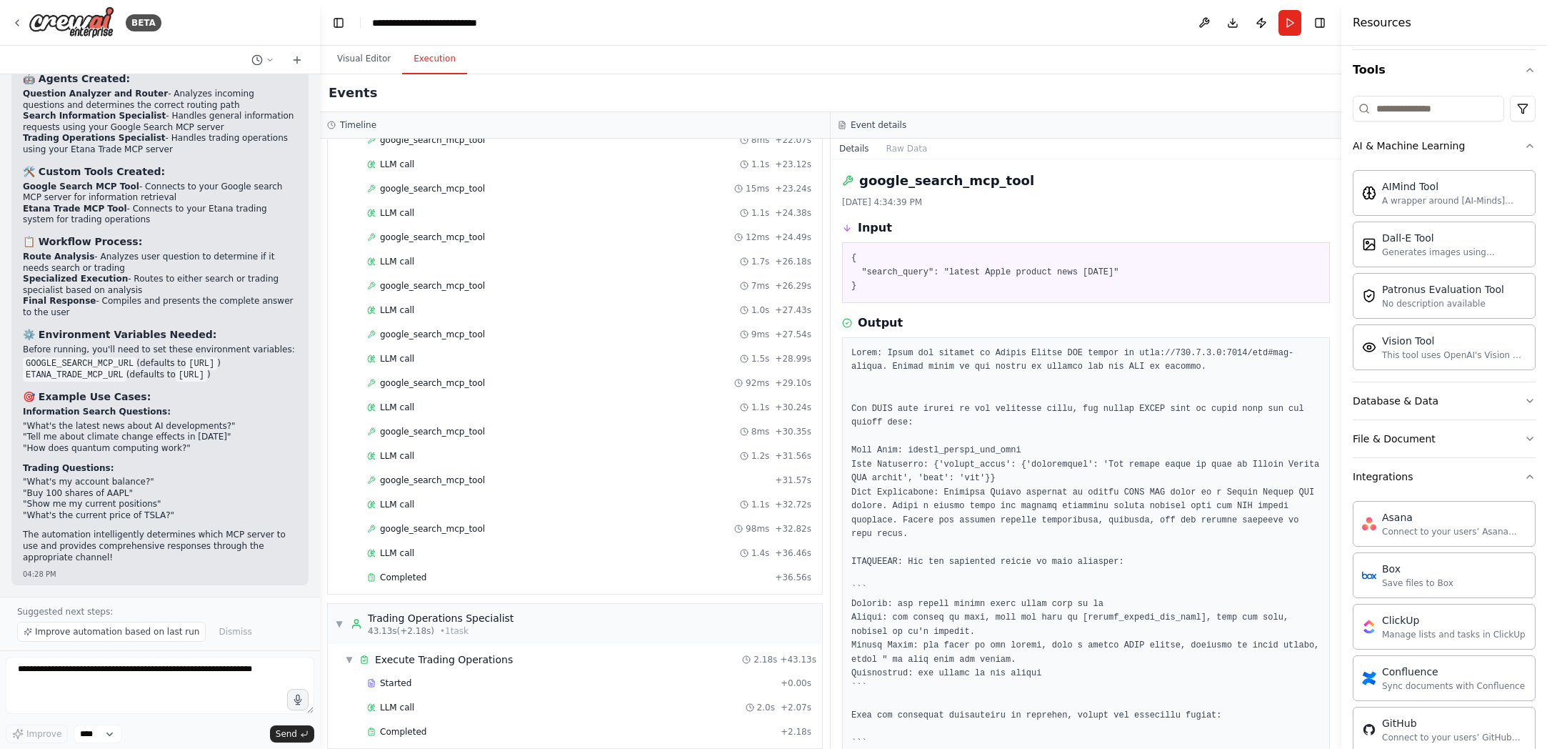
scroll to position [1156, 0]
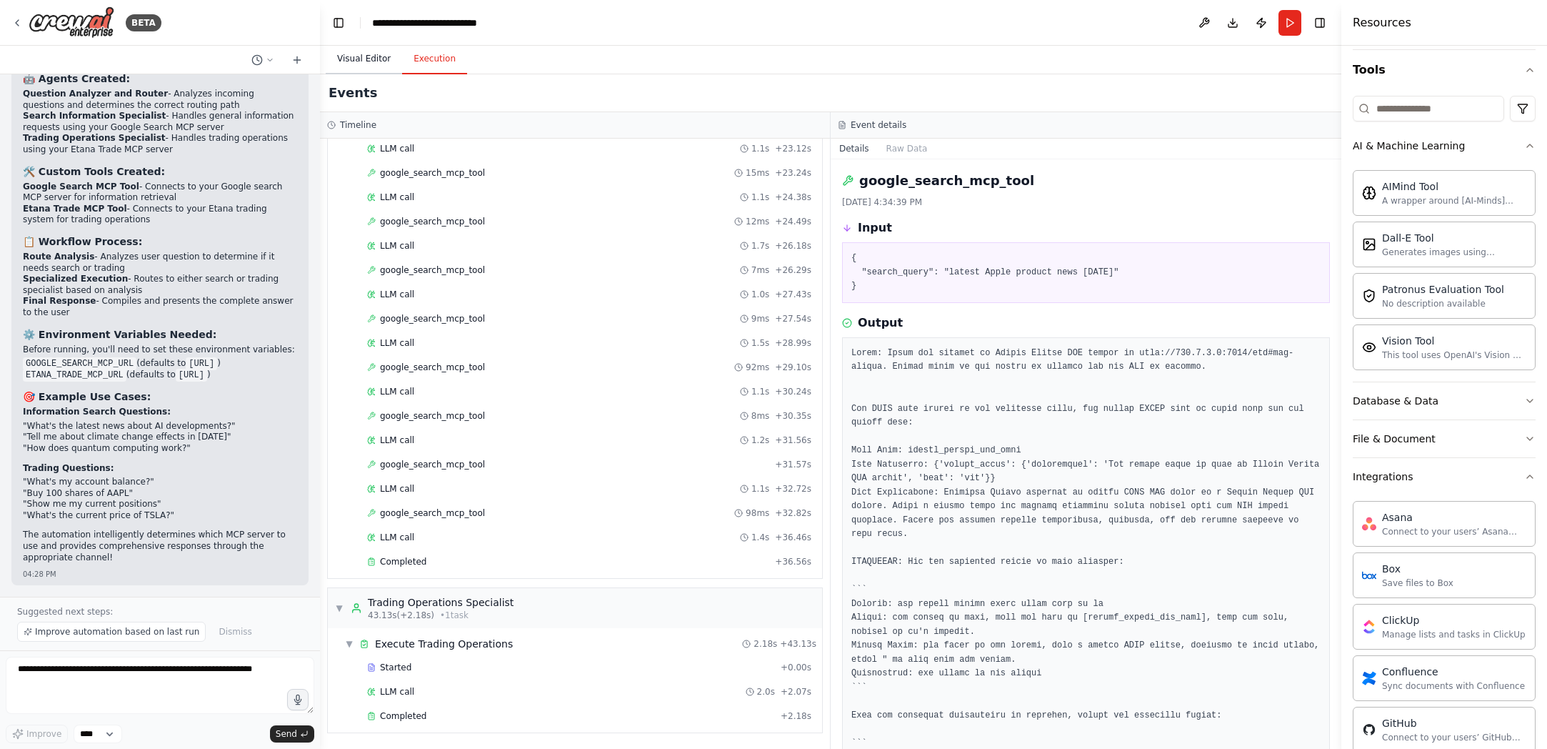
click at [358, 56] on button "Visual Editor" at bounding box center [364, 59] width 76 height 30
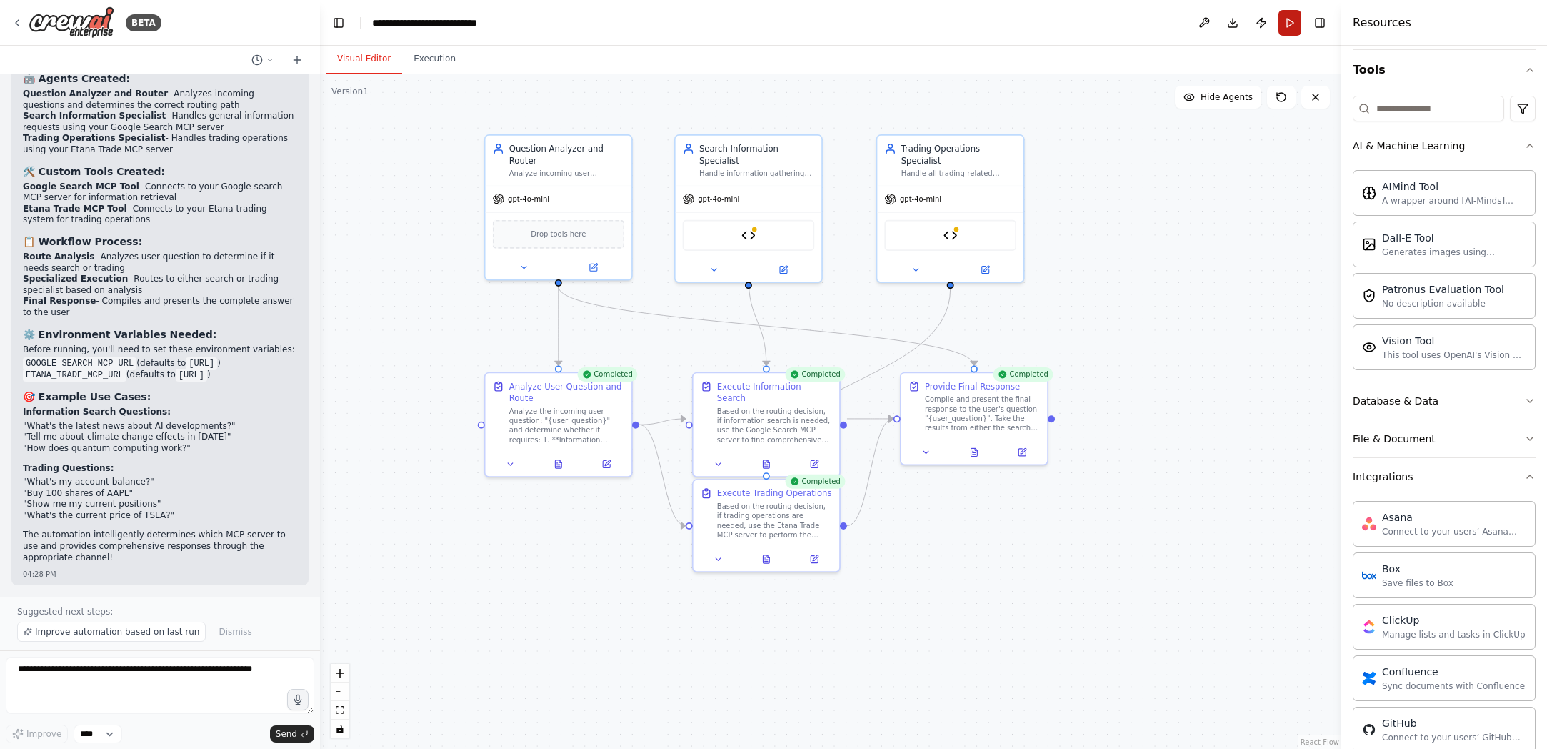
click at [1066, 21] on button "Run" at bounding box center [1289, 23] width 23 height 26
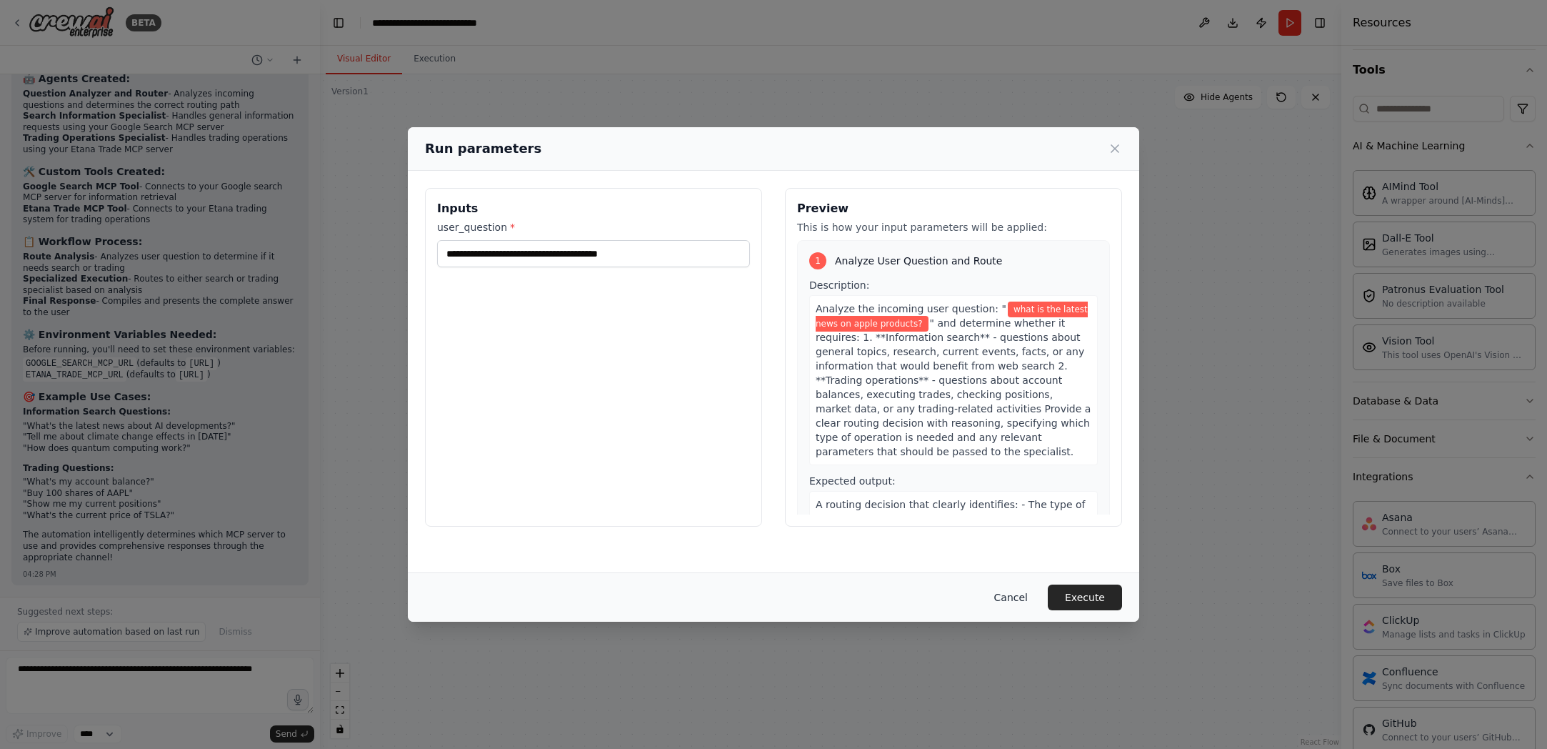
click at [1017, 599] on button "Cancel" at bounding box center [1011, 597] width 56 height 26
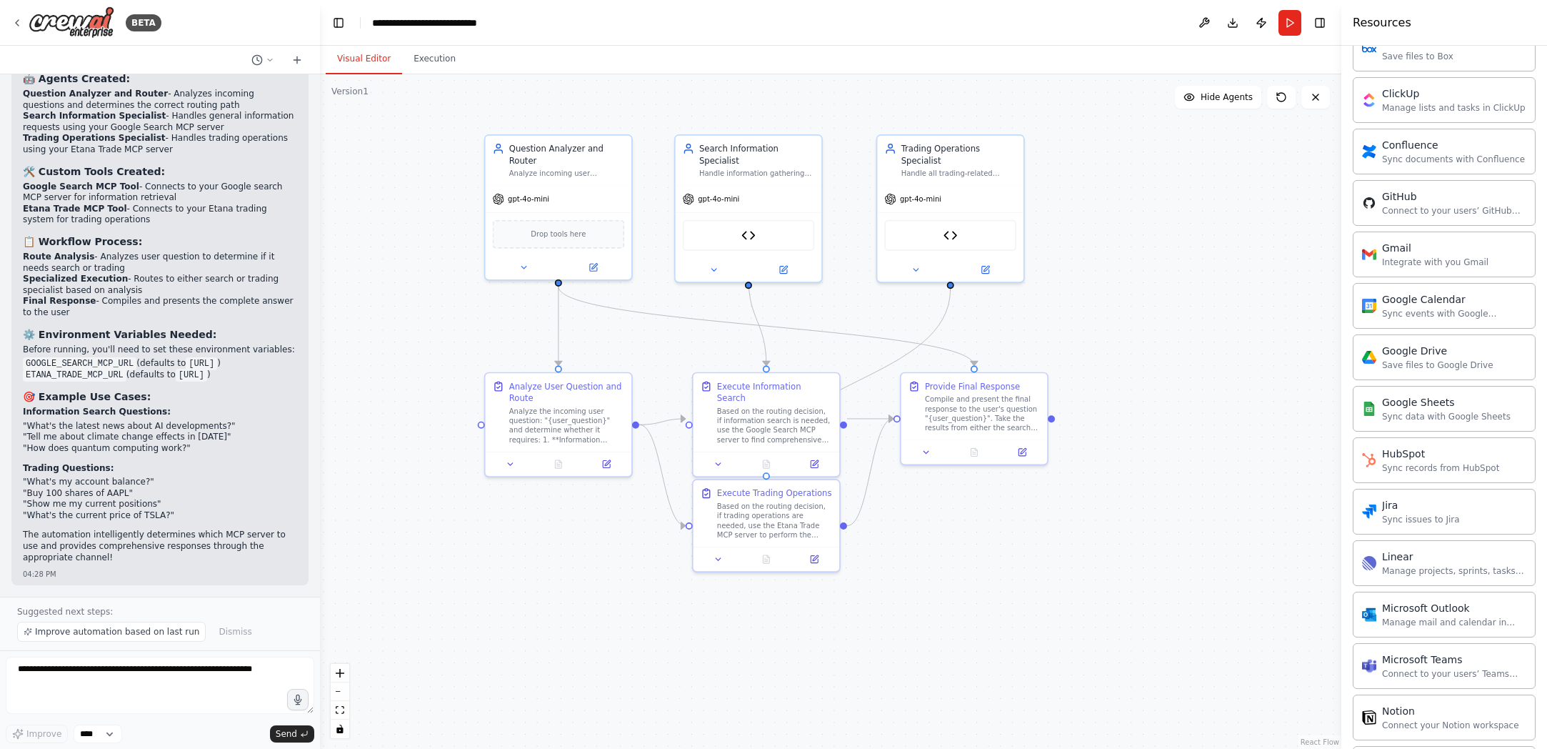
scroll to position [1222, 0]
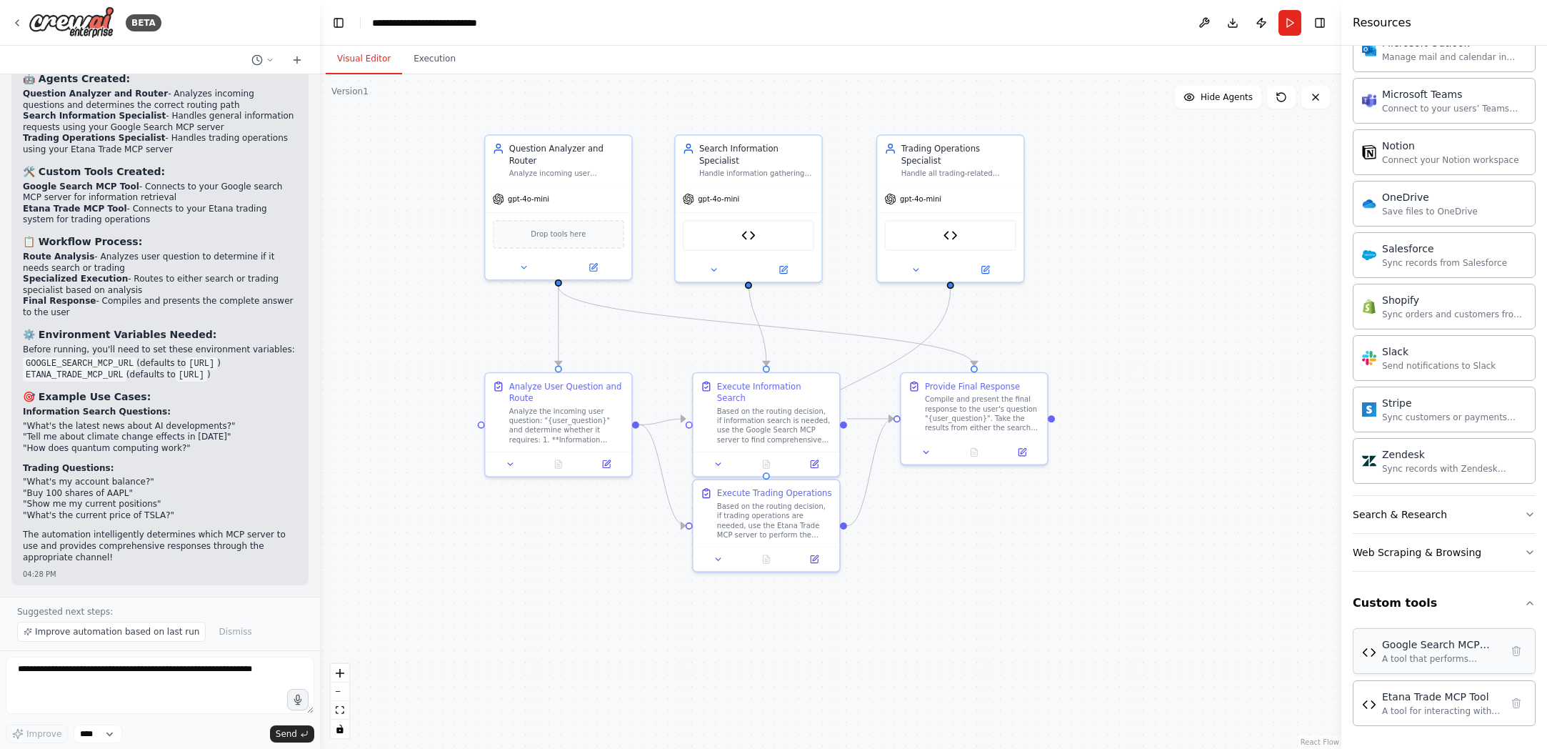
click at [1066, 656] on div "A tool that performs Google searches via MCP server by making REST API calls to…" at bounding box center [1441, 658] width 119 height 11
click at [769, 210] on div "Google Search MCP Tool" at bounding box center [749, 233] width 146 height 46
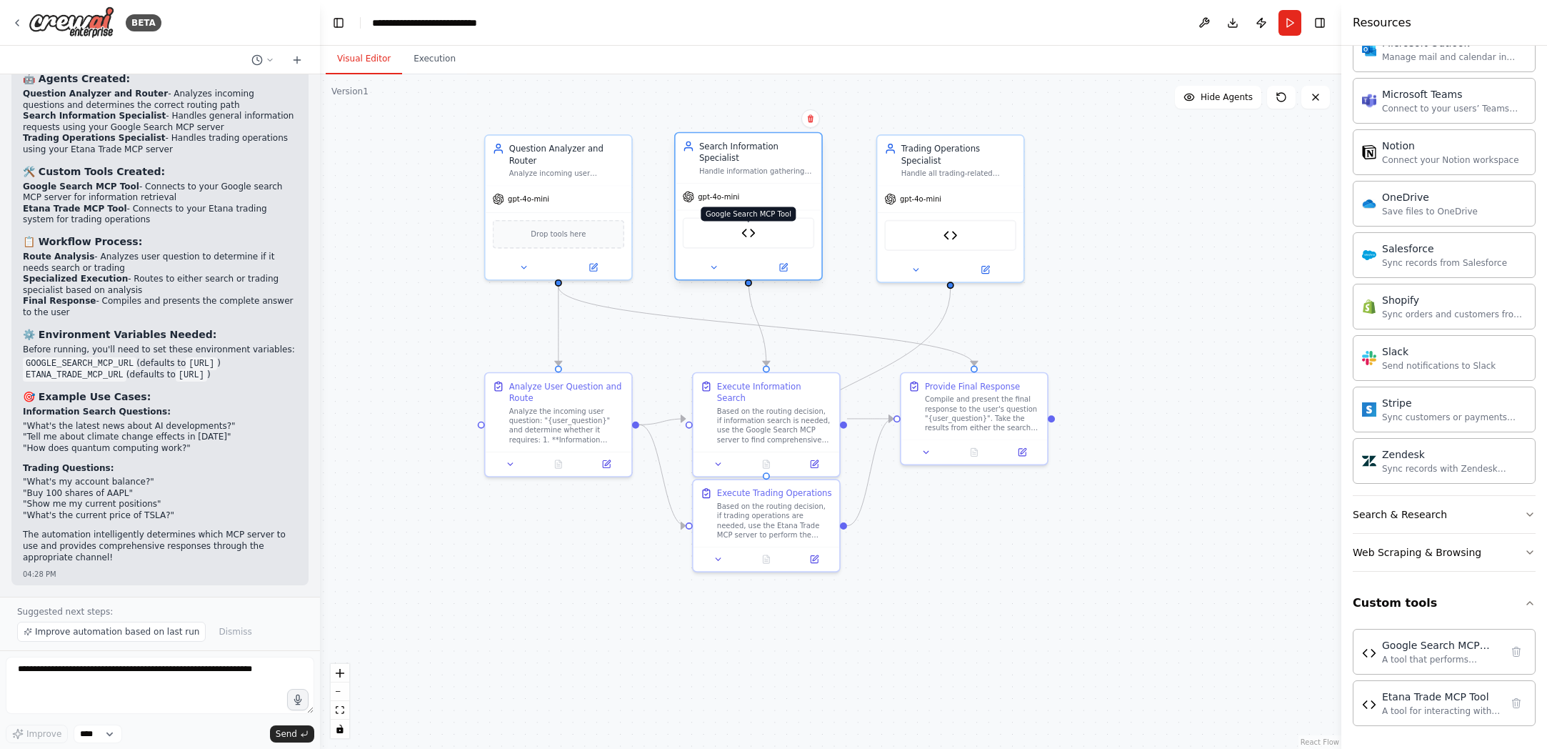
click at [749, 227] on img at bounding box center [748, 233] width 14 height 14
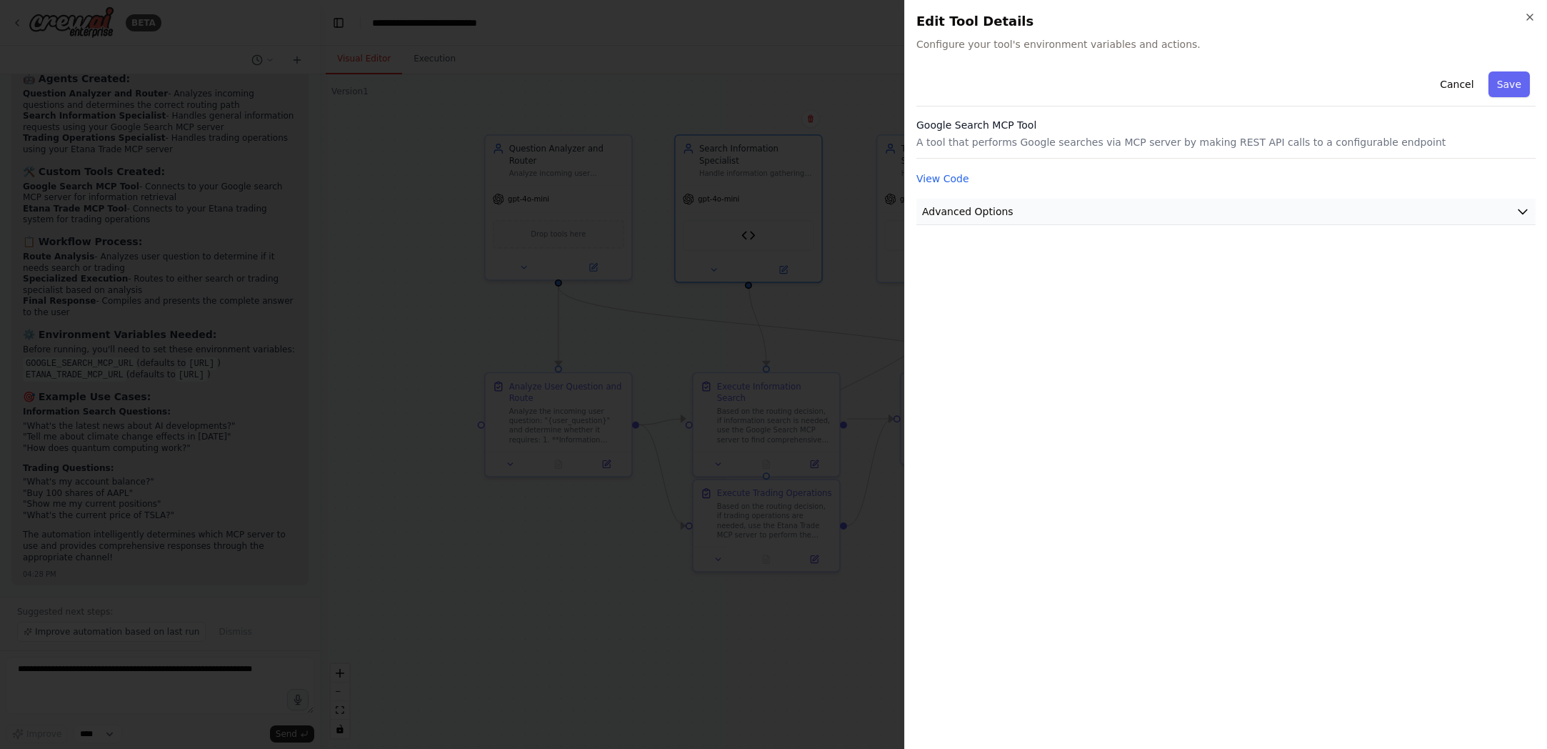
click at [1066, 206] on icon "button" at bounding box center [1523, 211] width 14 height 14
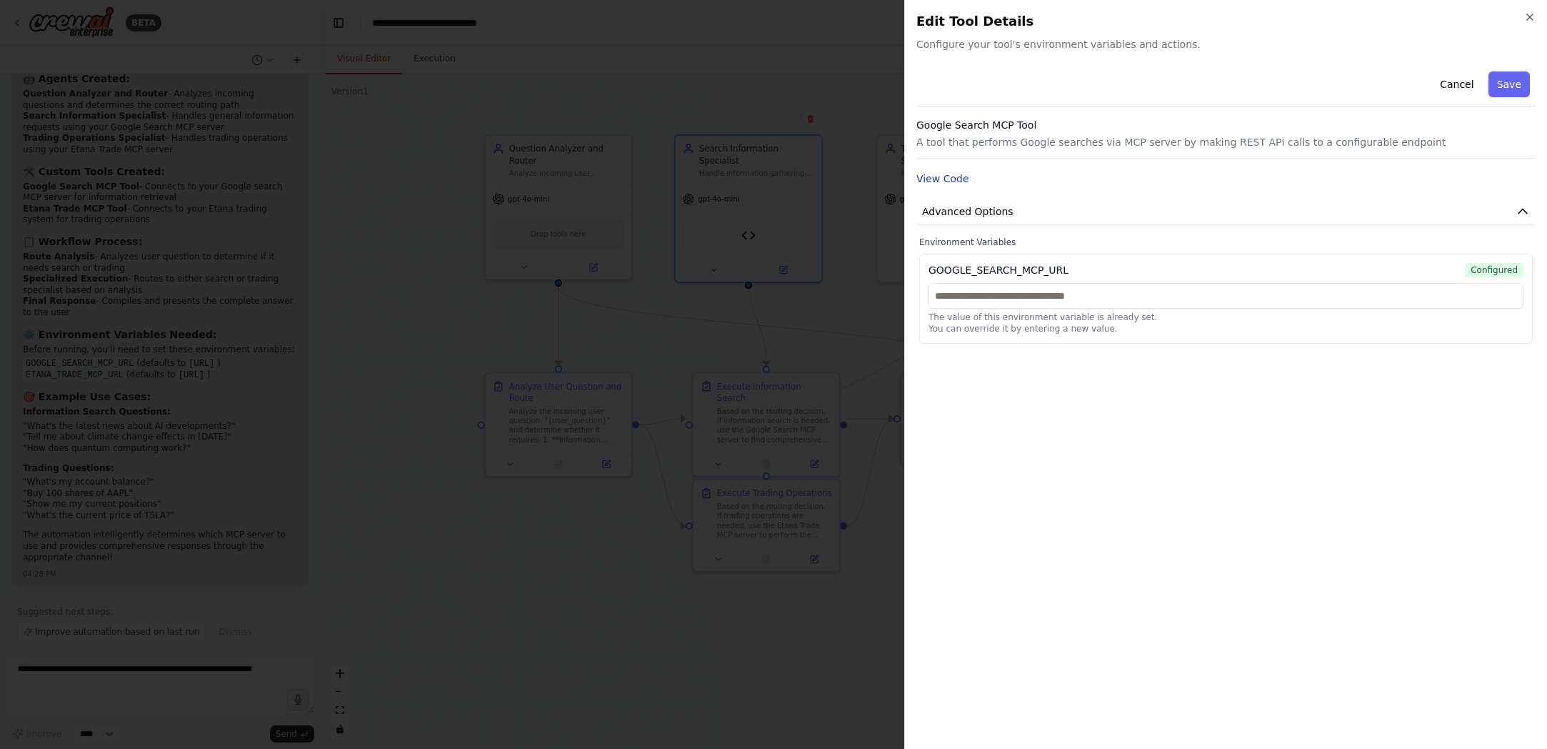
click at [945, 176] on button "View Code" at bounding box center [942, 178] width 53 height 14
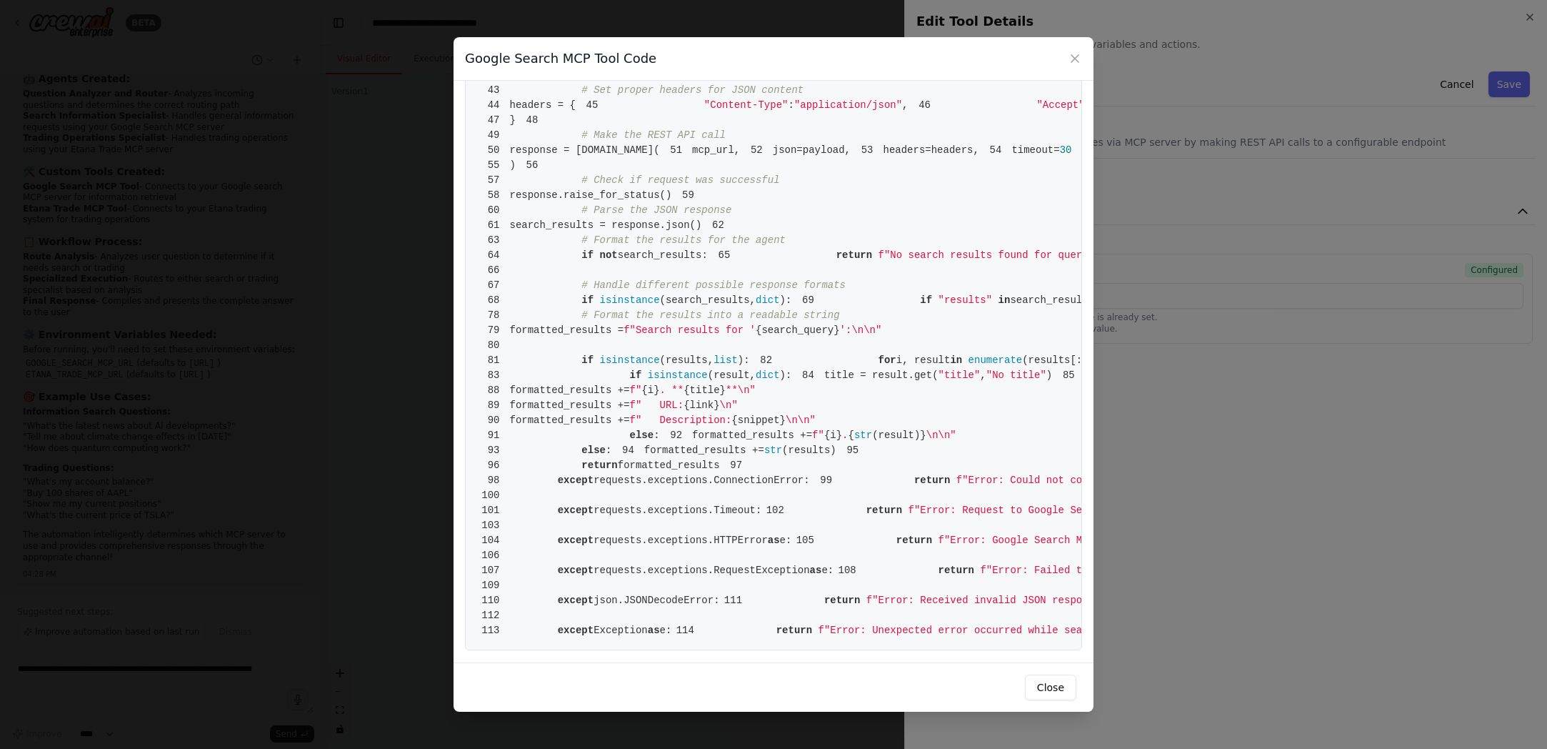
scroll to position [1176, 0]
click at [1049, 697] on button "Close" at bounding box center [1050, 687] width 51 height 26
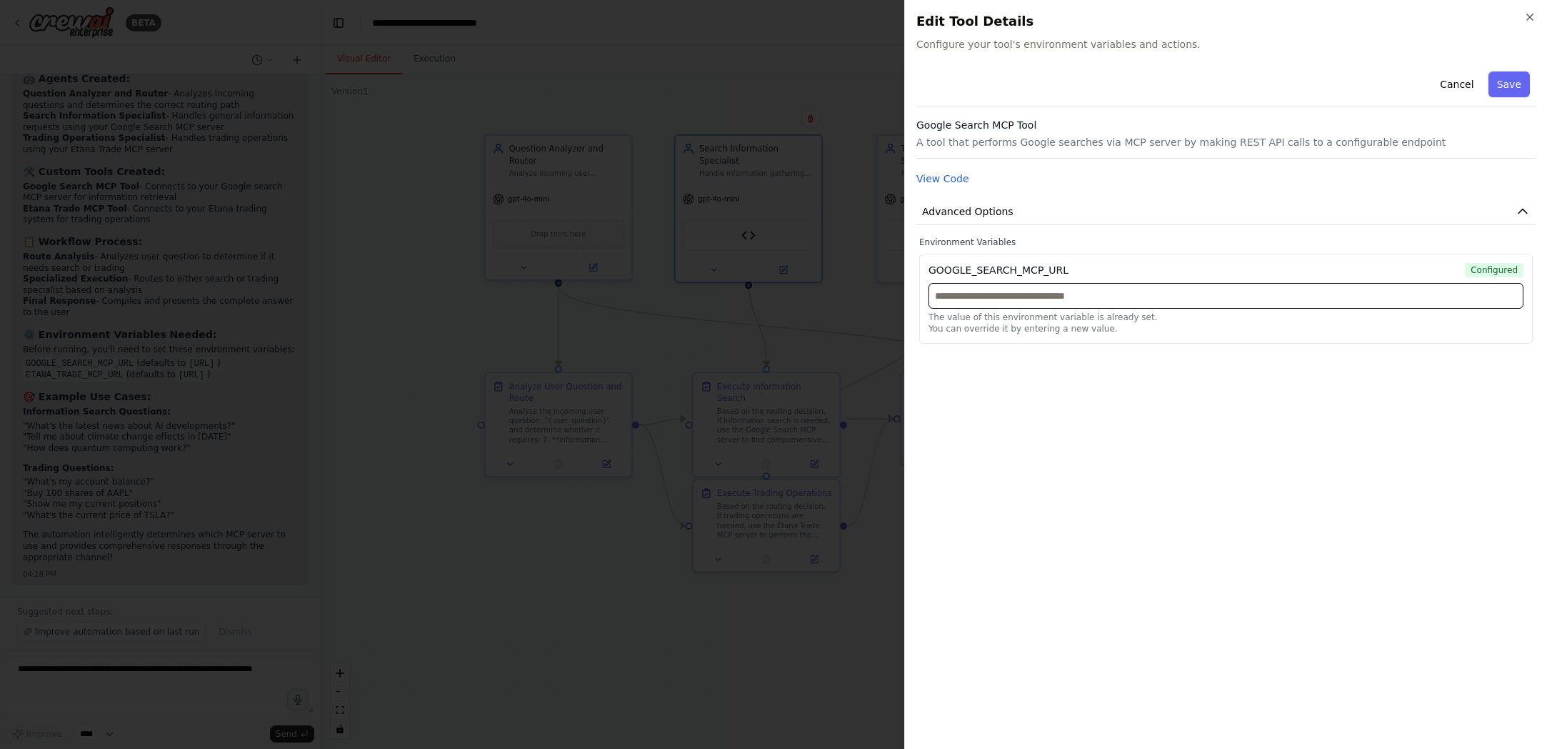
click at [1039, 294] on input "text" at bounding box center [1226, 296] width 595 height 26
paste input "**********"
type input "**********"
click at [1066, 88] on button "Save" at bounding box center [1508, 84] width 41 height 26
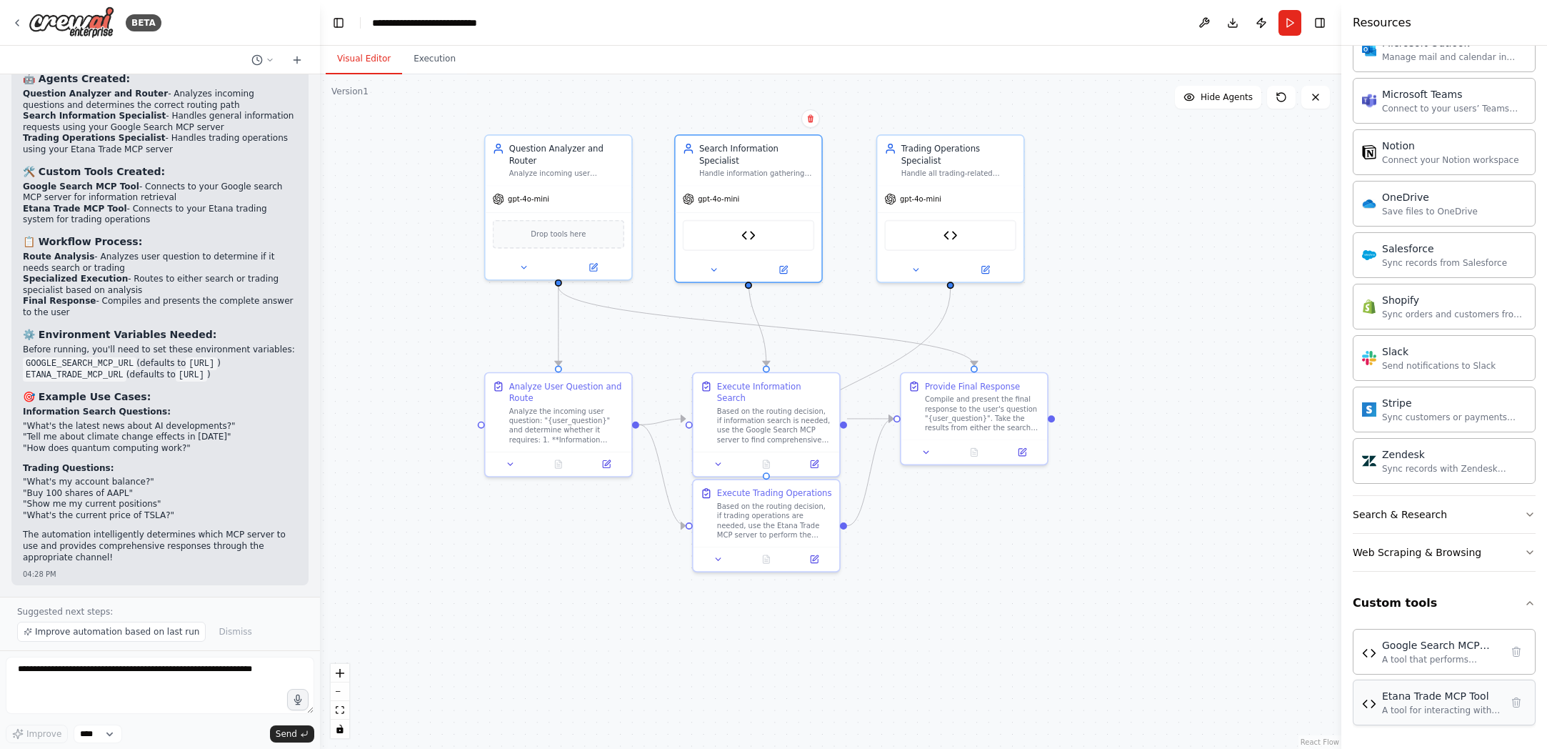
click at [1066, 710] on div "A tool for interacting with Etana Trade MCP server to perform trading operation…" at bounding box center [1441, 709] width 119 height 11
click at [1066, 702] on div "Etana Trade MCP Tool A tool for interacting with Etana Trade MCP server to perf…" at bounding box center [1441, 702] width 119 height 27
click at [923, 239] on div "Etana Trade MCP Tool" at bounding box center [950, 232] width 132 height 31
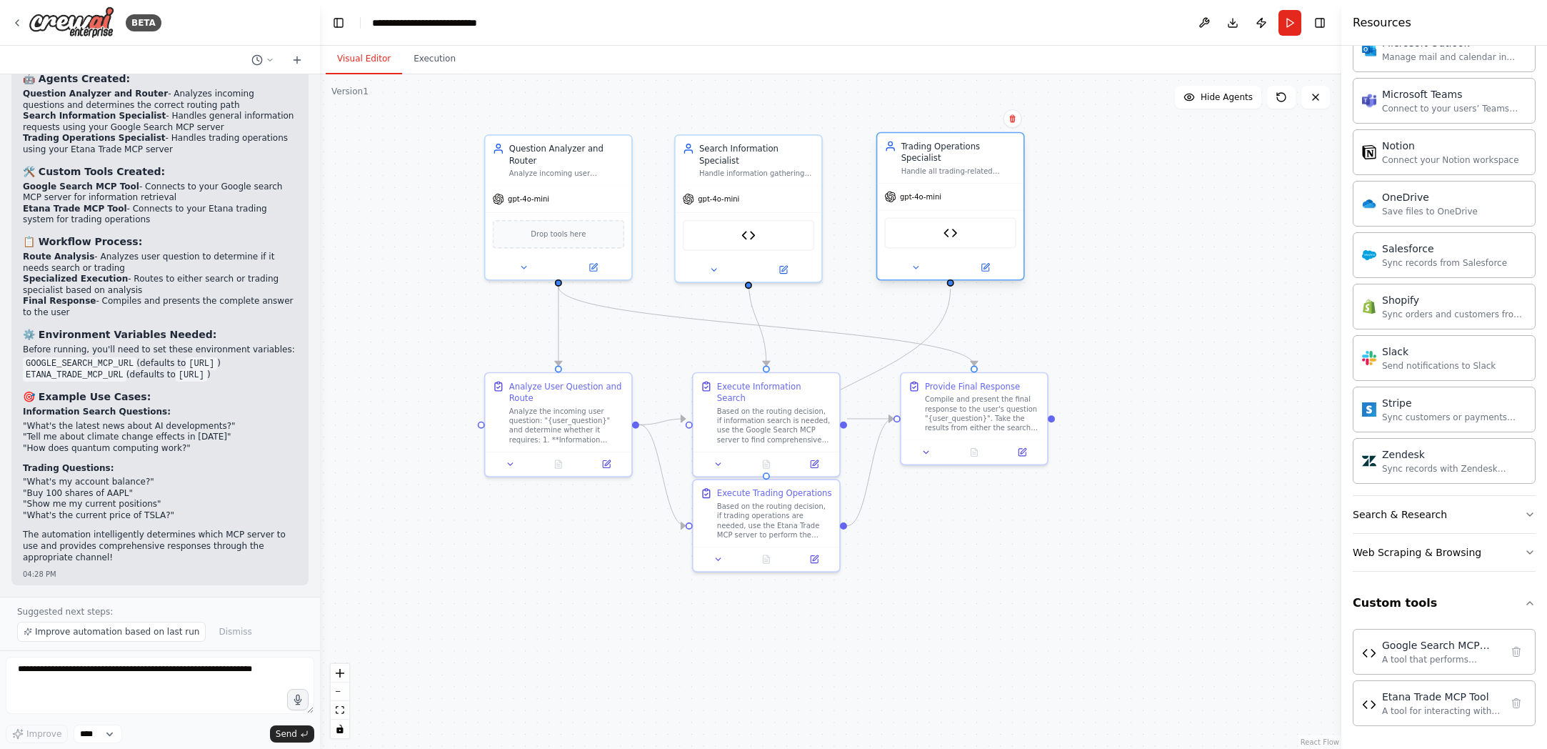
click at [923, 239] on div "Etana Trade MCP Tool" at bounding box center [950, 232] width 132 height 31
click at [984, 266] on icon at bounding box center [984, 267] width 7 height 7
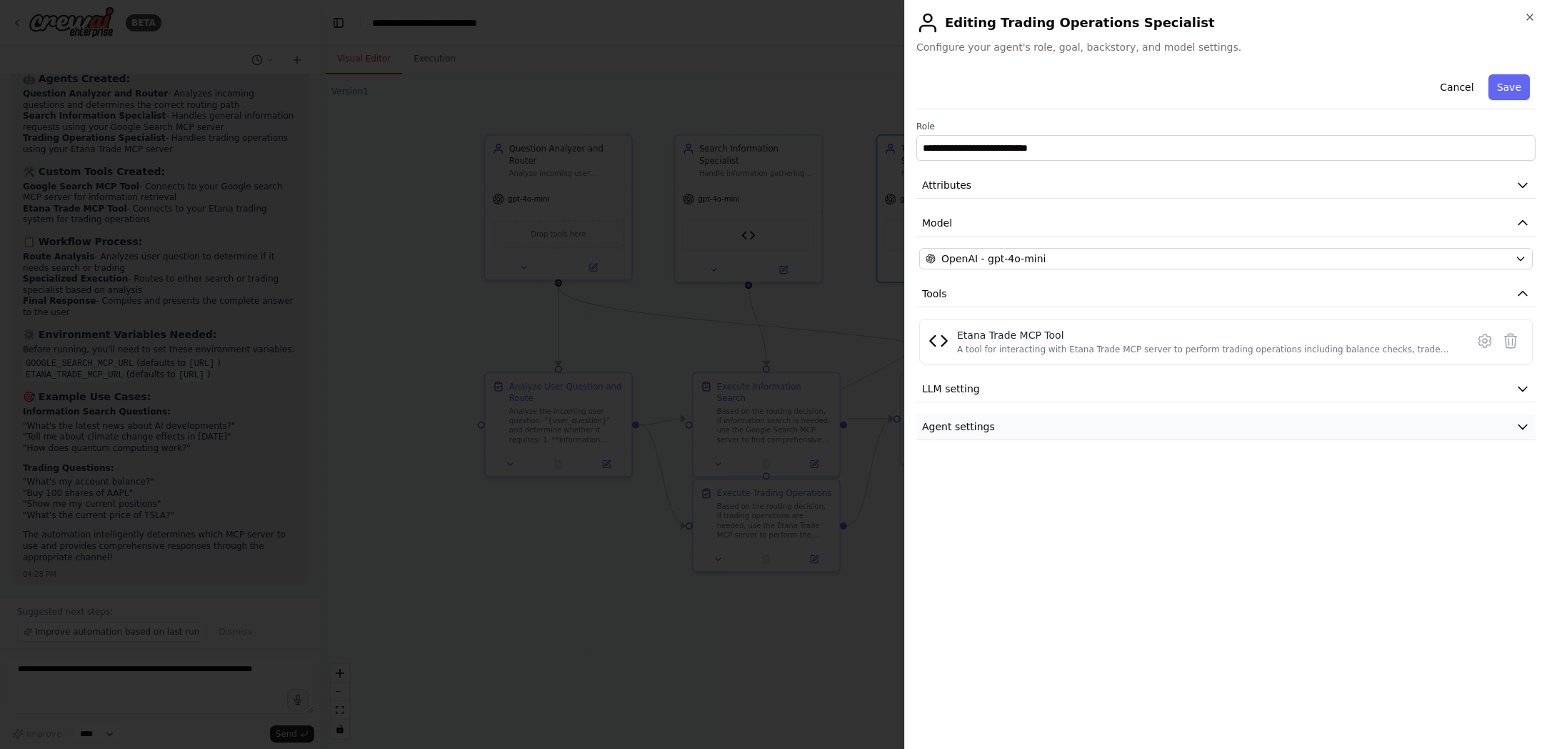
click at [1066, 425] on icon "button" at bounding box center [1523, 426] width 14 height 14
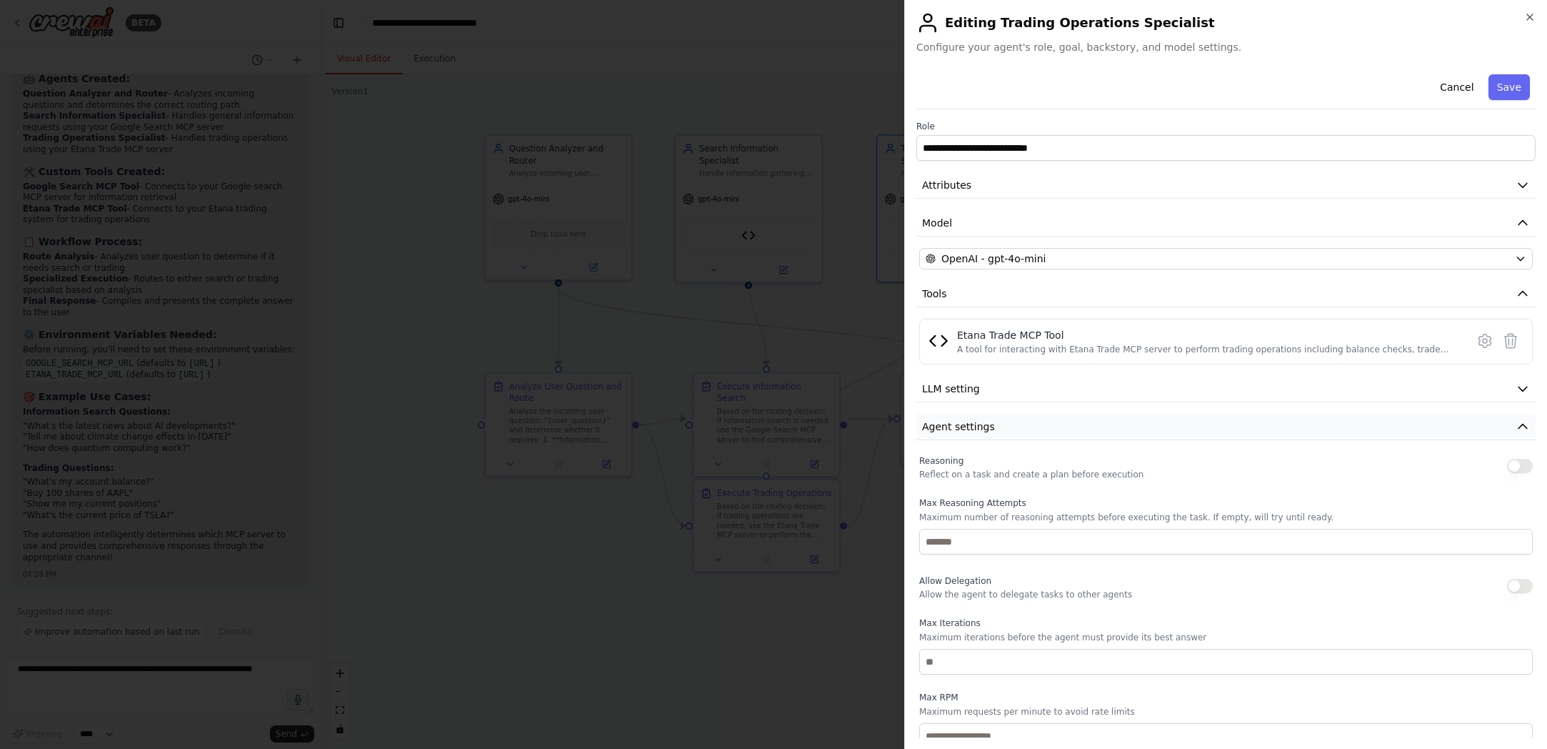
click at [1066, 425] on icon "button" at bounding box center [1522, 426] width 9 height 4
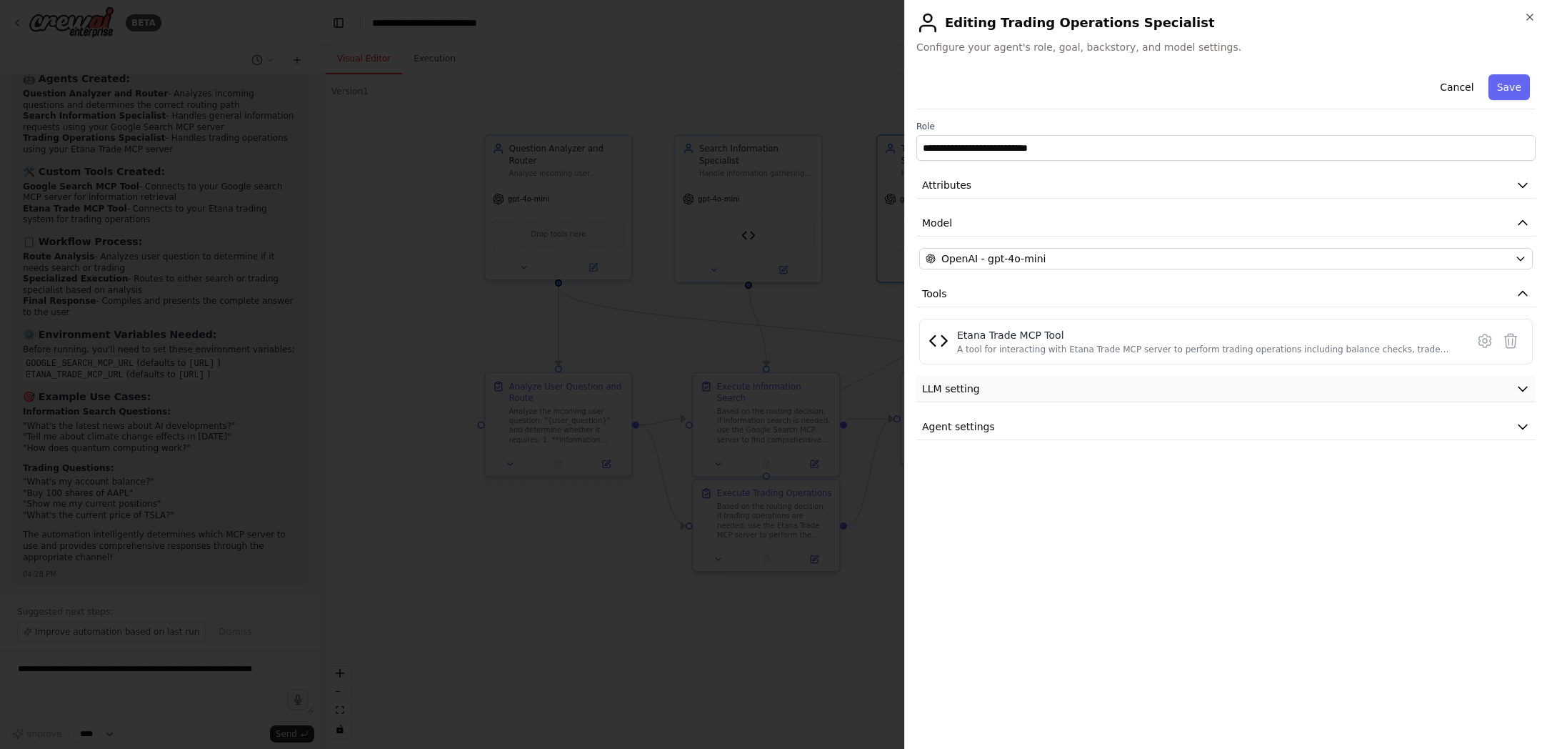
click at [1066, 384] on icon "button" at bounding box center [1523, 388] width 14 height 14
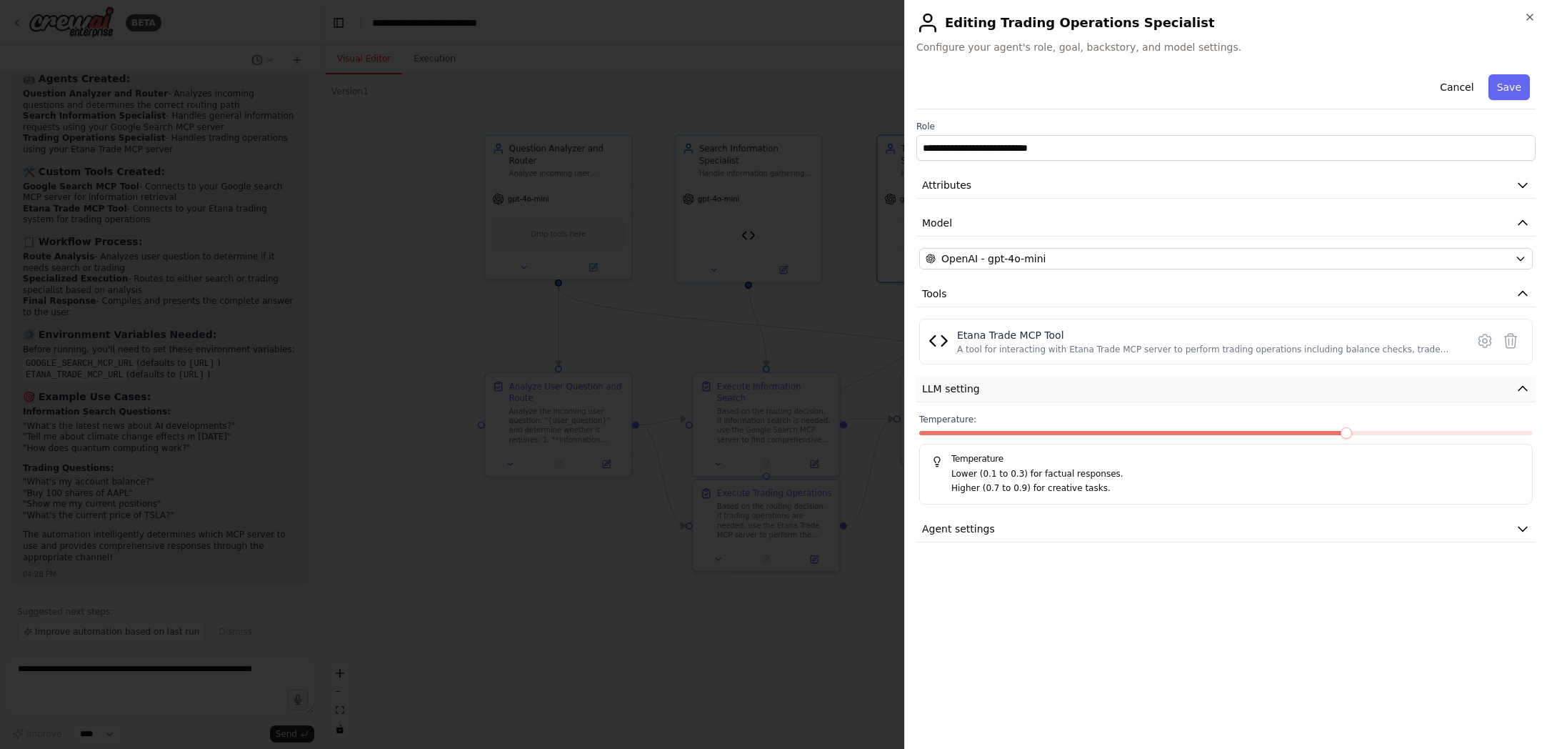
click at [1066, 384] on icon "button" at bounding box center [1523, 388] width 14 height 14
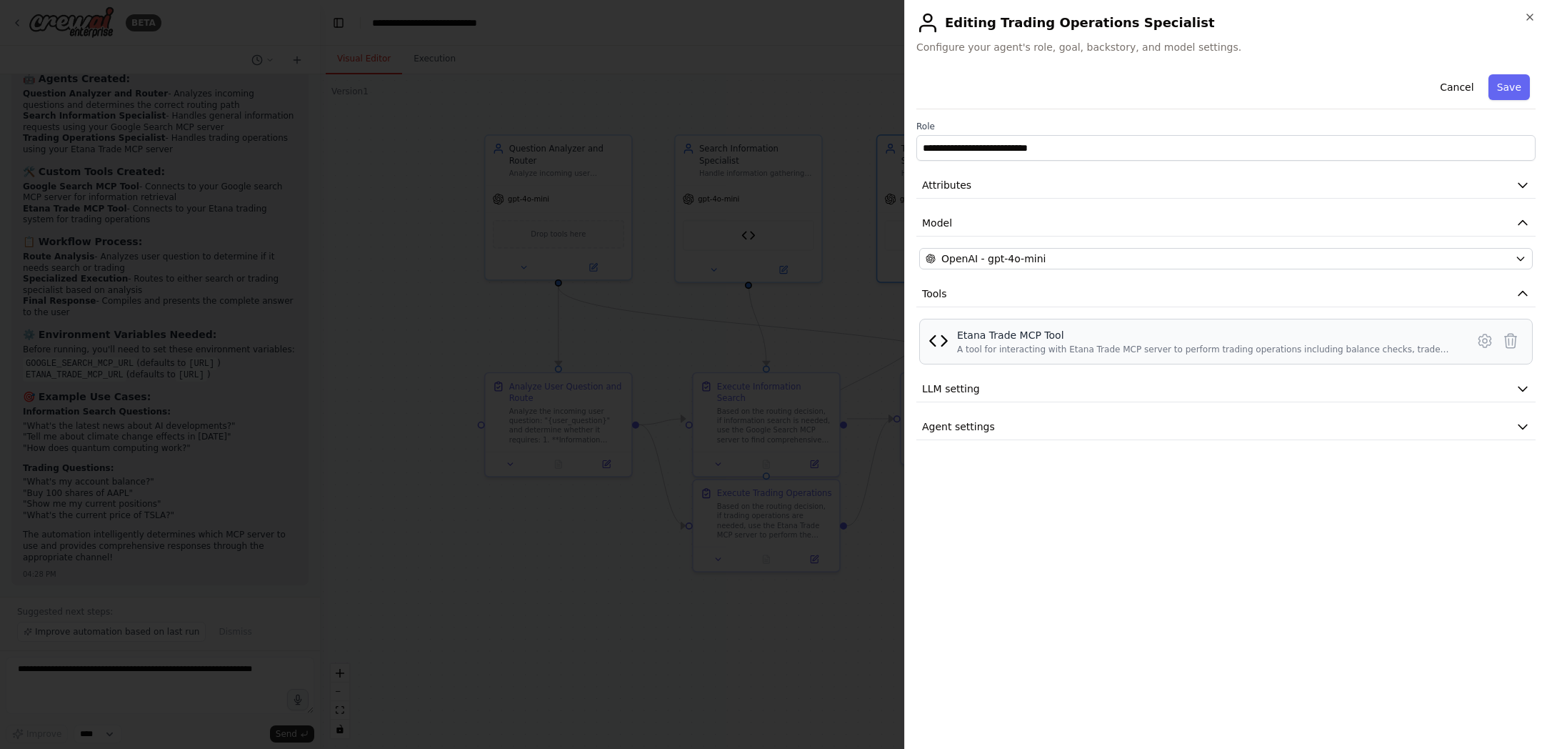
click at [1066, 339] on div "Etana Trade MCP Tool" at bounding box center [1207, 335] width 501 height 14
click at [1066, 79] on button "Cancel" at bounding box center [1456, 87] width 51 height 26
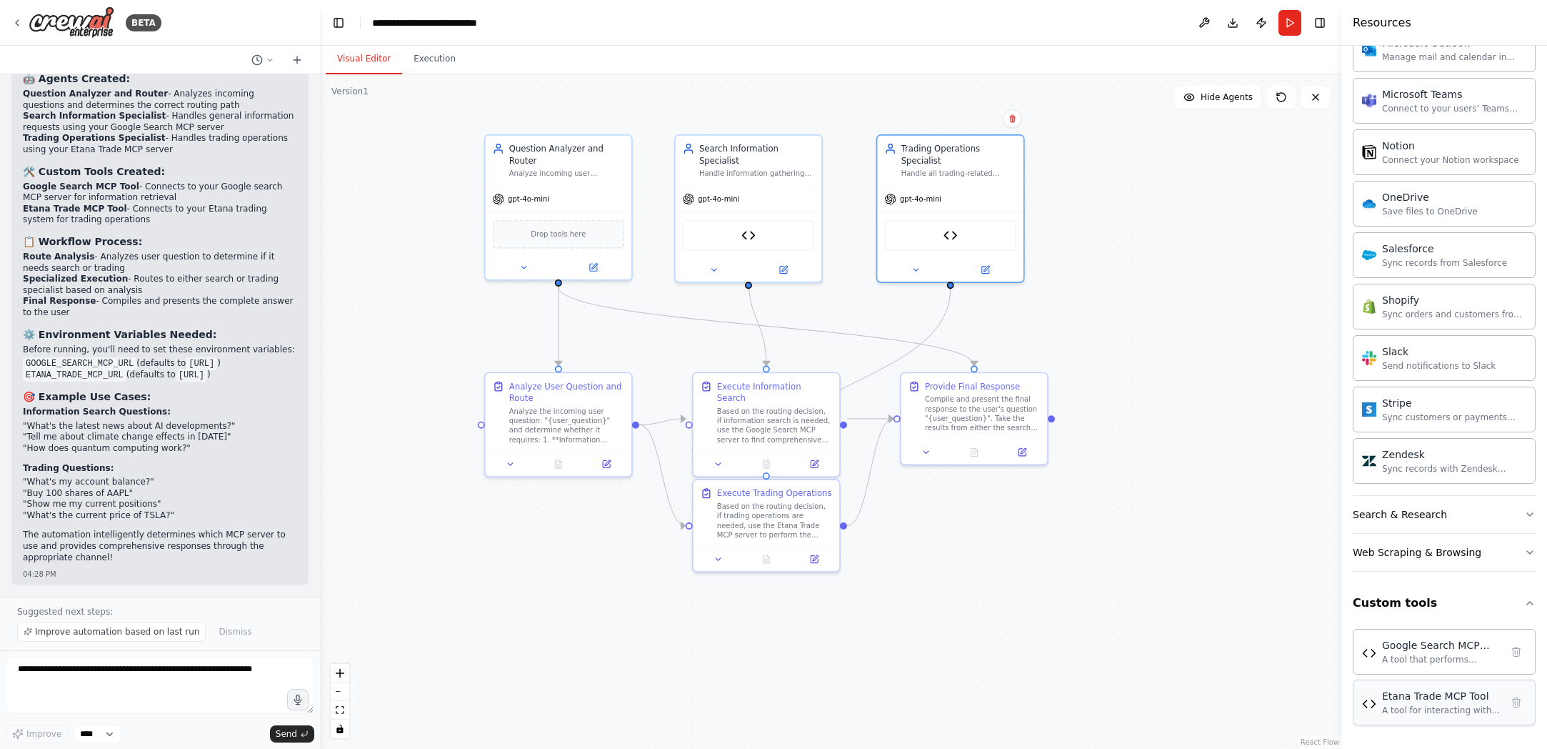
click at [1066, 714] on div "A tool for interacting with Etana Trade MCP server to perform trading operation…" at bounding box center [1441, 709] width 119 height 11
click at [1066, 644] on div "Google Search MCP Tool" at bounding box center [1441, 644] width 119 height 14
click at [784, 184] on div "gpt-4o-mini" at bounding box center [749, 197] width 146 height 26
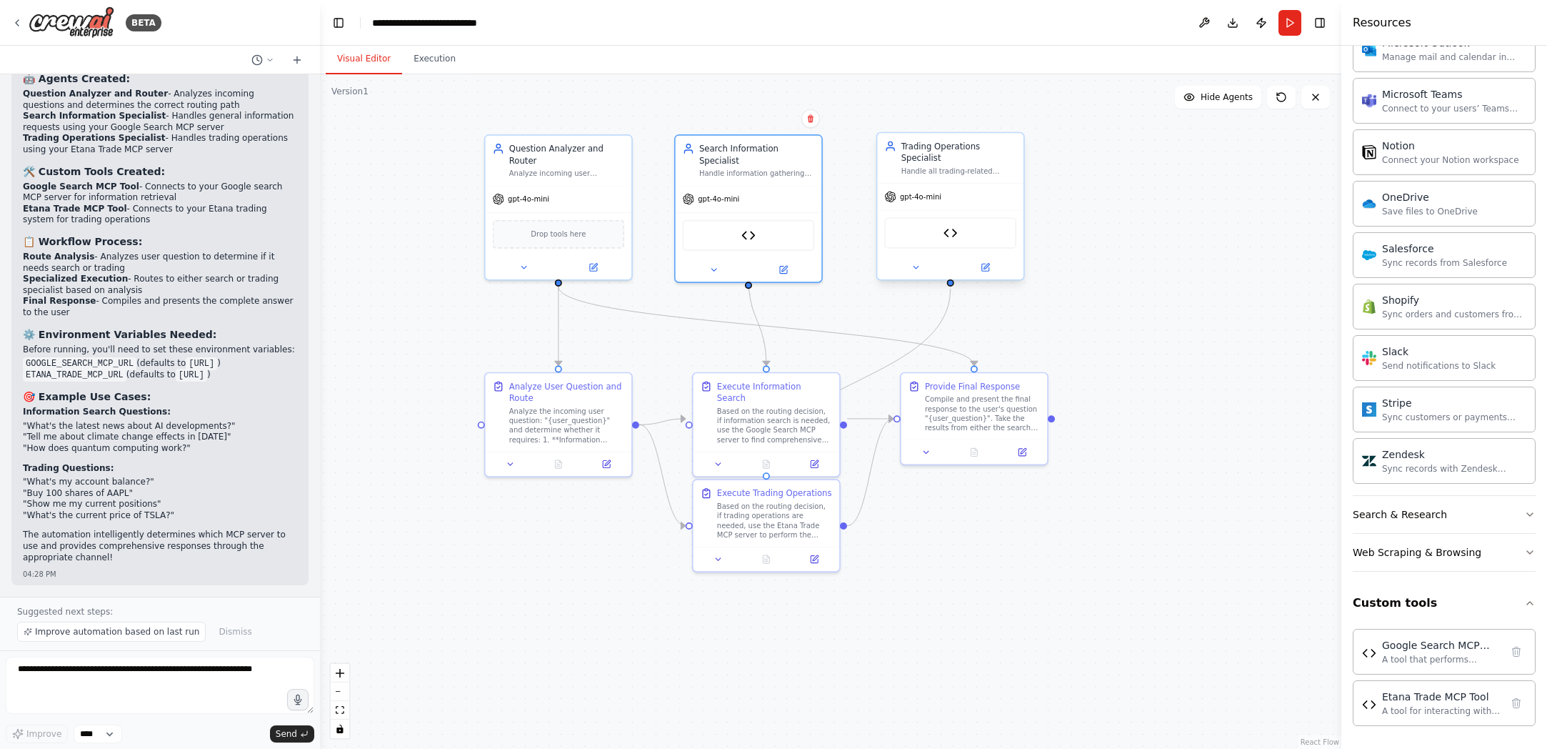
click at [921, 173] on div "Handle all trading-related requests by using the Etana Trade MCP server to exec…" at bounding box center [958, 170] width 115 height 9
click at [944, 243] on div "Etana Trade MCP Tool" at bounding box center [950, 232] width 132 height 31
click at [789, 264] on div at bounding box center [749, 268] width 146 height 24
click at [786, 264] on icon at bounding box center [783, 267] width 7 height 7
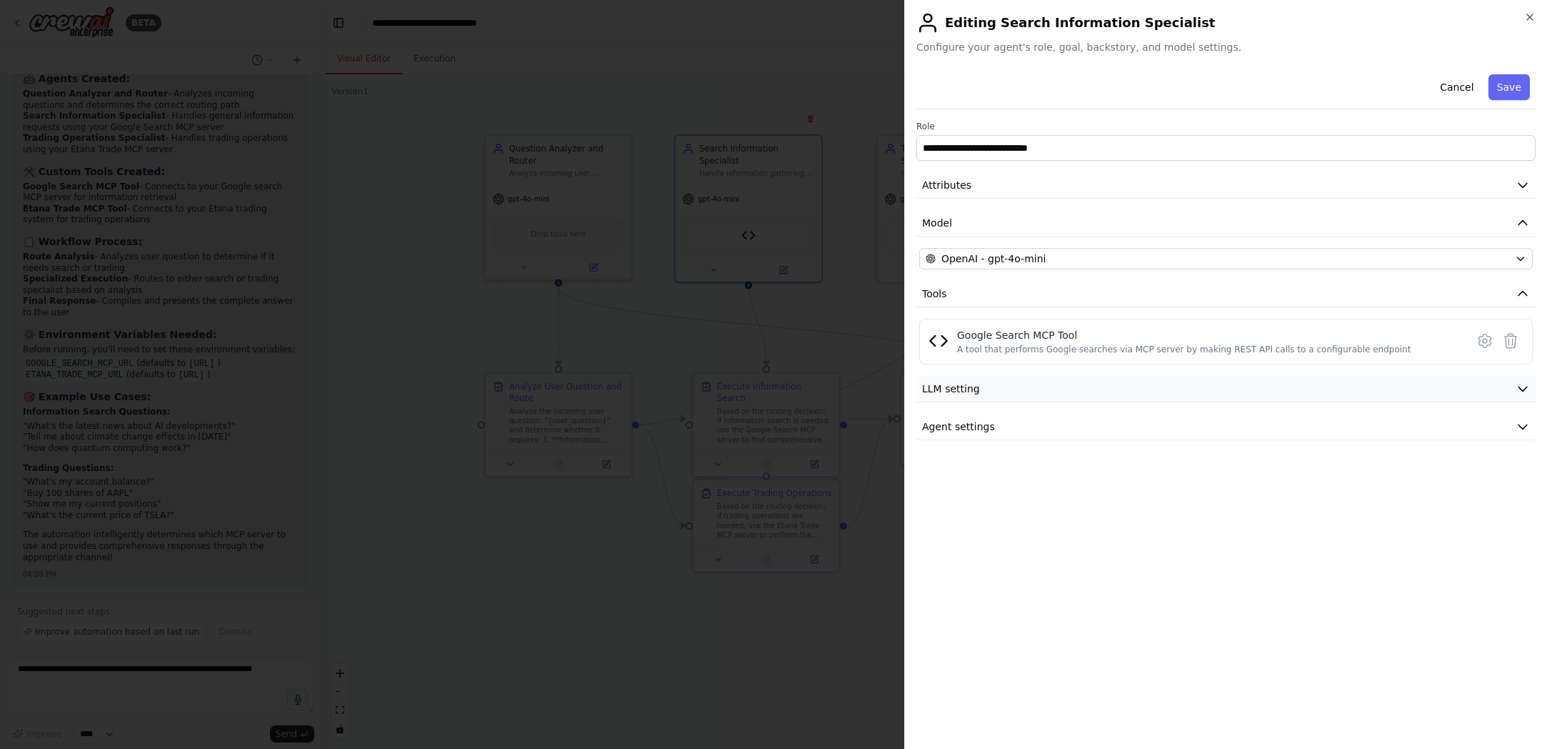
click at [1066, 379] on button "LLM setting" at bounding box center [1225, 389] width 619 height 26
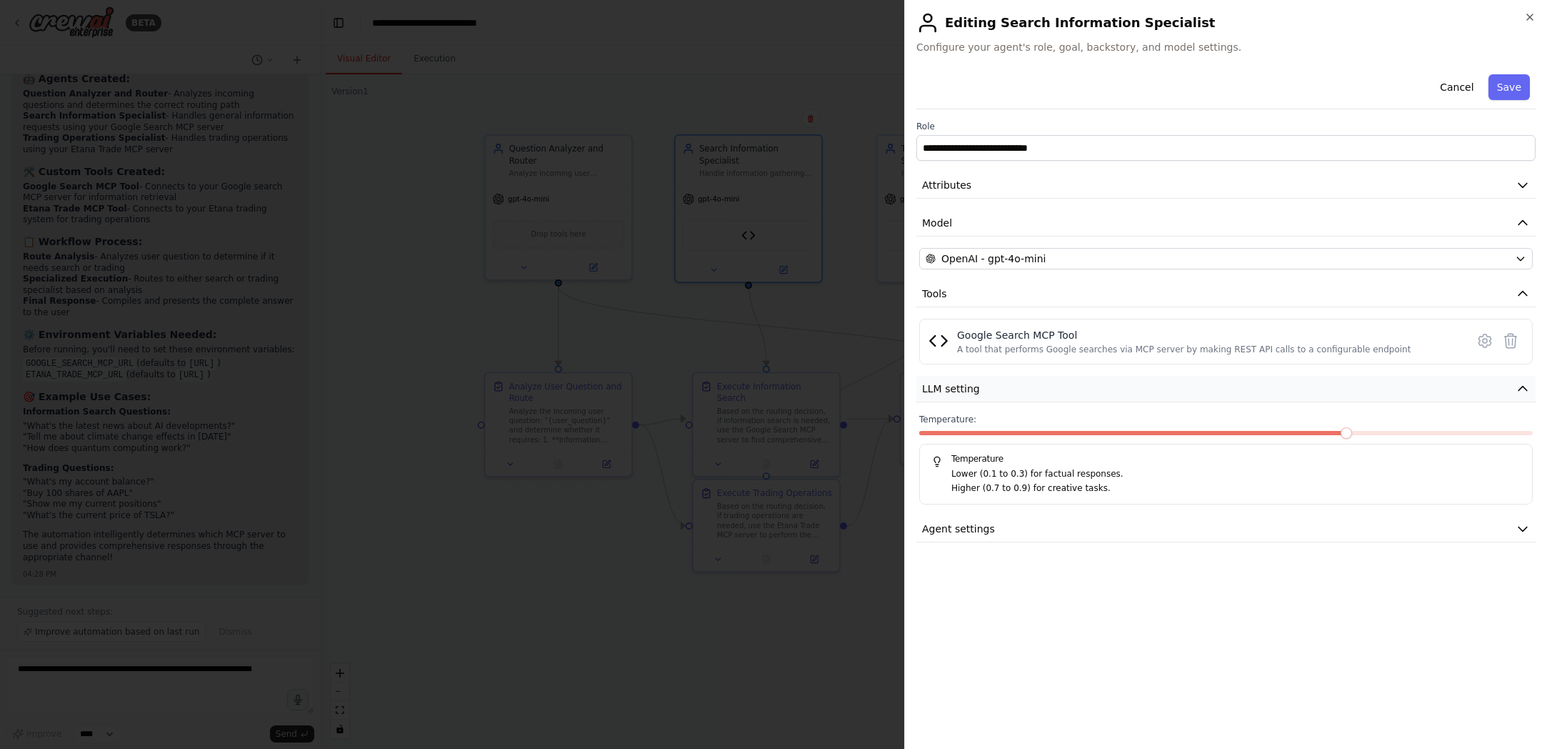
click at [1066, 379] on button "LLM setting" at bounding box center [1225, 389] width 619 height 26
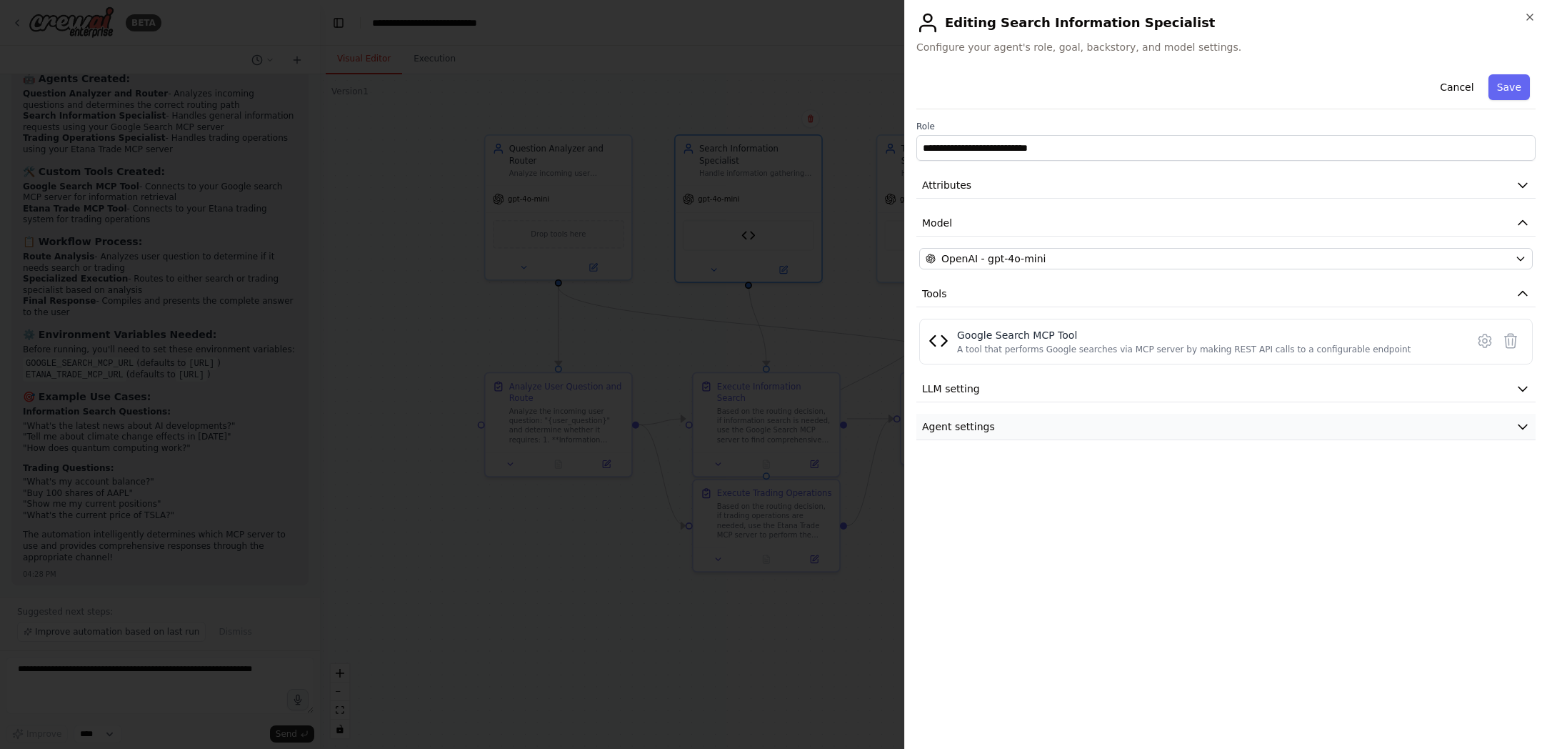
click at [1066, 423] on icon "button" at bounding box center [1523, 426] width 14 height 14
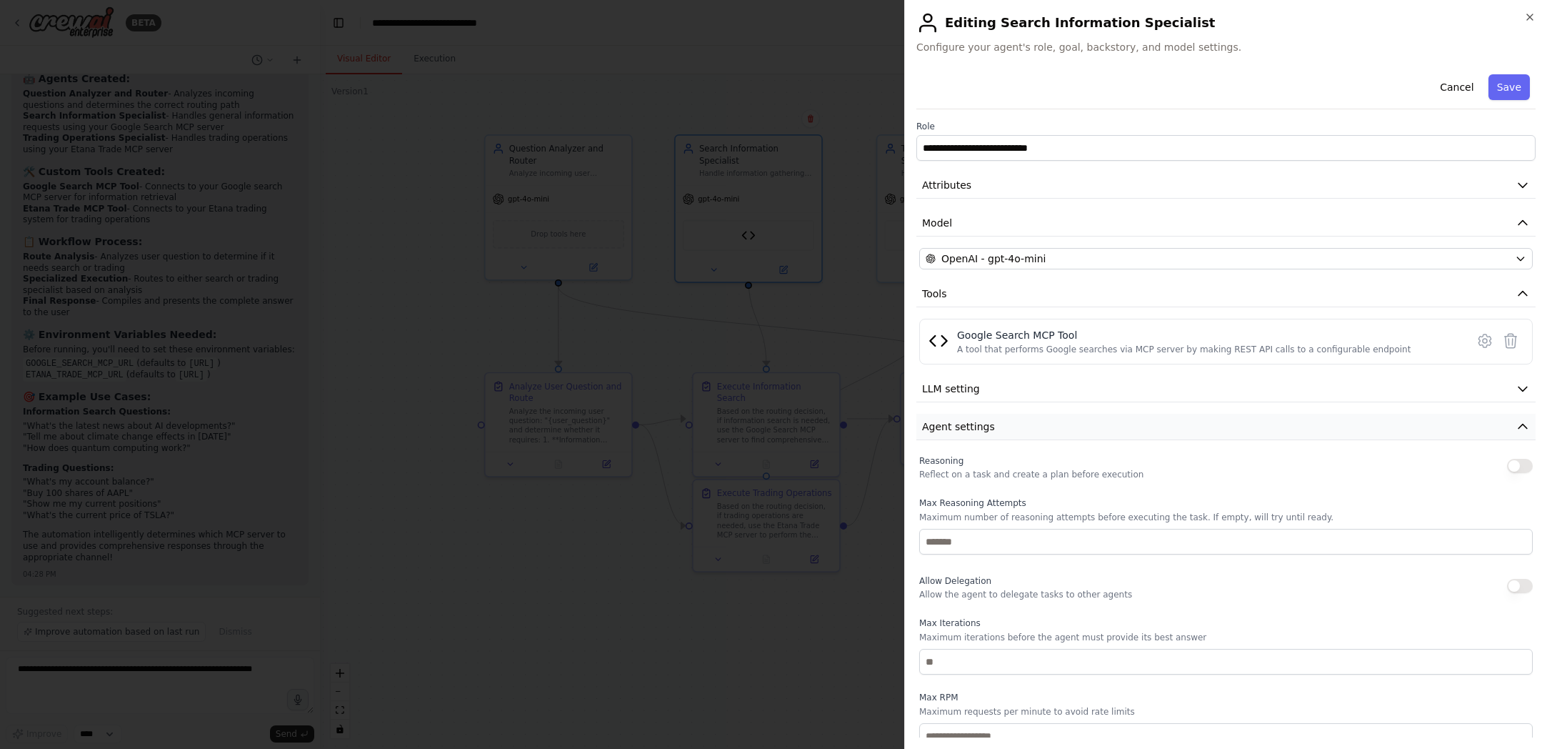
click at [1066, 423] on icon "button" at bounding box center [1523, 426] width 14 height 14
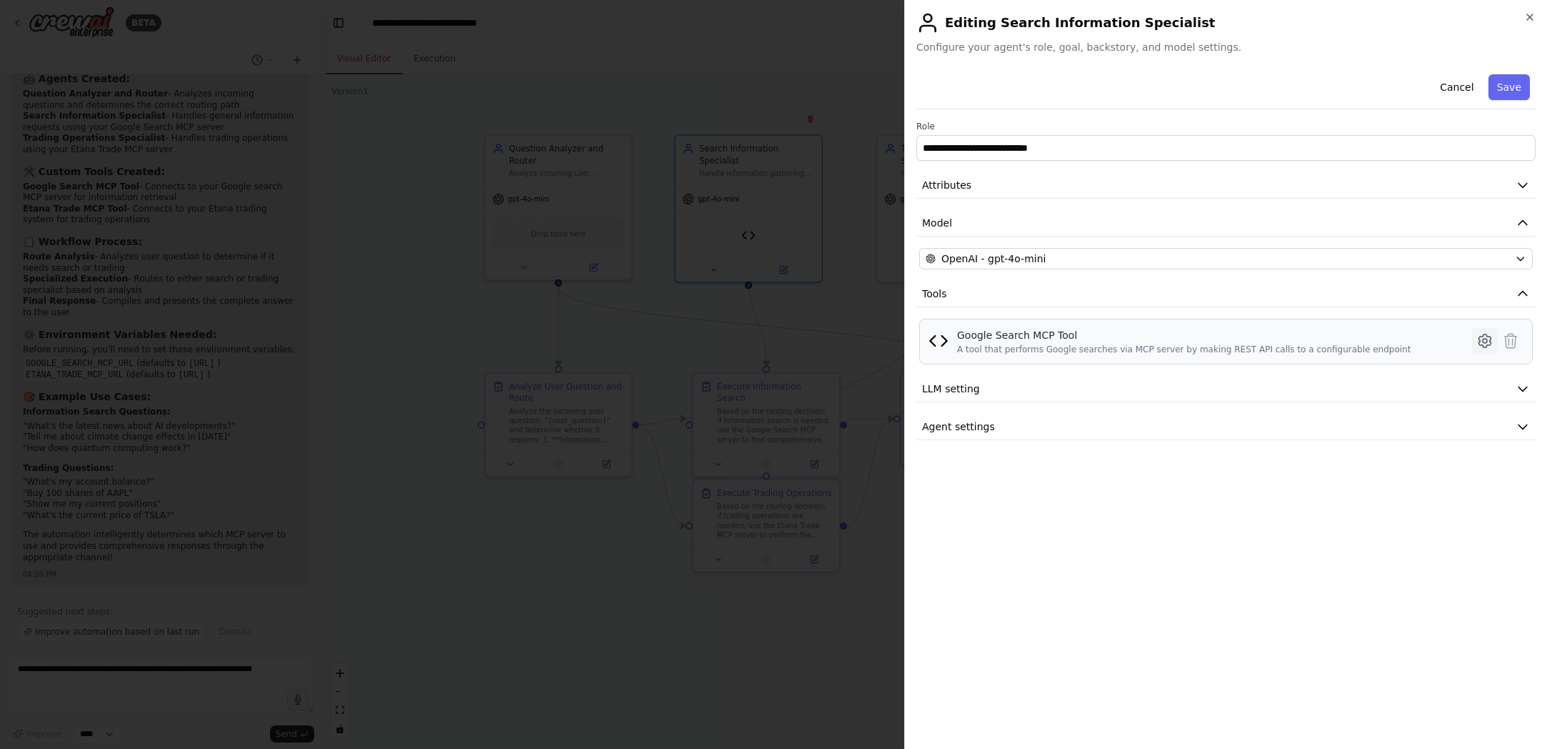
click at [1066, 339] on icon at bounding box center [1484, 340] width 17 height 17
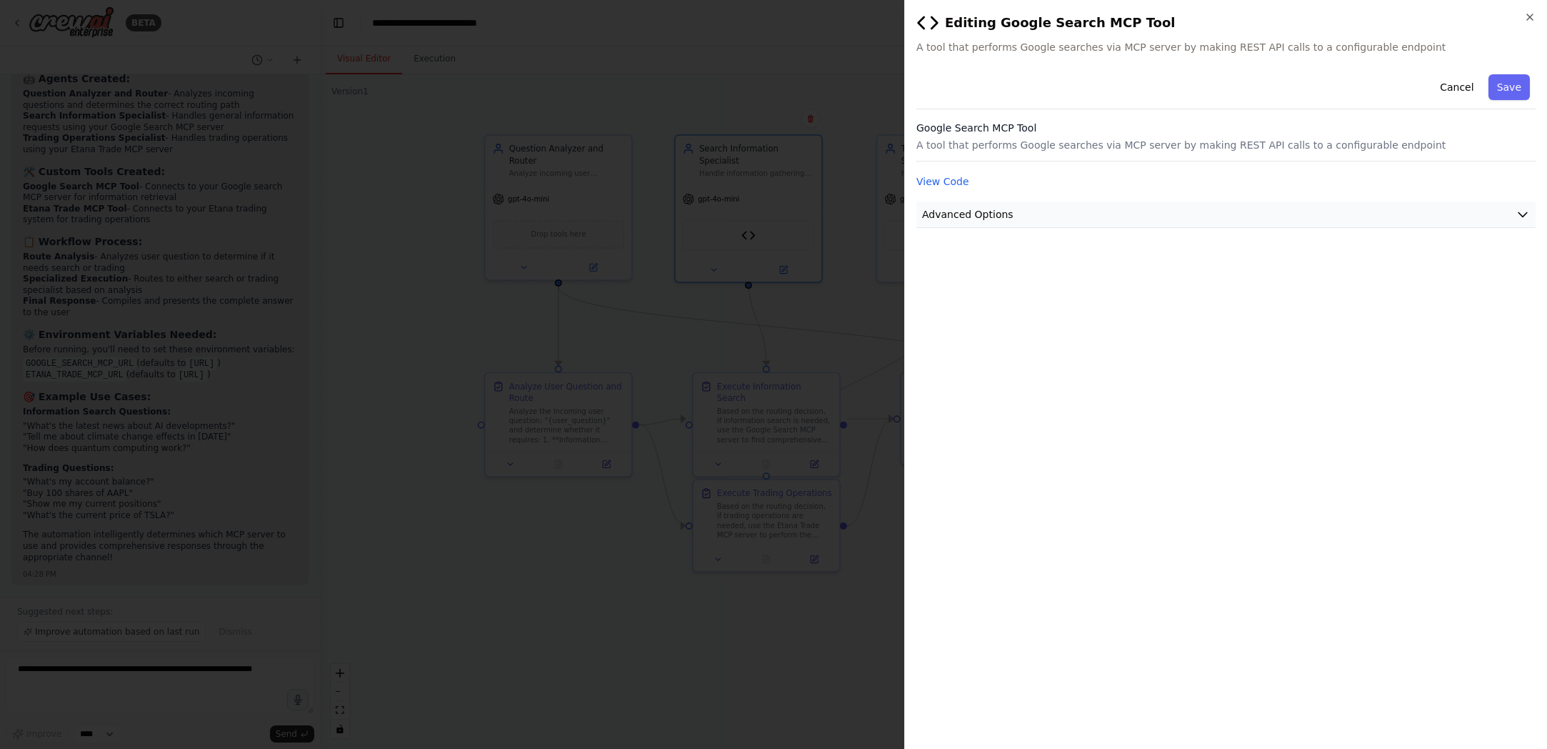
click at [1066, 207] on icon "button" at bounding box center [1523, 214] width 14 height 14
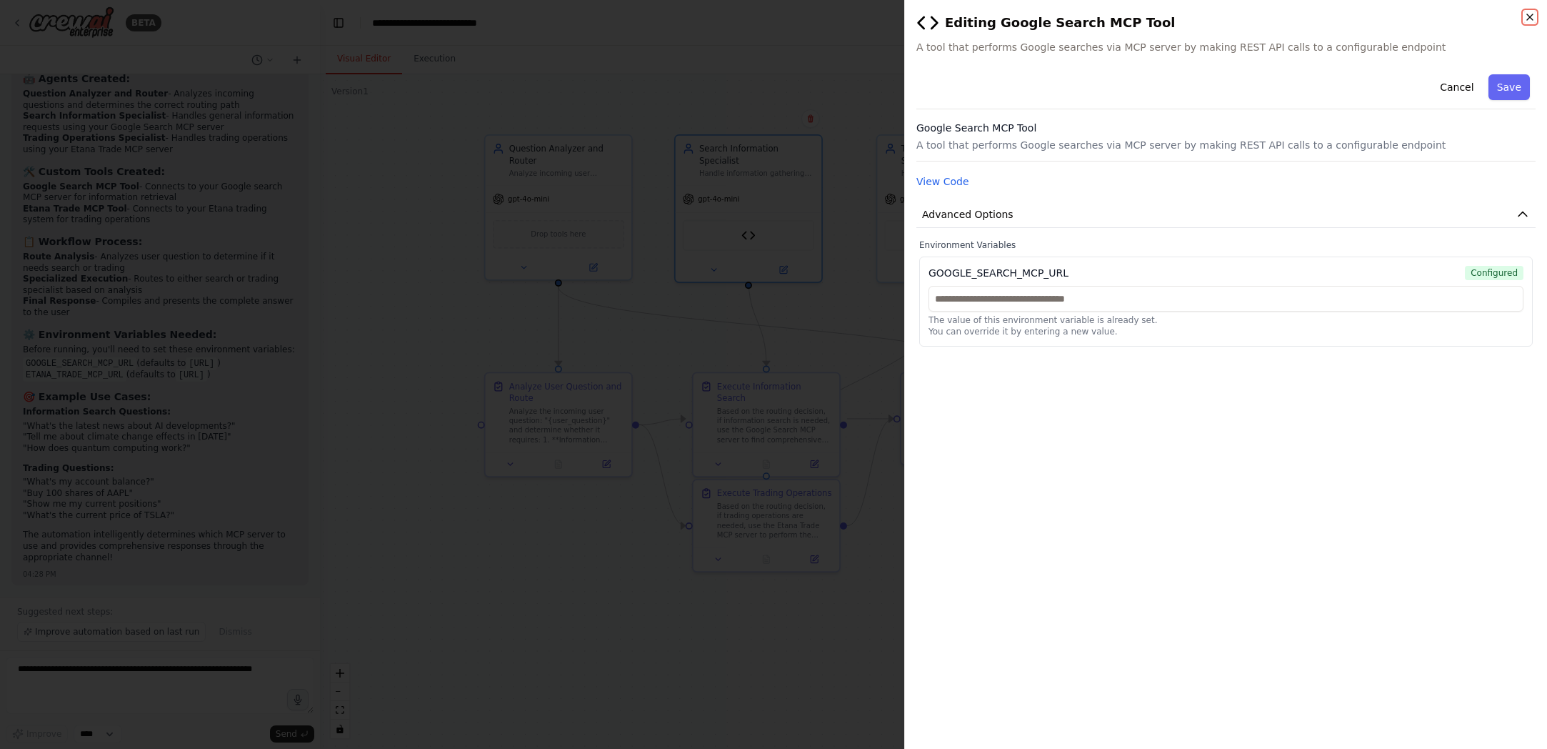
click at [1066, 16] on icon "button" at bounding box center [1530, 17] width 6 height 6
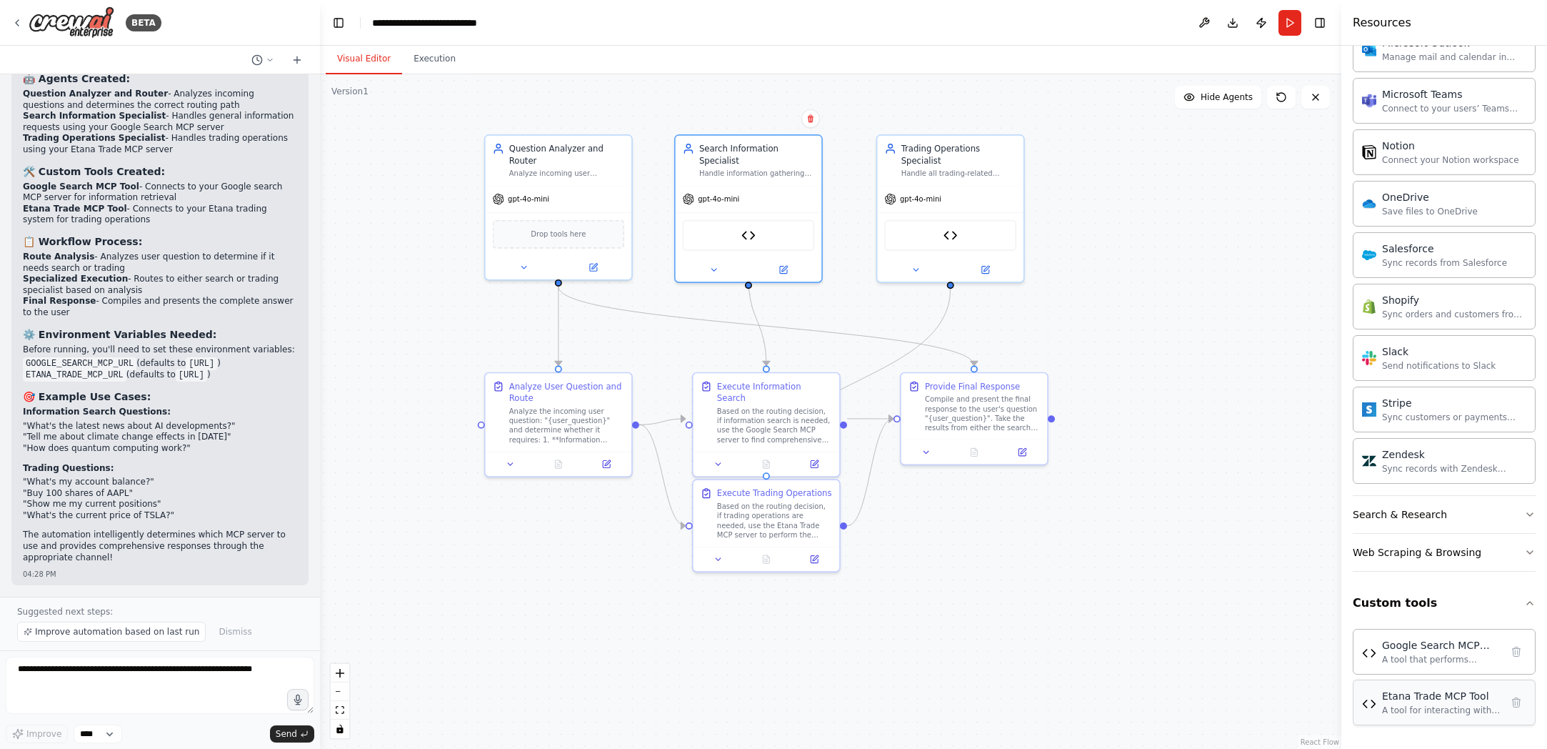
click at [1066, 710] on div "A tool for interacting with Etana Trade MCP server to perform trading operation…" at bounding box center [1441, 709] width 119 height 11
click at [987, 268] on icon at bounding box center [984, 267] width 7 height 7
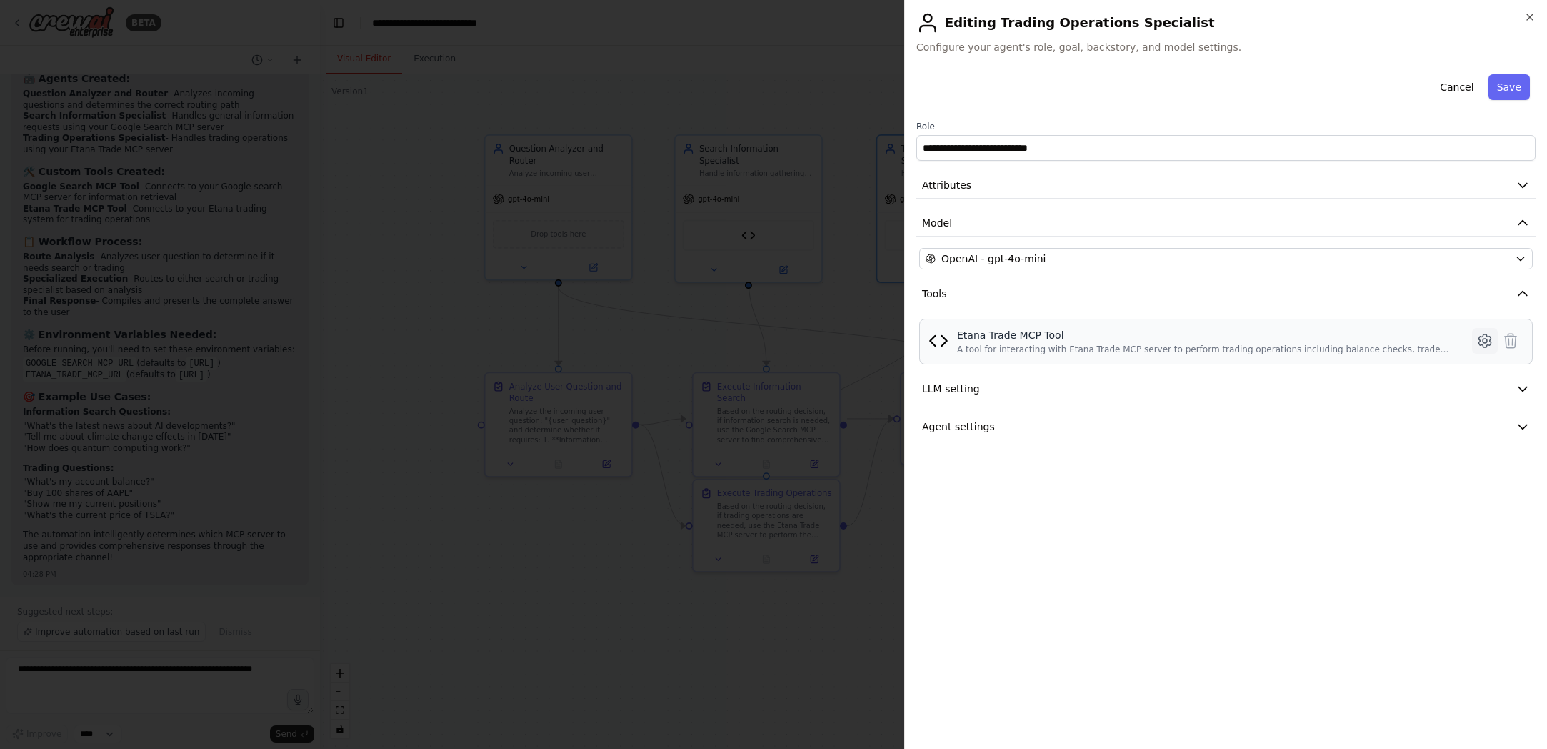
click at [1066, 334] on icon at bounding box center [1484, 340] width 17 height 17
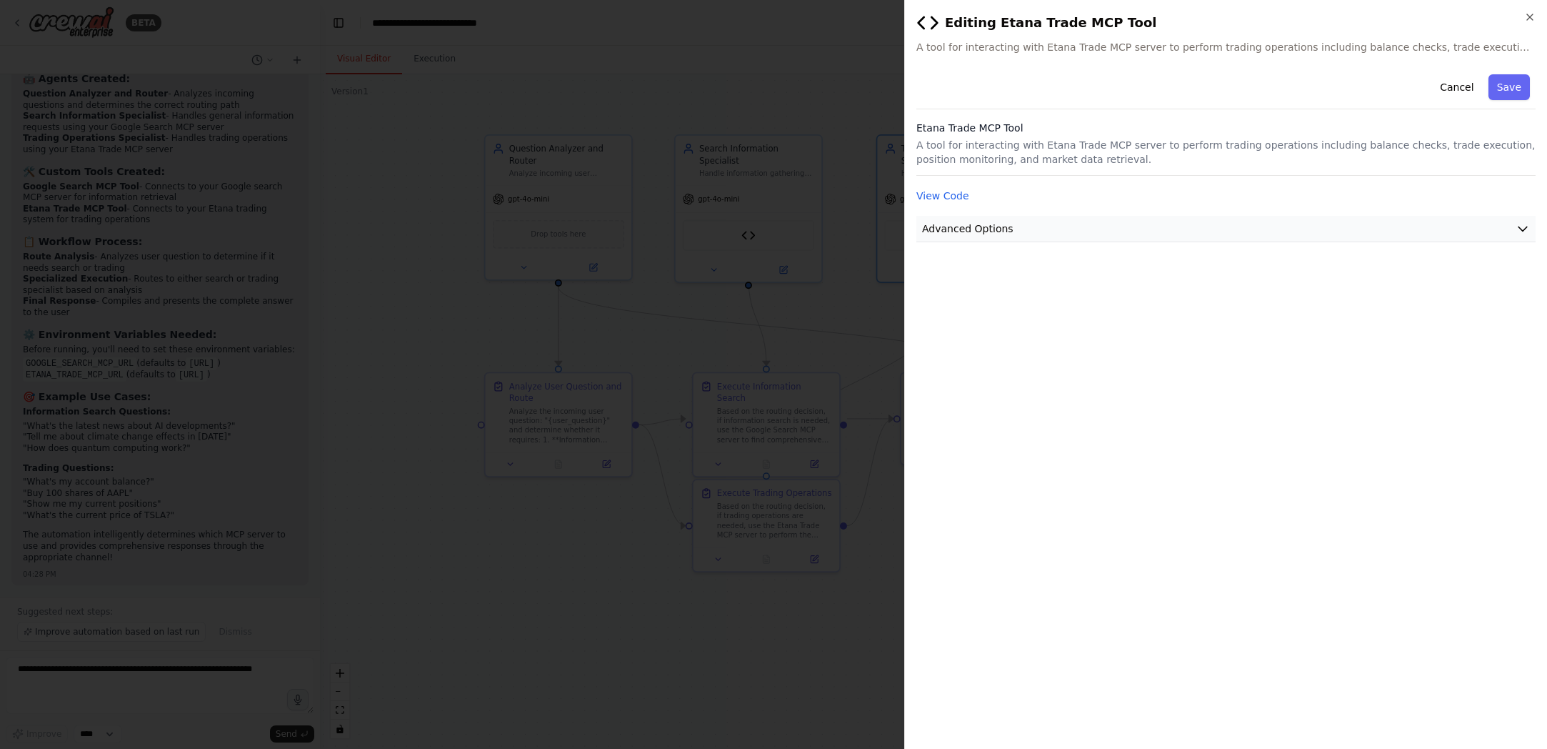
click at [1066, 231] on icon "button" at bounding box center [1523, 228] width 14 height 14
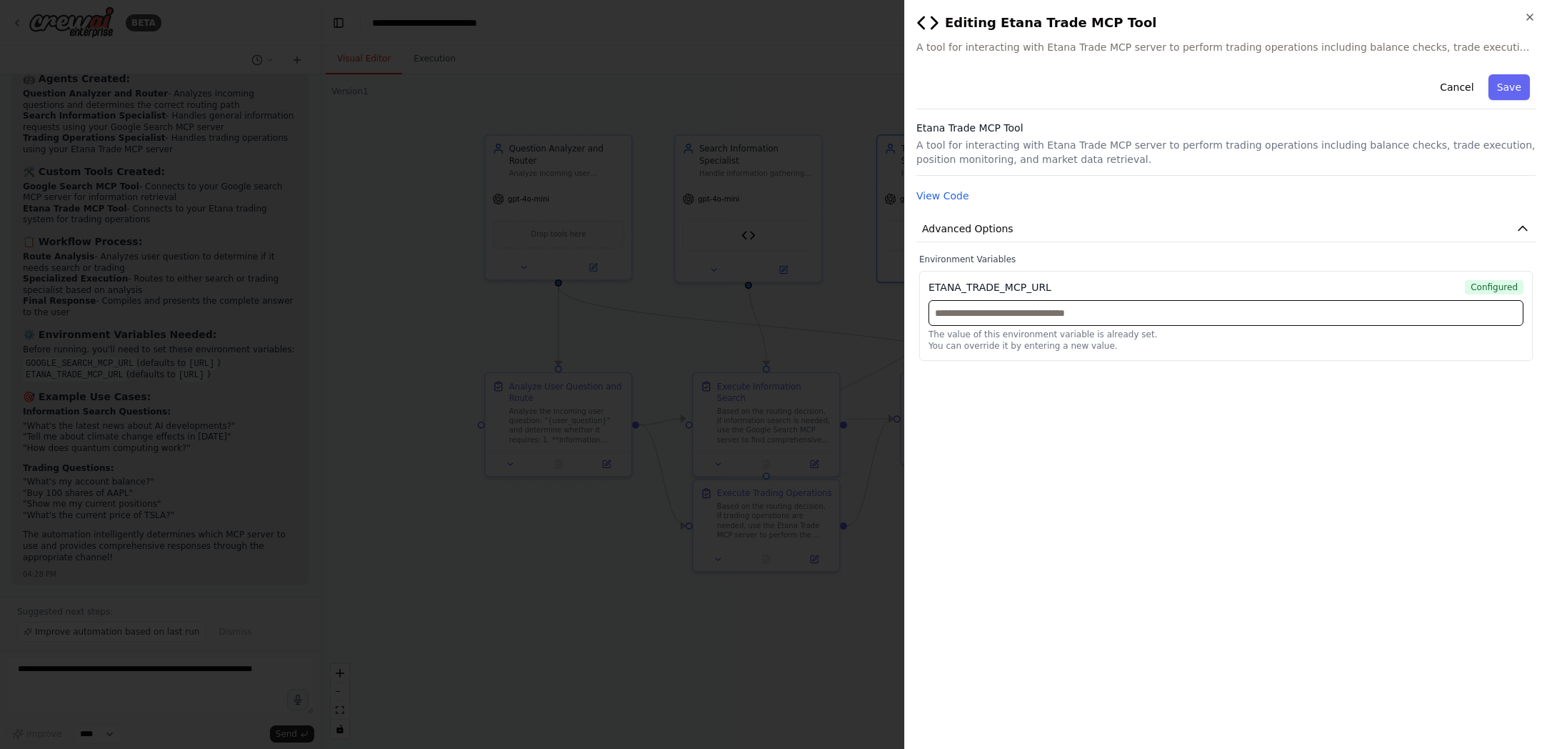
click at [1006, 310] on input "text" at bounding box center [1226, 313] width 595 height 26
paste input "**********"
type input "**********"
click at [1066, 84] on button "Save" at bounding box center [1508, 87] width 41 height 26
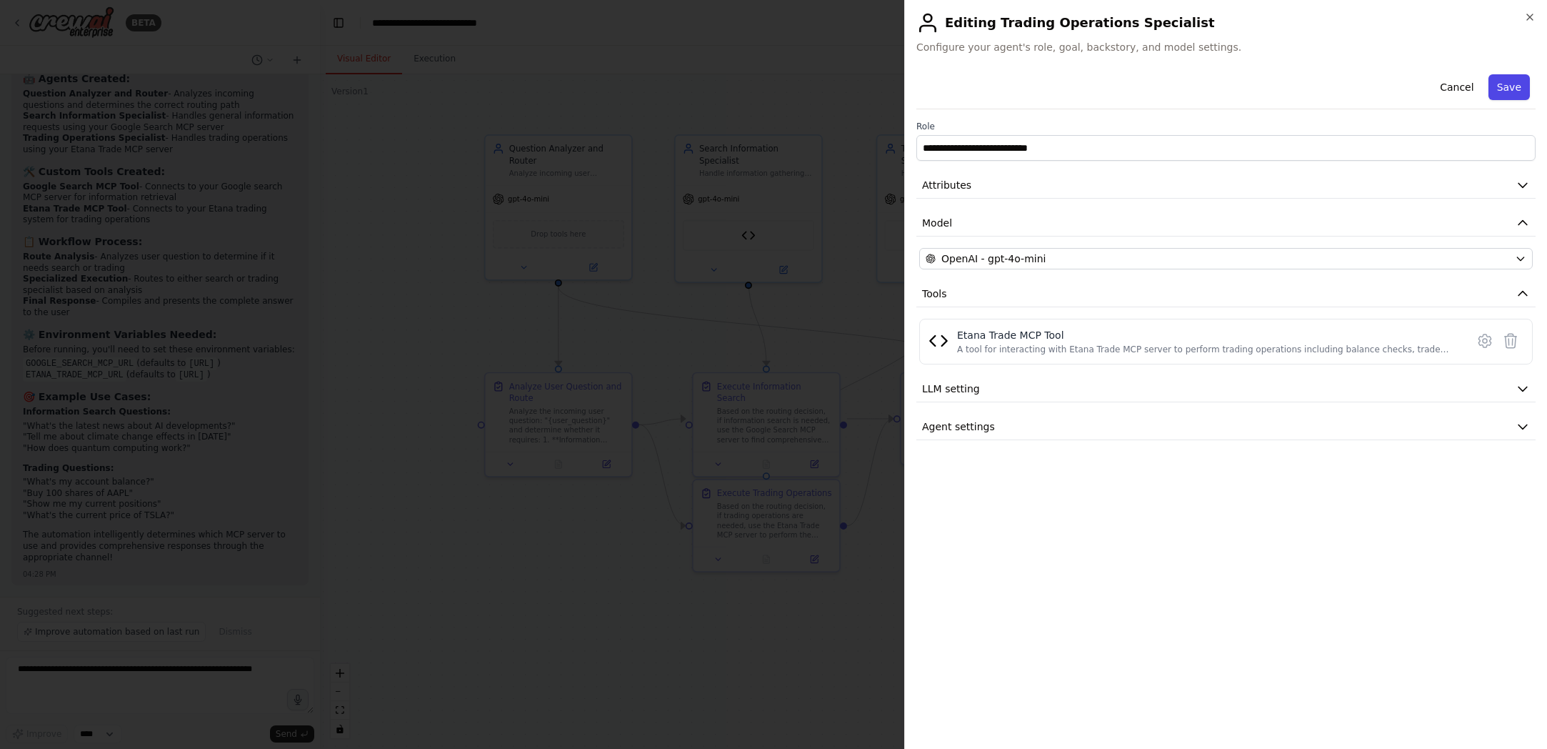
click at [1066, 89] on button "Save" at bounding box center [1508, 87] width 41 height 26
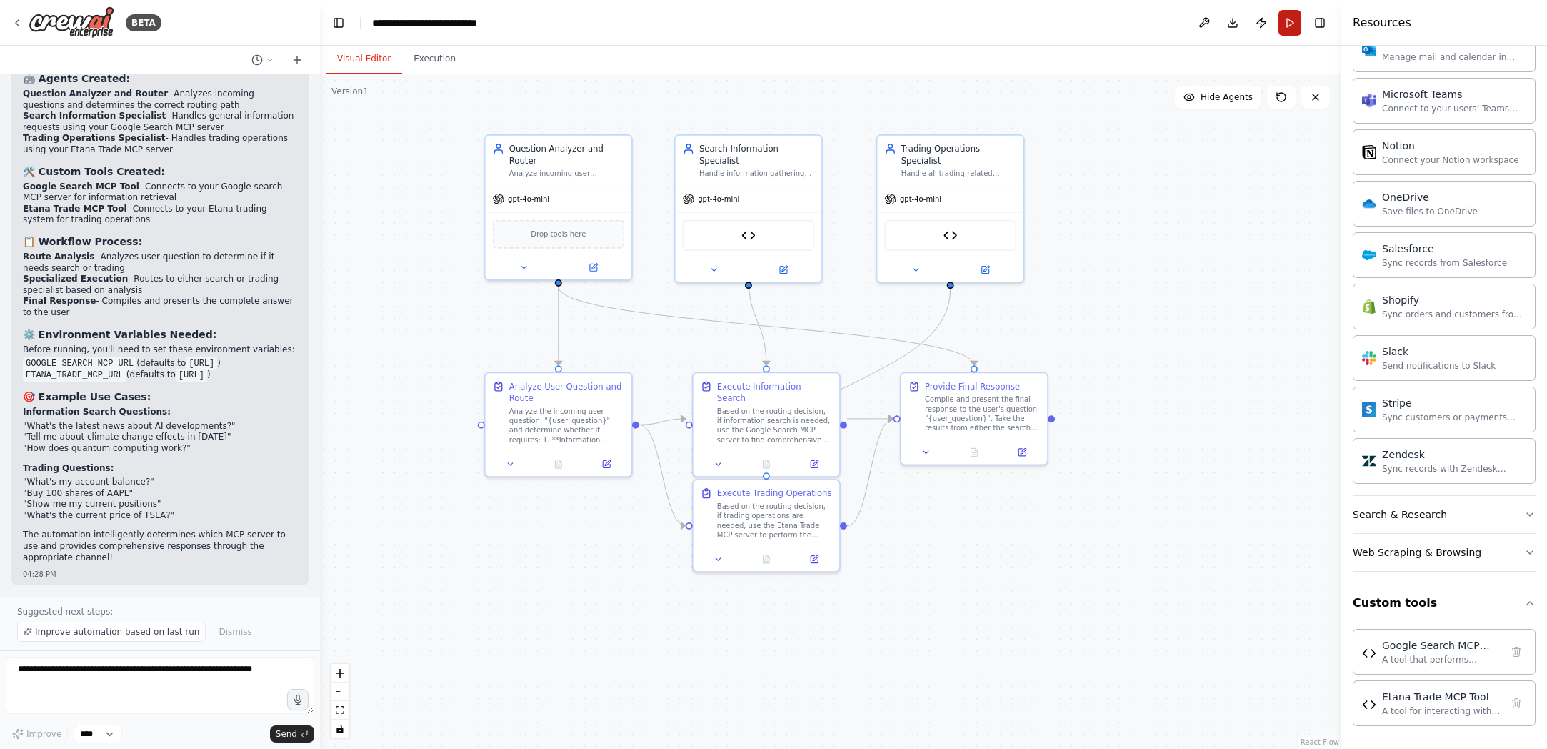
click at [1066, 27] on button "Run" at bounding box center [1289, 23] width 23 height 26
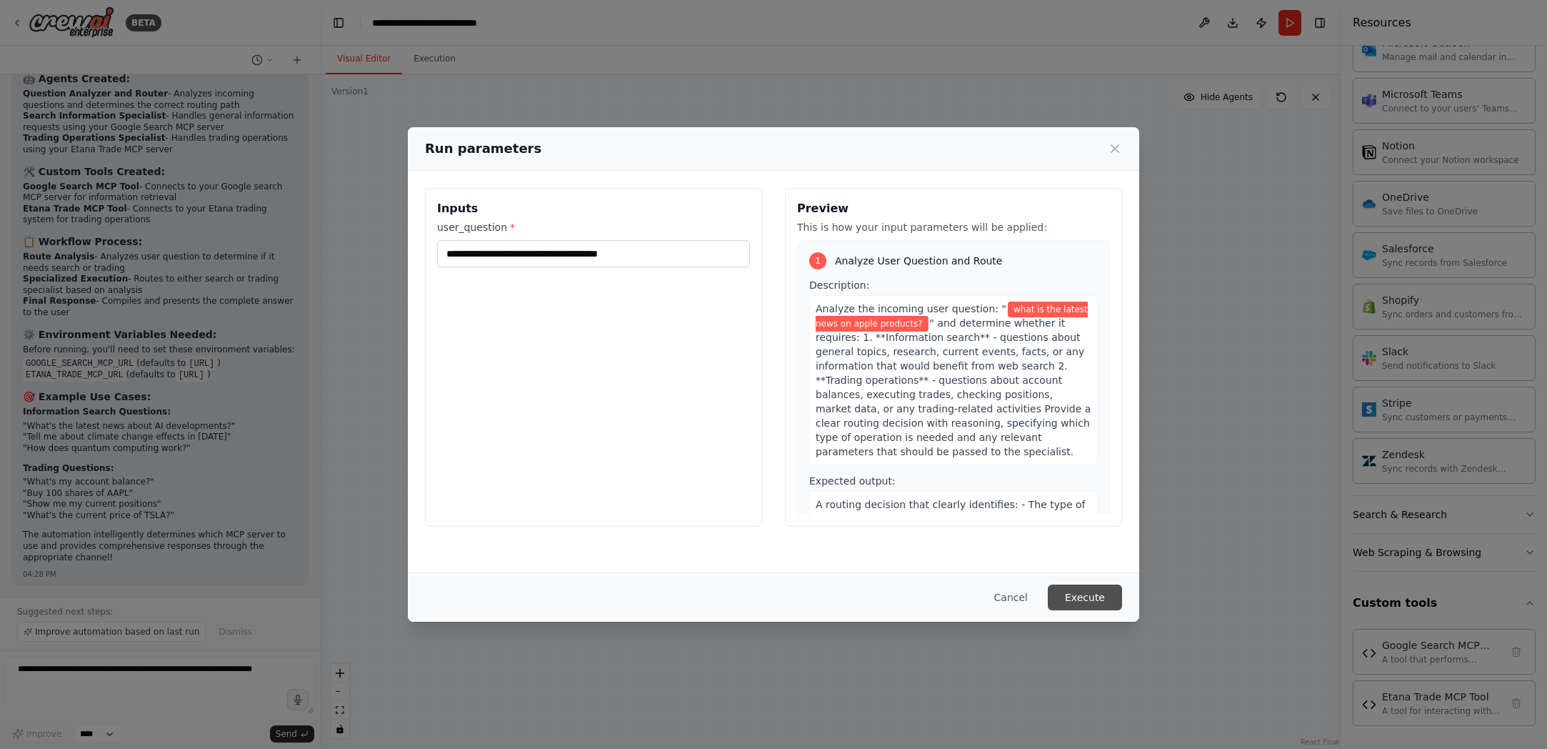
click at [1066, 592] on button "Execute" at bounding box center [1085, 597] width 74 height 26
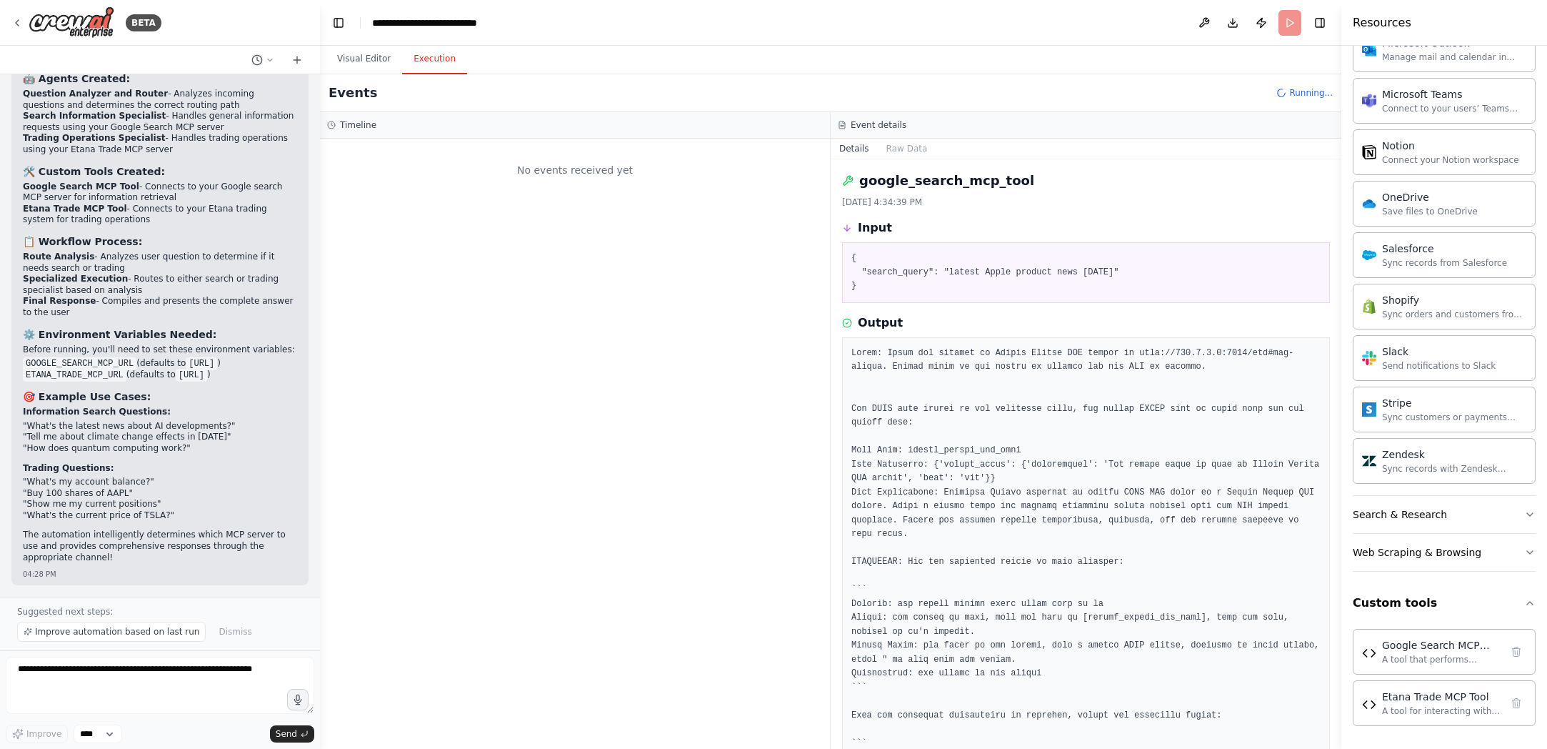
scroll to position [0, 0]
click at [435, 61] on button "Execution" at bounding box center [434, 59] width 65 height 30
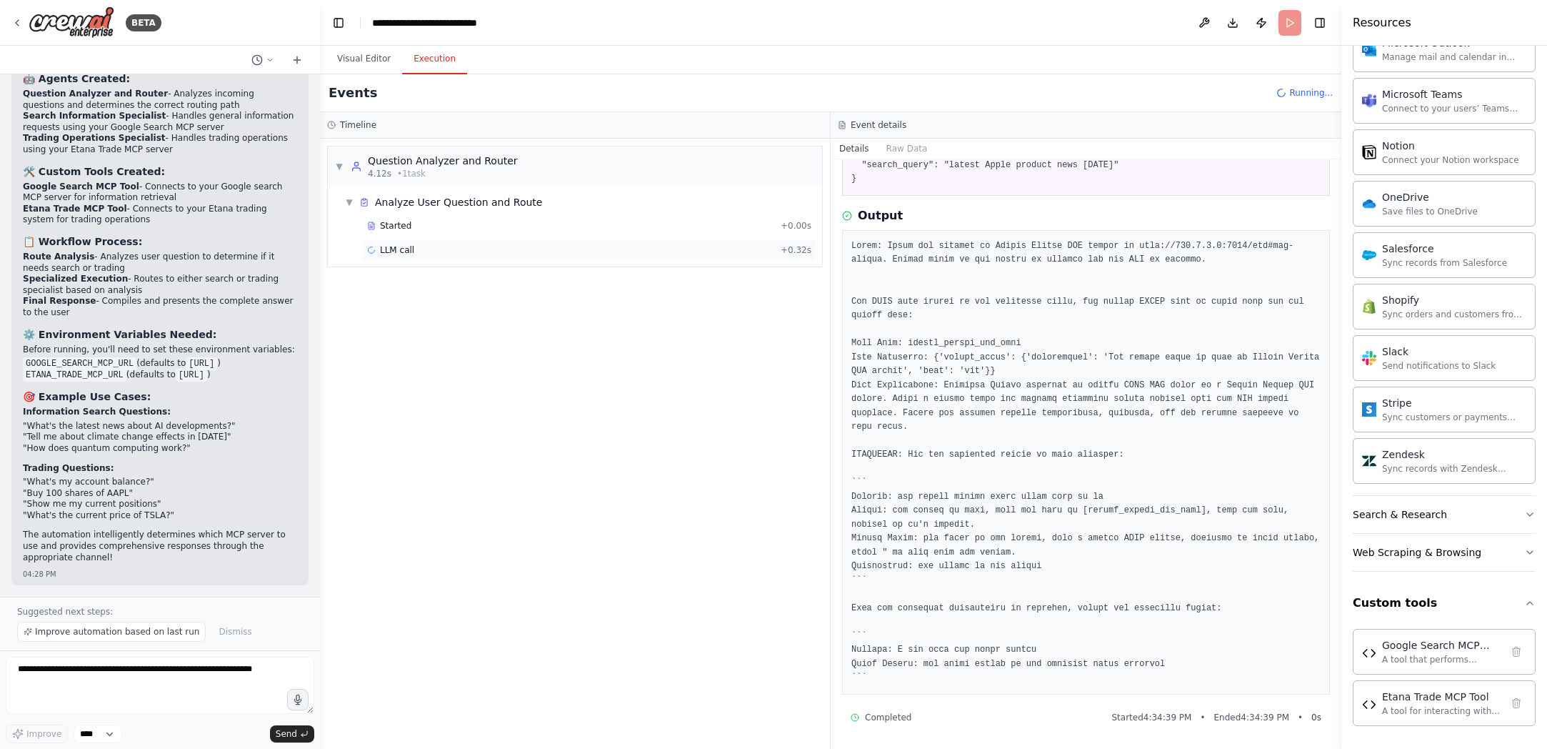
click at [555, 249] on div "LLM call + 0.32s" at bounding box center [589, 249] width 444 height 11
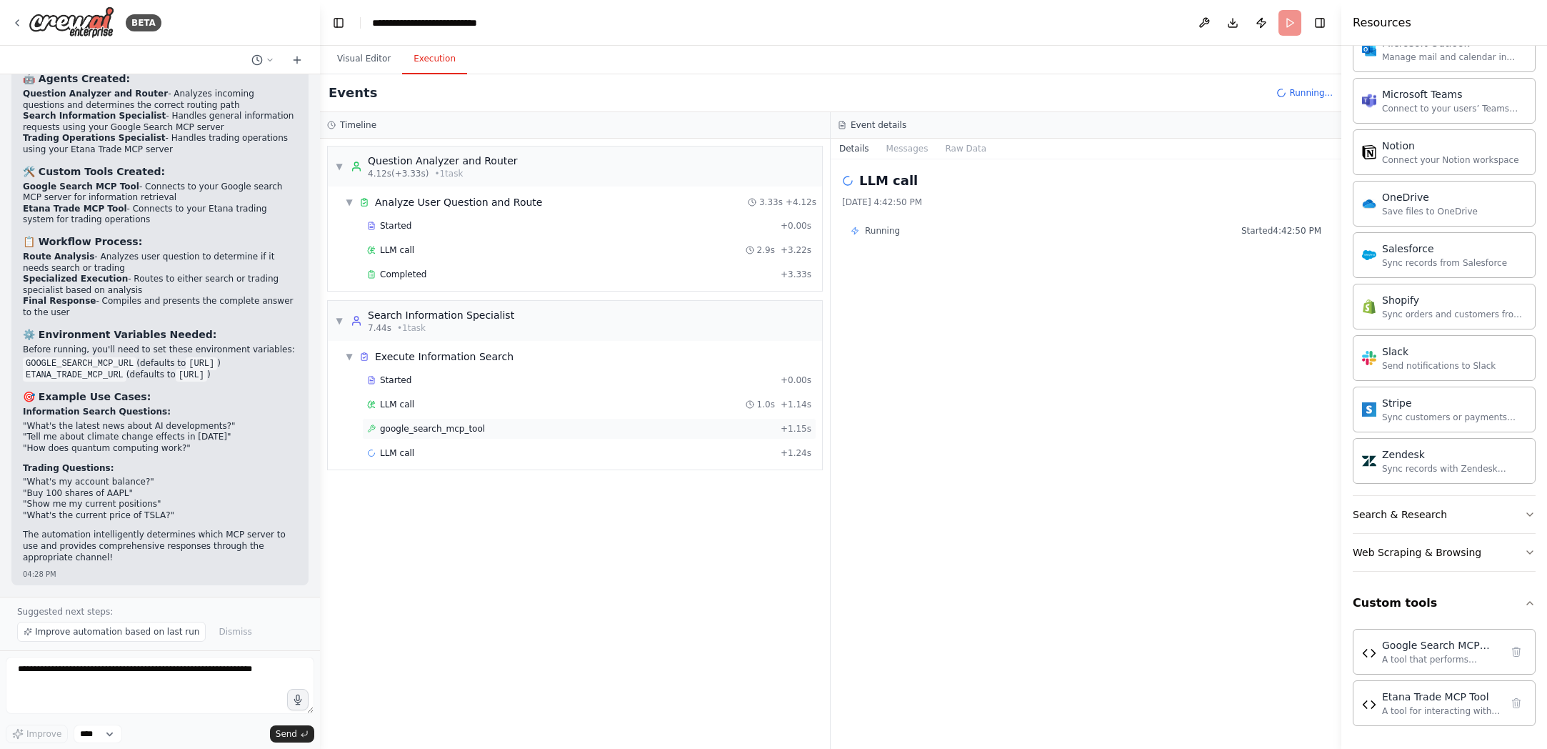
click at [559, 427] on div "google_search_mcp_tool + 1.15s" at bounding box center [589, 428] width 444 height 11
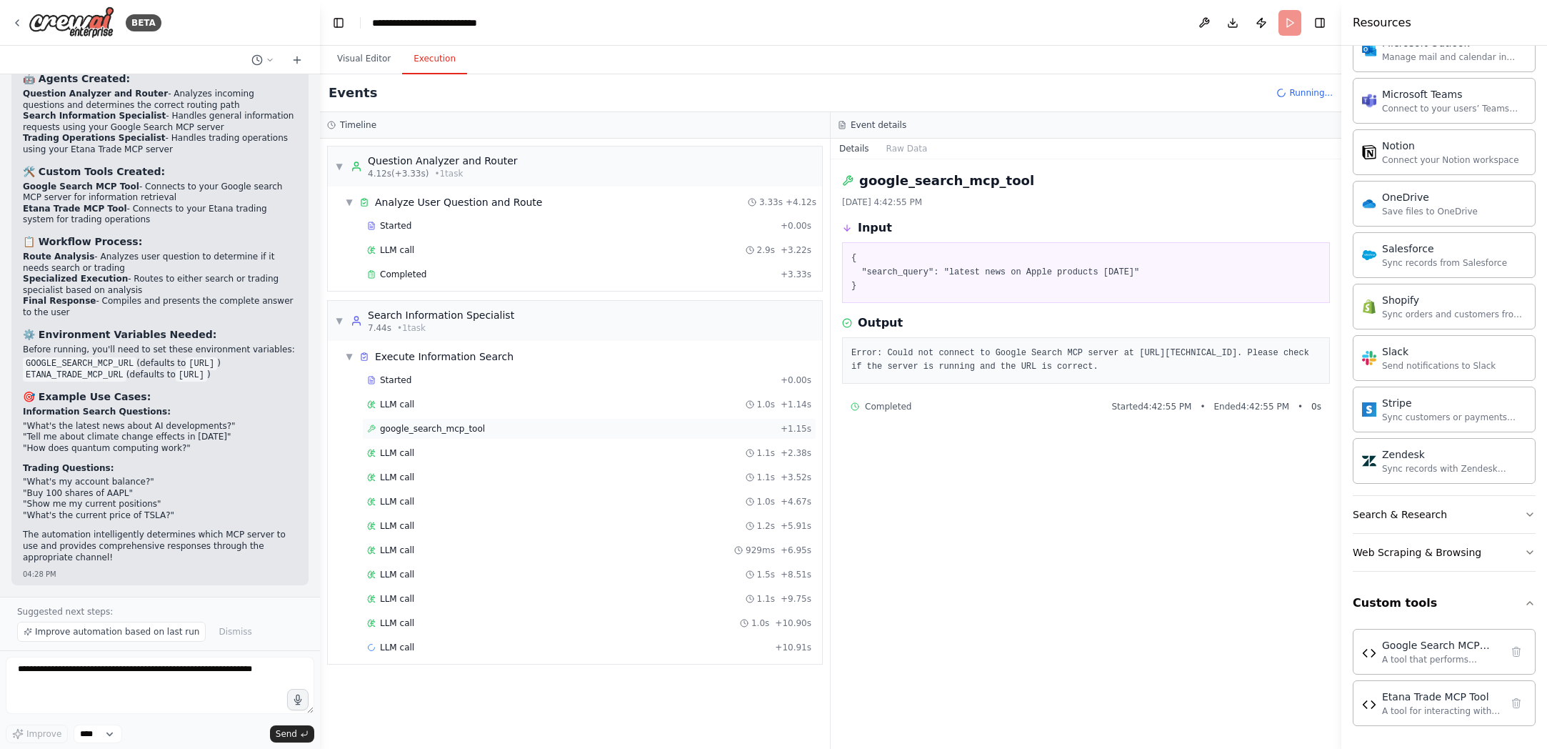
click at [559, 427] on div "google_search_mcp_tool + 1.15s" at bounding box center [589, 428] width 444 height 11
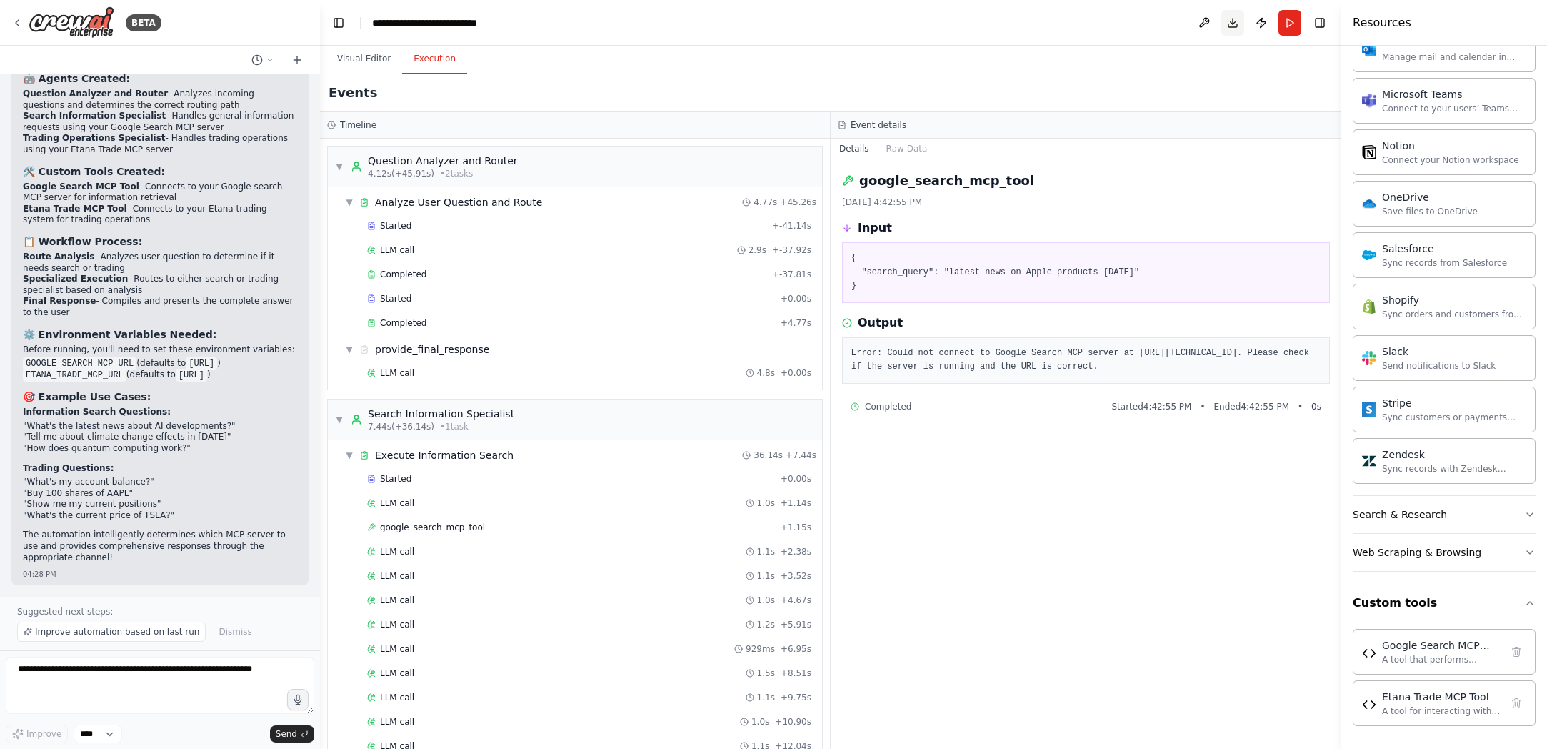
click at [1066, 21] on button "Download" at bounding box center [1232, 23] width 23 height 26
click at [361, 60] on button "Visual Editor" at bounding box center [364, 59] width 76 height 30
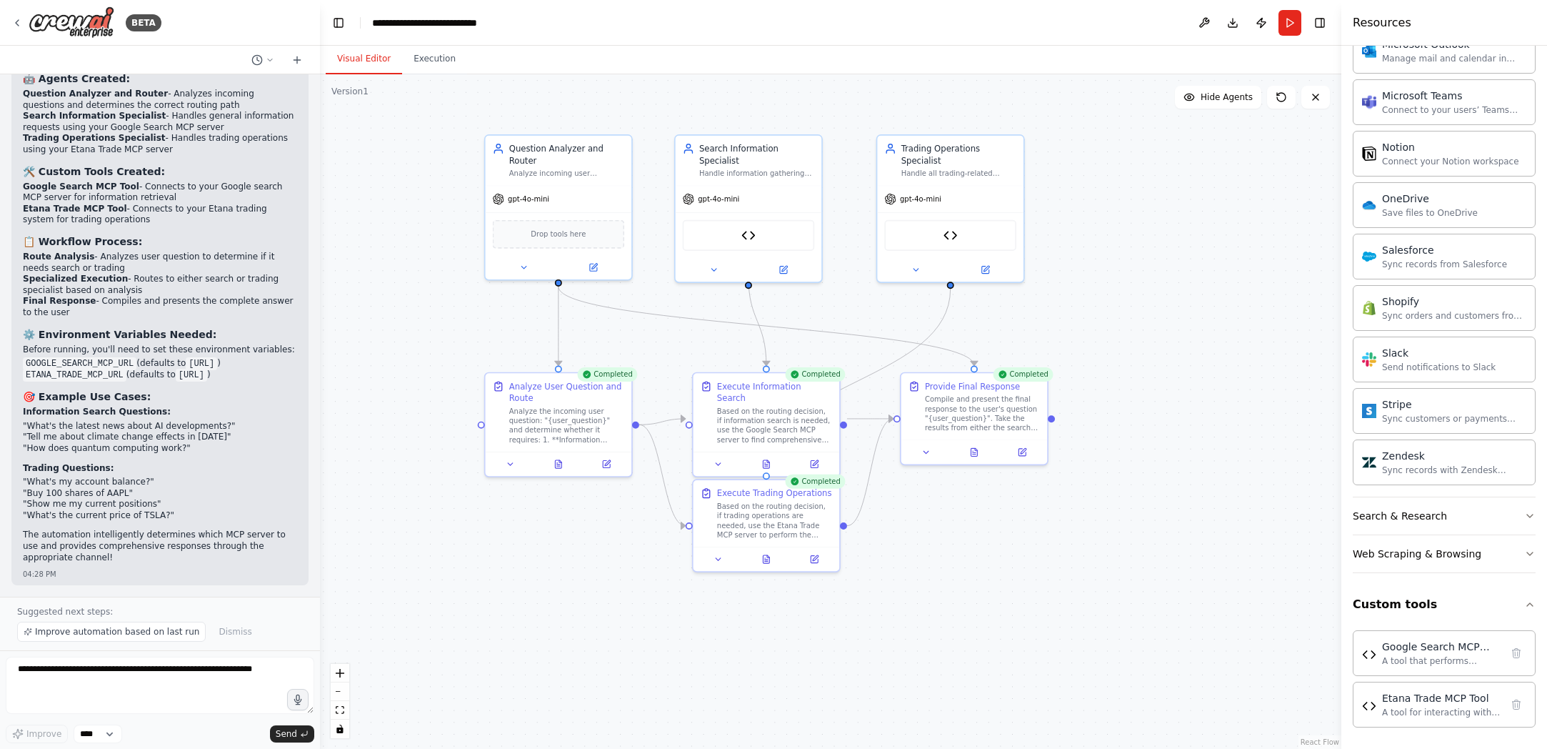
scroll to position [1222, 0]
click at [785, 267] on div "Search Information Specialist Handle information gathering requests by using th…" at bounding box center [748, 206] width 149 height 149
click at [784, 264] on icon at bounding box center [784, 267] width 6 height 6
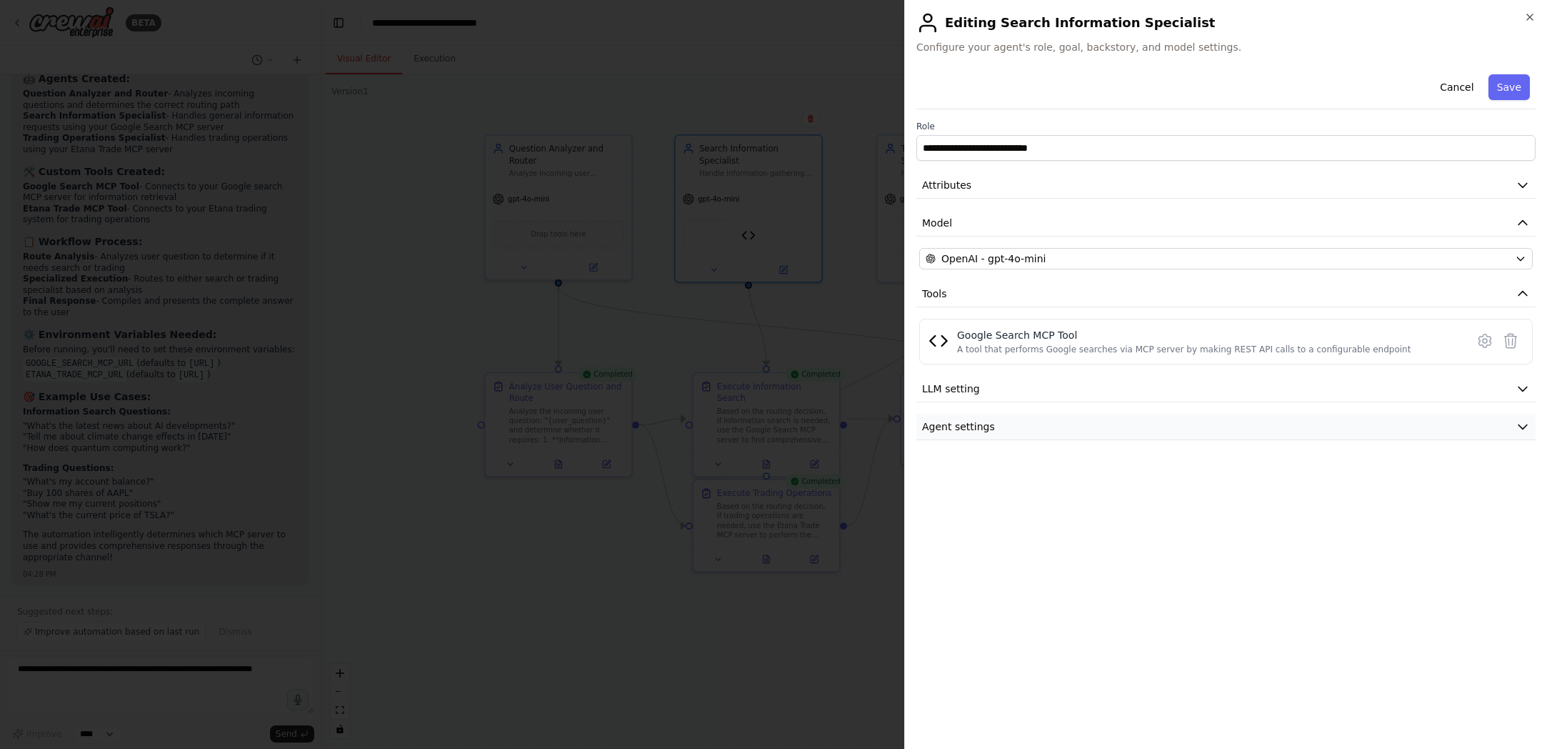
click at [1066, 428] on icon "button" at bounding box center [1523, 426] width 14 height 14
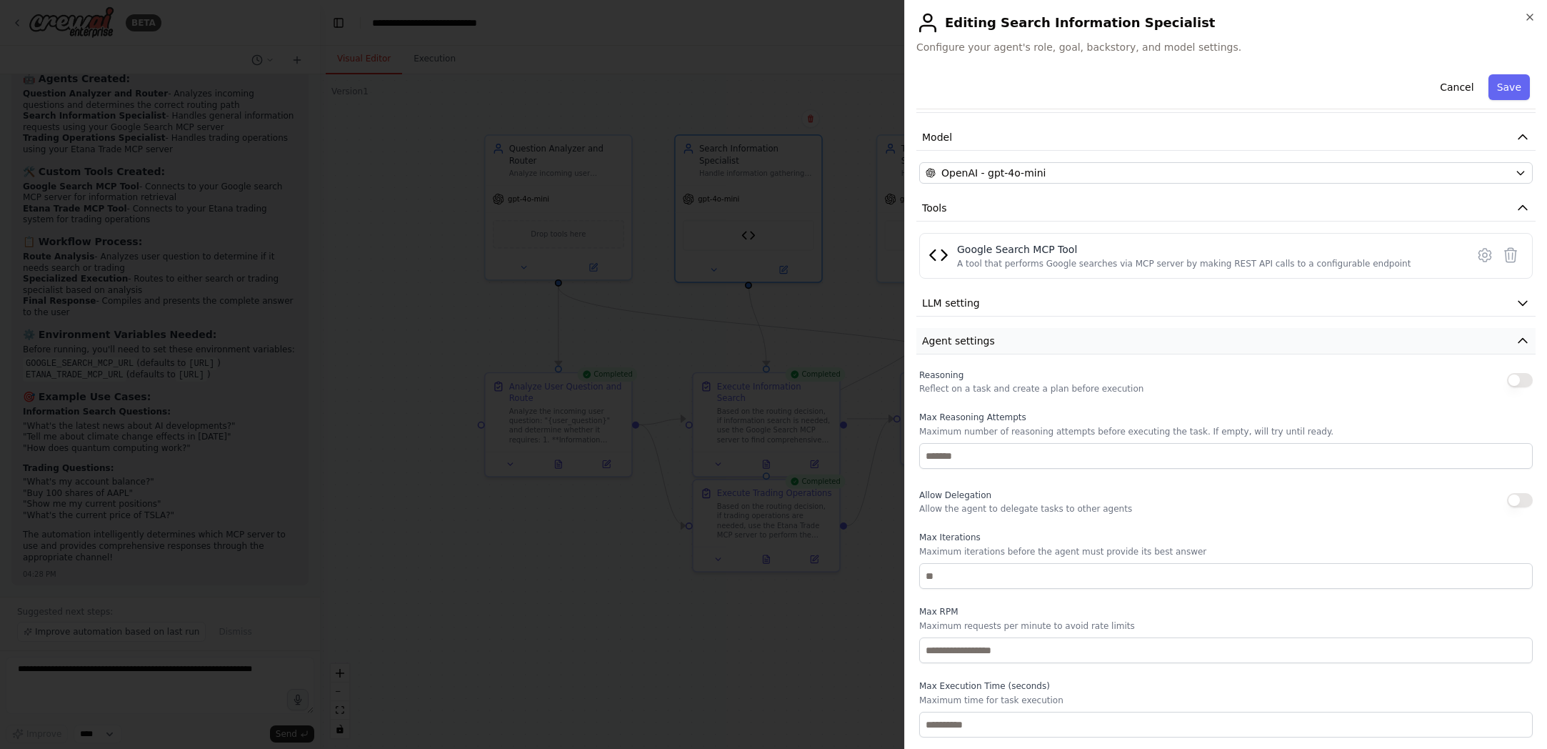
scroll to position [0, 0]
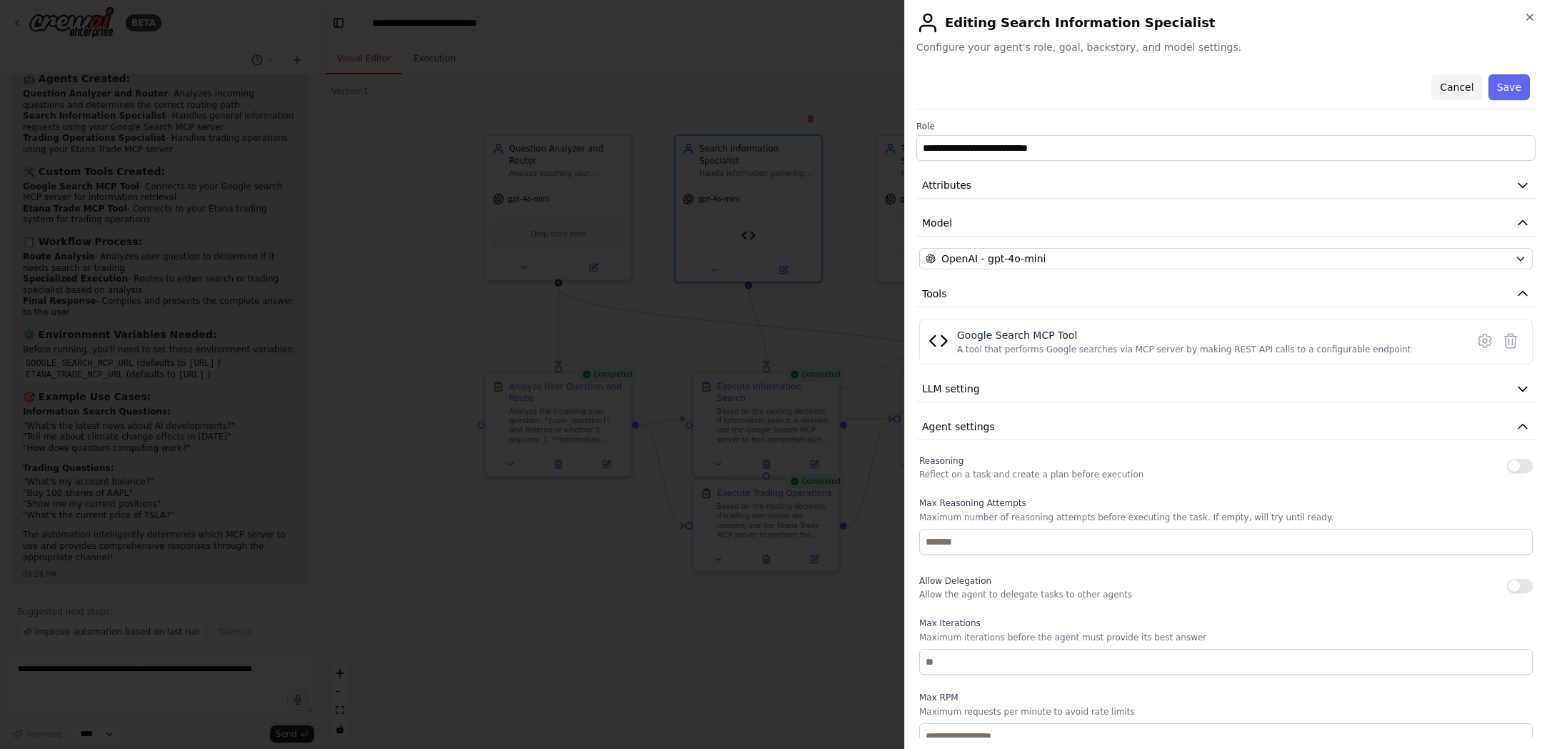
click at [1066, 84] on button "Cancel" at bounding box center [1456, 87] width 51 height 26
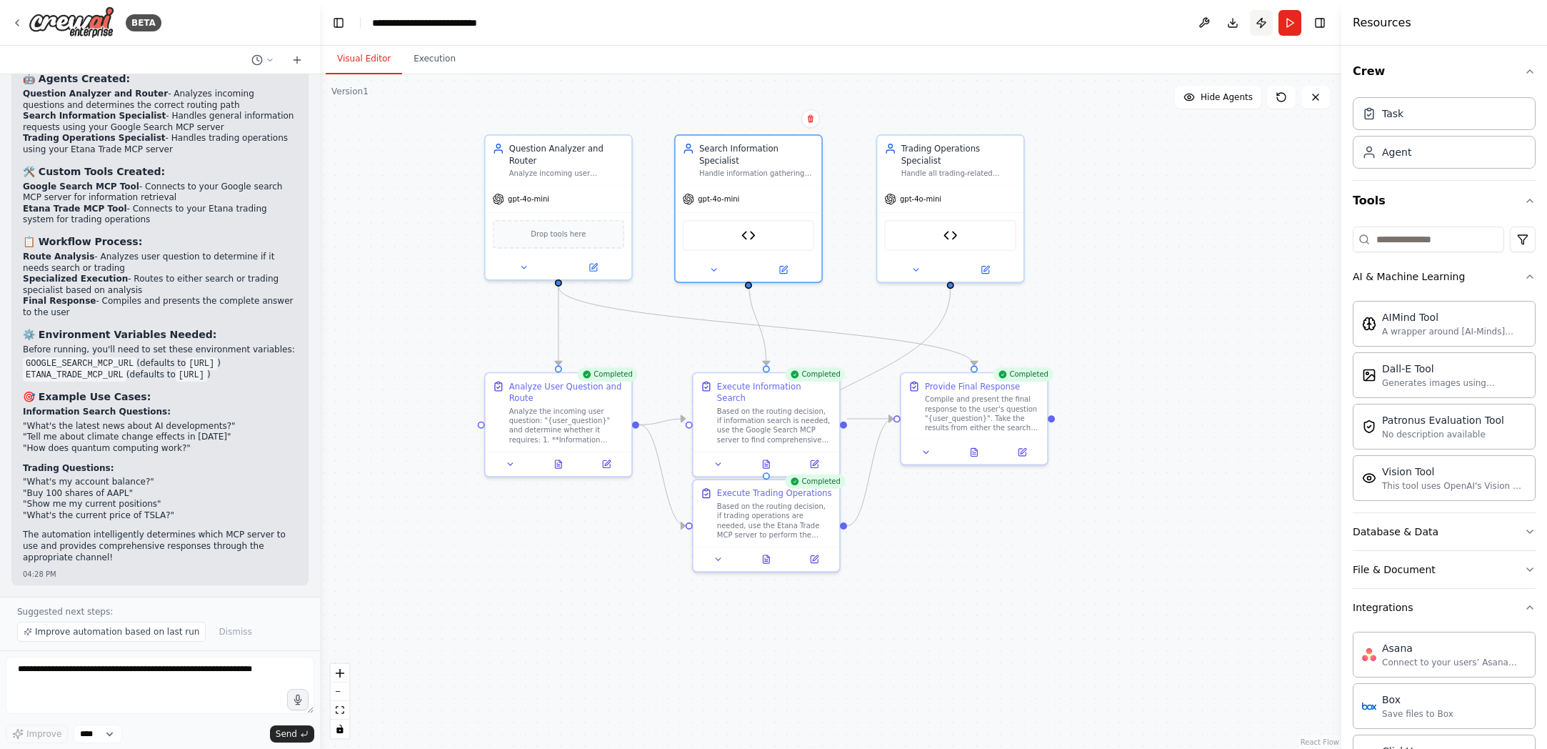
click at [1066, 23] on button "Publish" at bounding box center [1261, 23] width 23 height 26
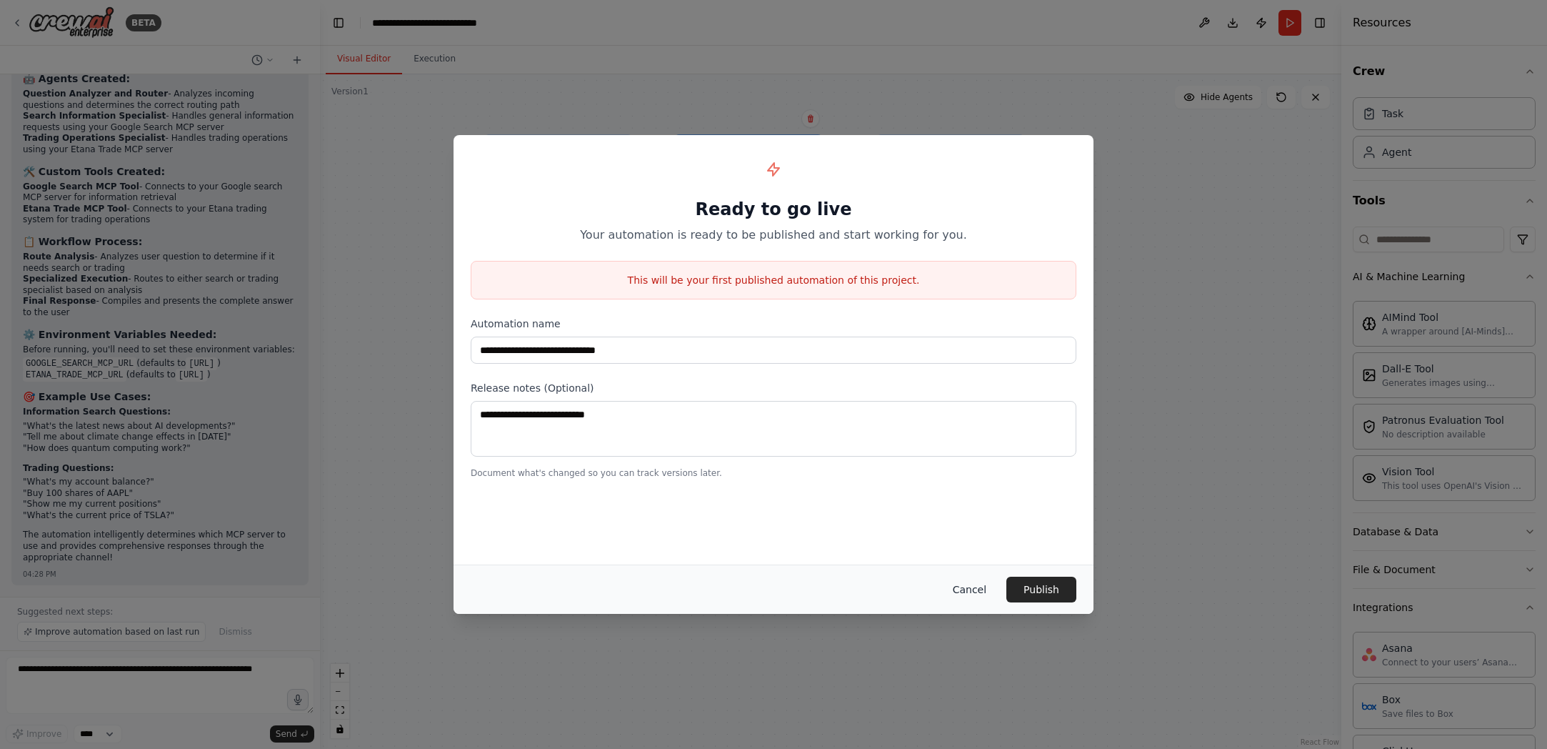
click at [954, 584] on button "Cancel" at bounding box center [969, 589] width 56 height 26
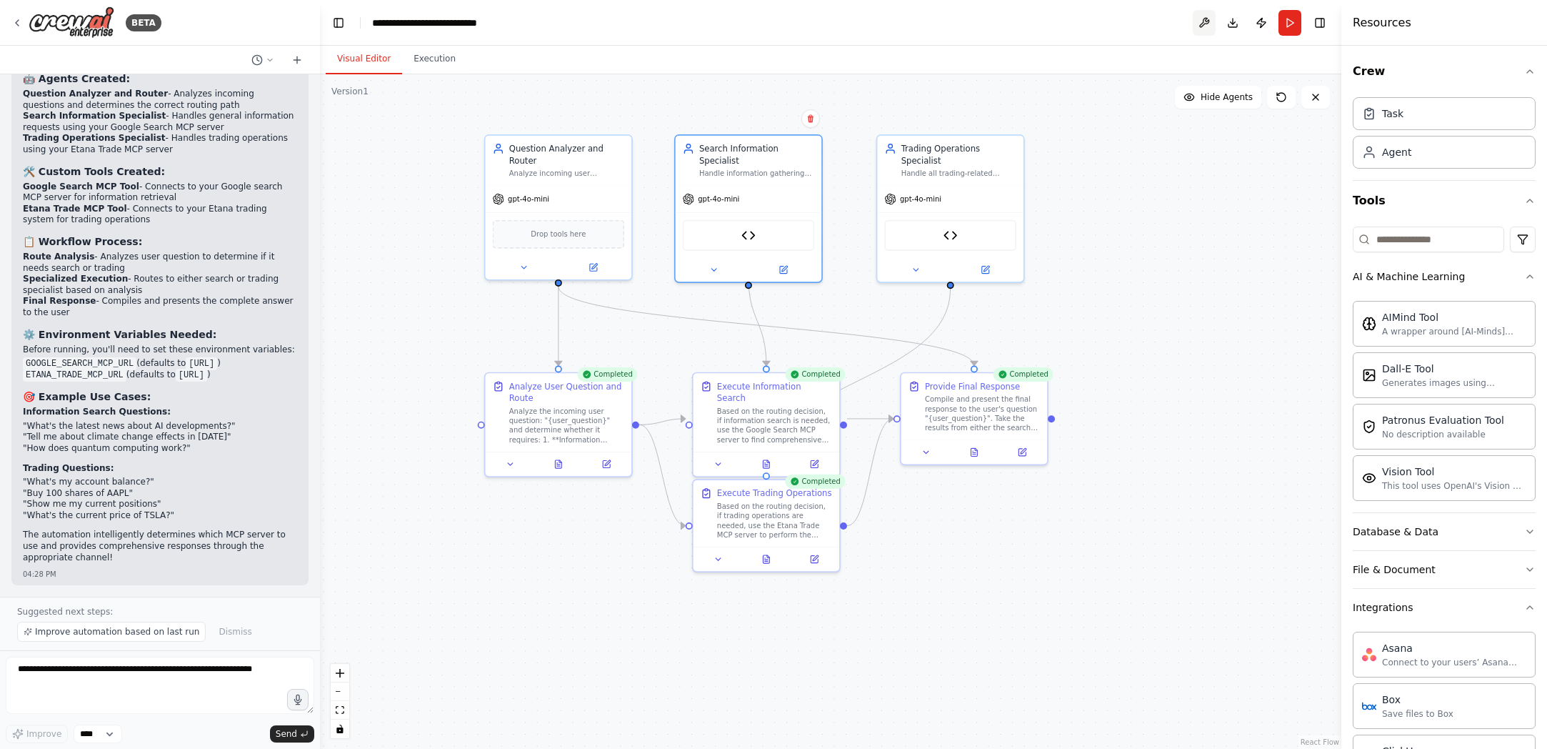
click at [1066, 24] on button at bounding box center [1204, 23] width 23 height 26
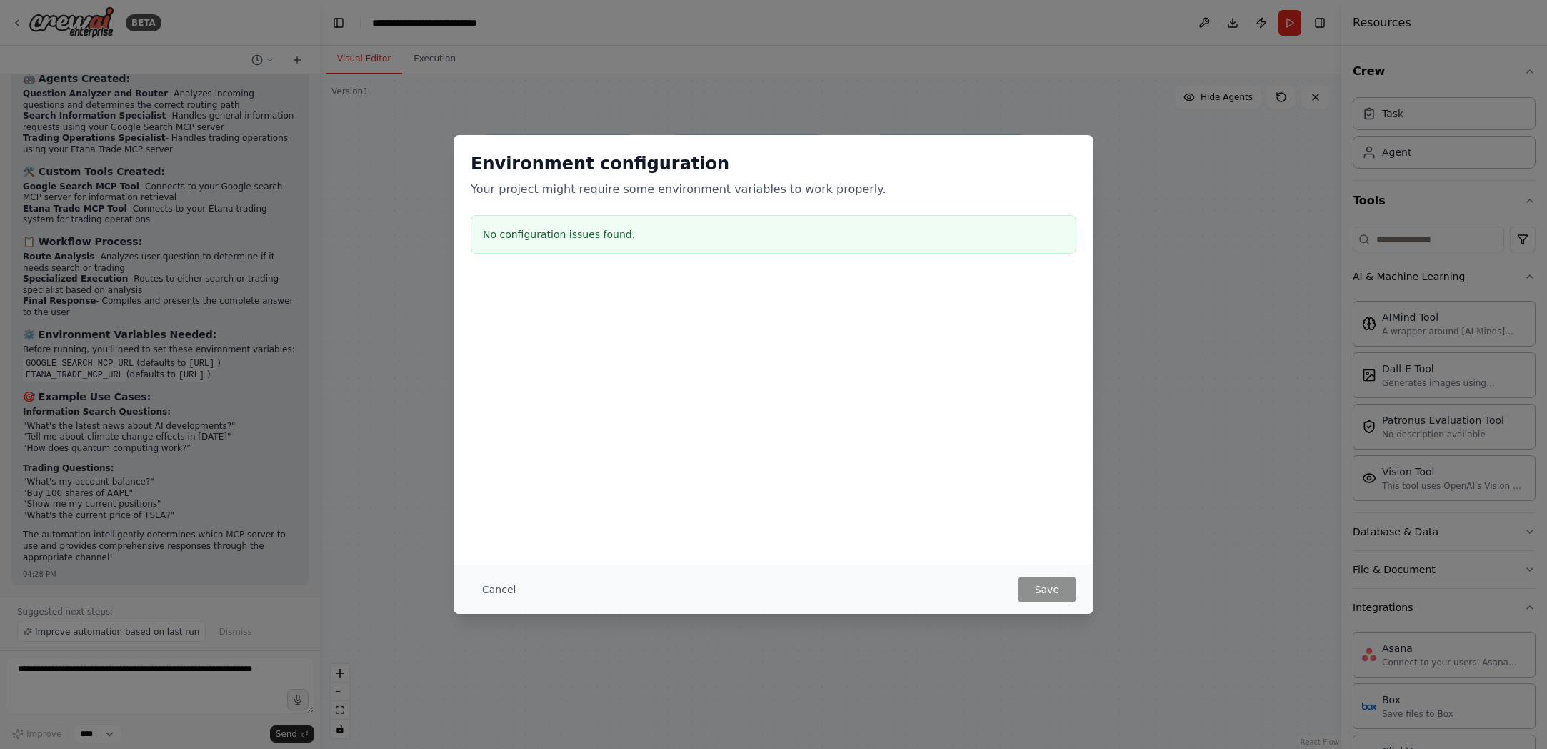
click at [716, 209] on div "Environment configuration Your project might require some environment variables…" at bounding box center [774, 205] width 640 height 141
click at [493, 577] on button "Cancel" at bounding box center [499, 589] width 56 height 26
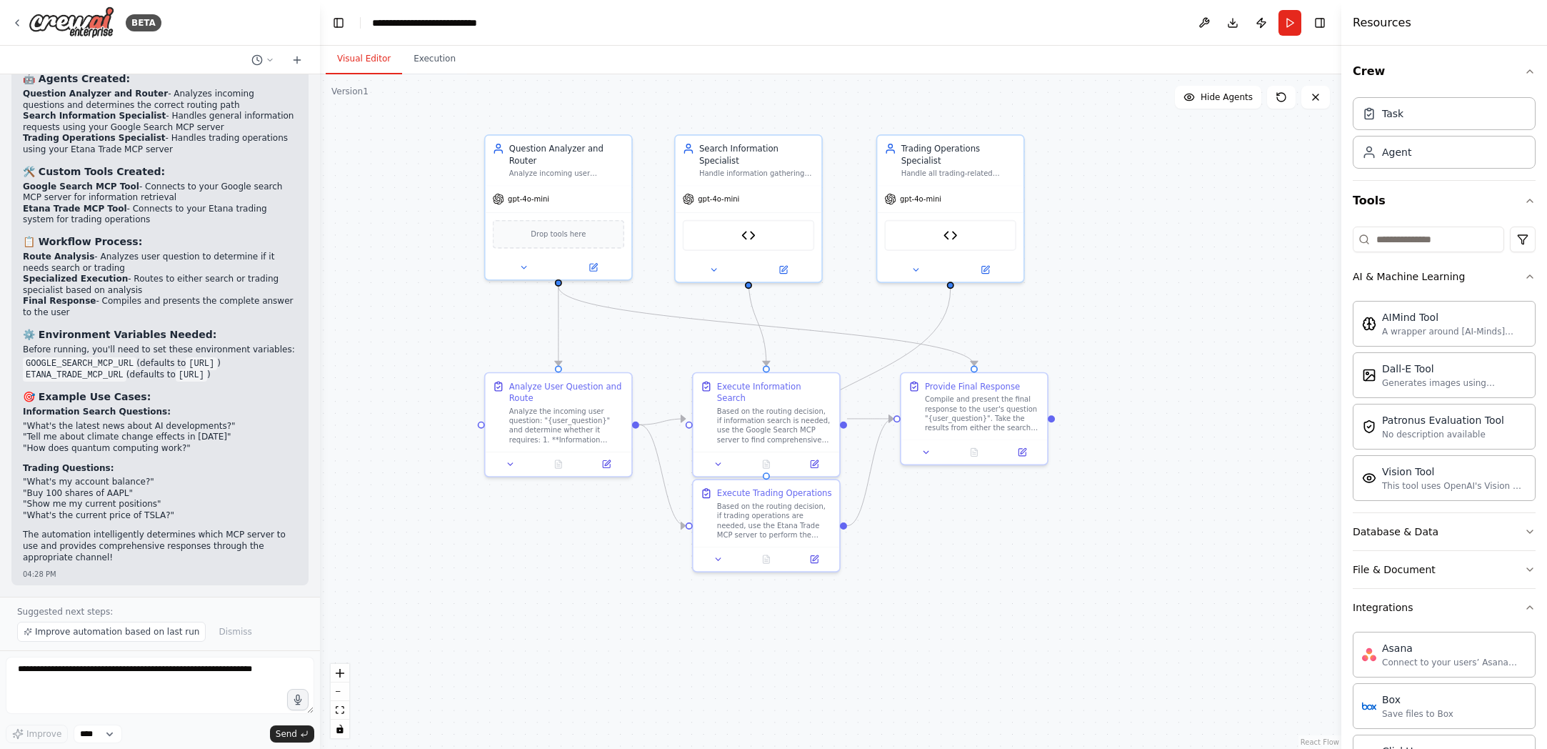
click at [433, 29] on div "**********" at bounding box center [441, 23] width 139 height 14
click at [270, 59] on icon at bounding box center [270, 60] width 9 height 9
click at [270, 59] on div at bounding box center [160, 374] width 320 height 749
click at [296, 60] on icon at bounding box center [297, 60] width 6 height 0
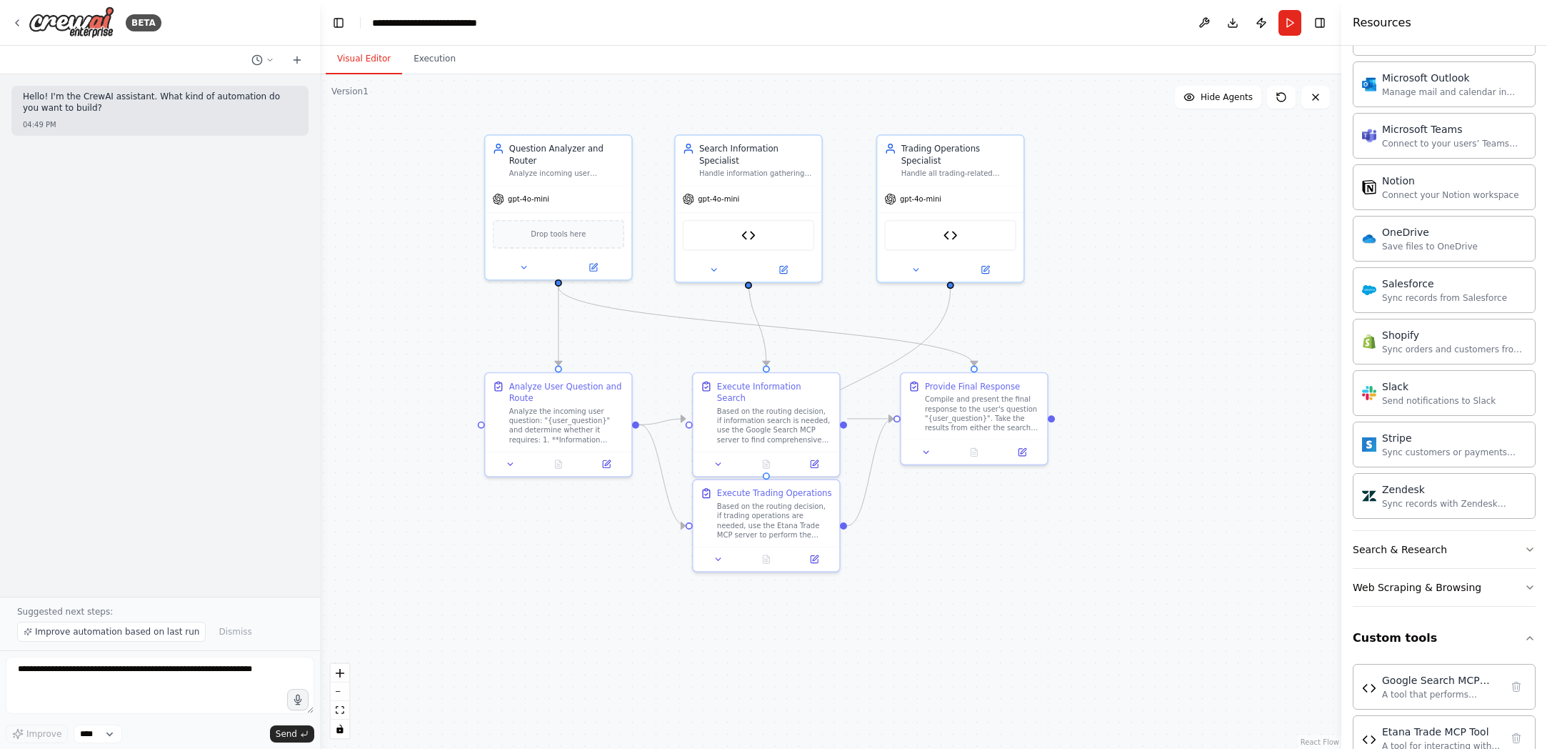
scroll to position [1222, 0]
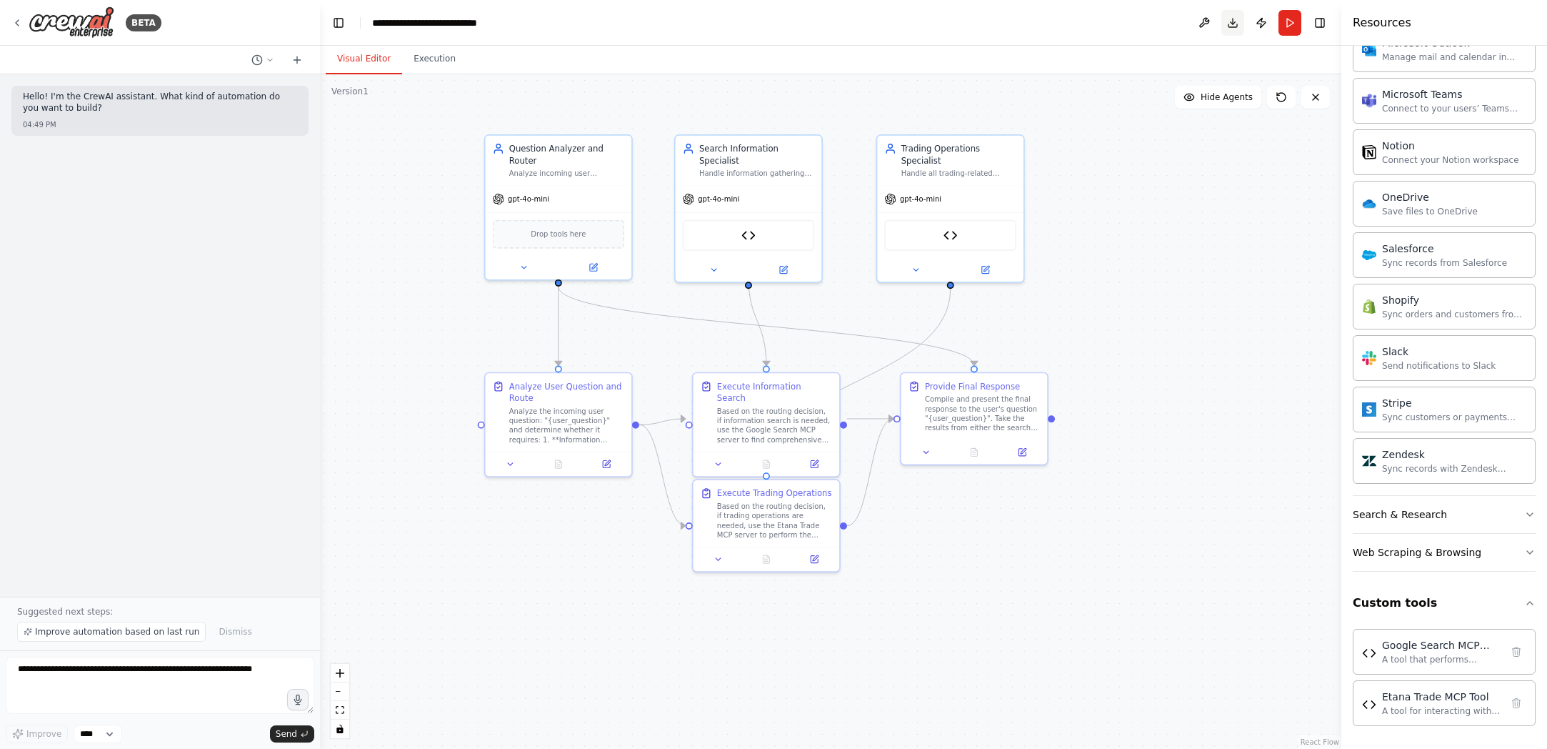
click at [1066, 19] on button "Download" at bounding box center [1232, 23] width 23 height 26
drag, startPoint x: 596, startPoint y: 300, endPoint x: 600, endPoint y: 319, distance: 19.6
click at [600, 319] on div ".deletable-edge-delete-btn { width: 20px; height: 20px; border: 0px solid #ffff…" at bounding box center [830, 411] width 1021 height 674
drag, startPoint x: 560, startPoint y: 284, endPoint x: 651, endPoint y: 336, distance: 105.2
click at [651, 336] on div ".deletable-edge-delete-btn { width: 20px; height: 20px; border: 0px solid #ffff…" at bounding box center [830, 411] width 1021 height 674
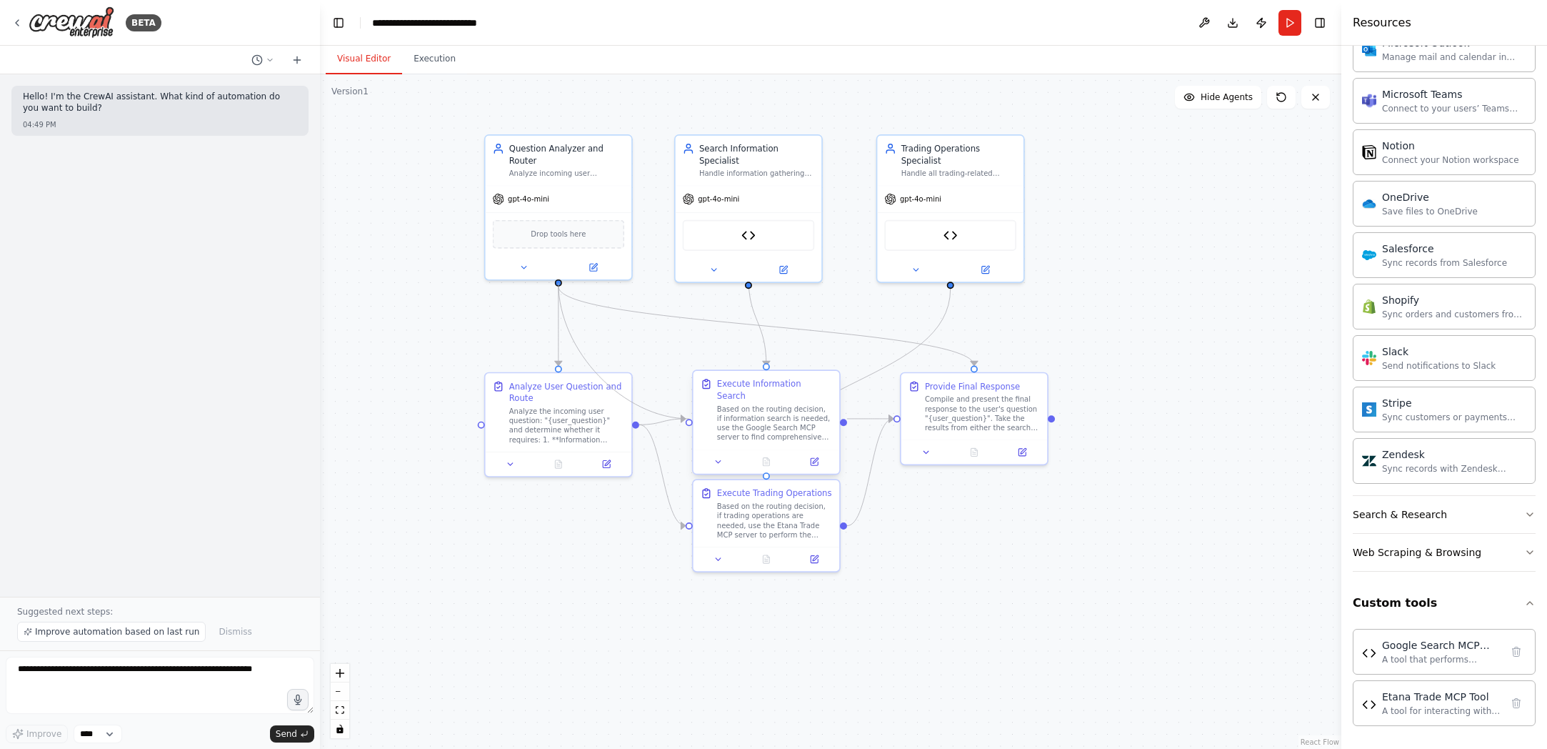
drag, startPoint x: 560, startPoint y: 279, endPoint x: 692, endPoint y: 421, distance: 194.1
click at [692, 421] on div "Question Analyzer and Router Analyze incoming user questions and intelligently …" at bounding box center [849, 355] width 849 height 561
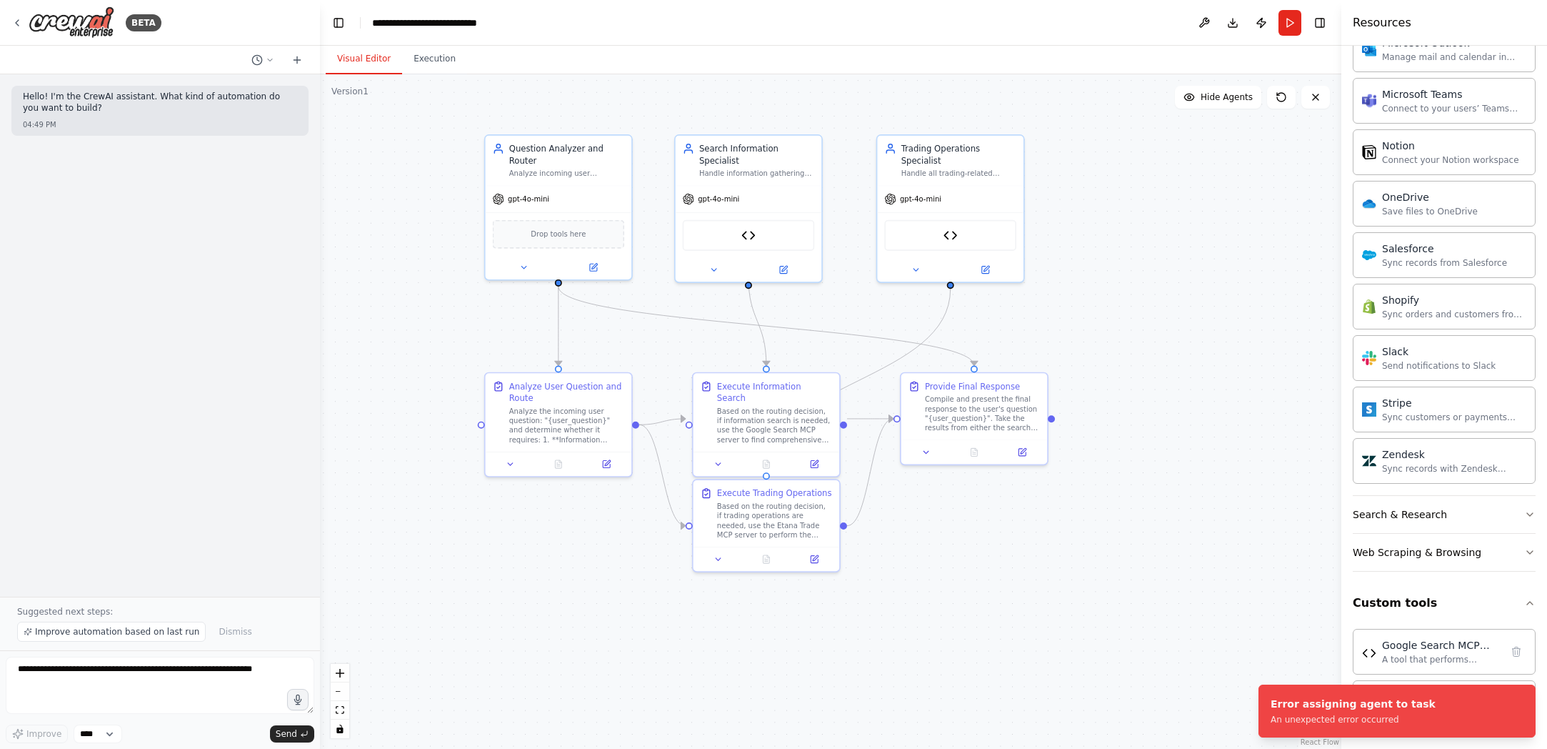
click at [945, 622] on div ".deletable-edge-delete-btn { width: 20px; height: 20px; border: 0px solid #ffff…" at bounding box center [830, 411] width 1021 height 674
click at [1066, 640] on div ".deletable-edge-delete-btn { width: 20px; height: 20px; border: 0px solid #ffff…" at bounding box center [830, 411] width 1021 height 674
click at [1066, 730] on li "Error assigning agent to task An unexpected error occurred" at bounding box center [1396, 710] width 277 height 53
click at [1066, 699] on icon "Notifications (F8)" at bounding box center [1523, 696] width 11 height 11
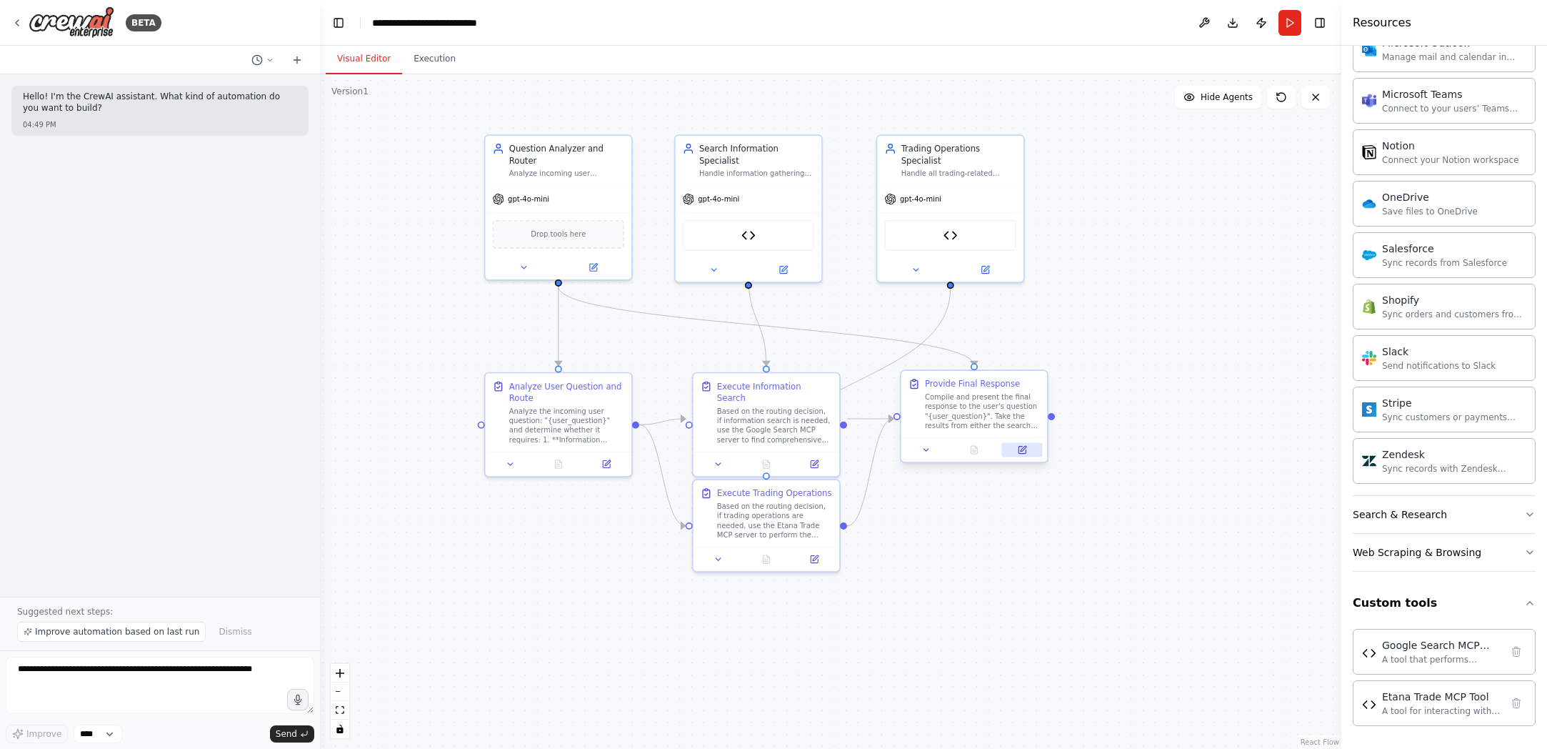
click at [1025, 451] on icon at bounding box center [1022, 449] width 7 height 7
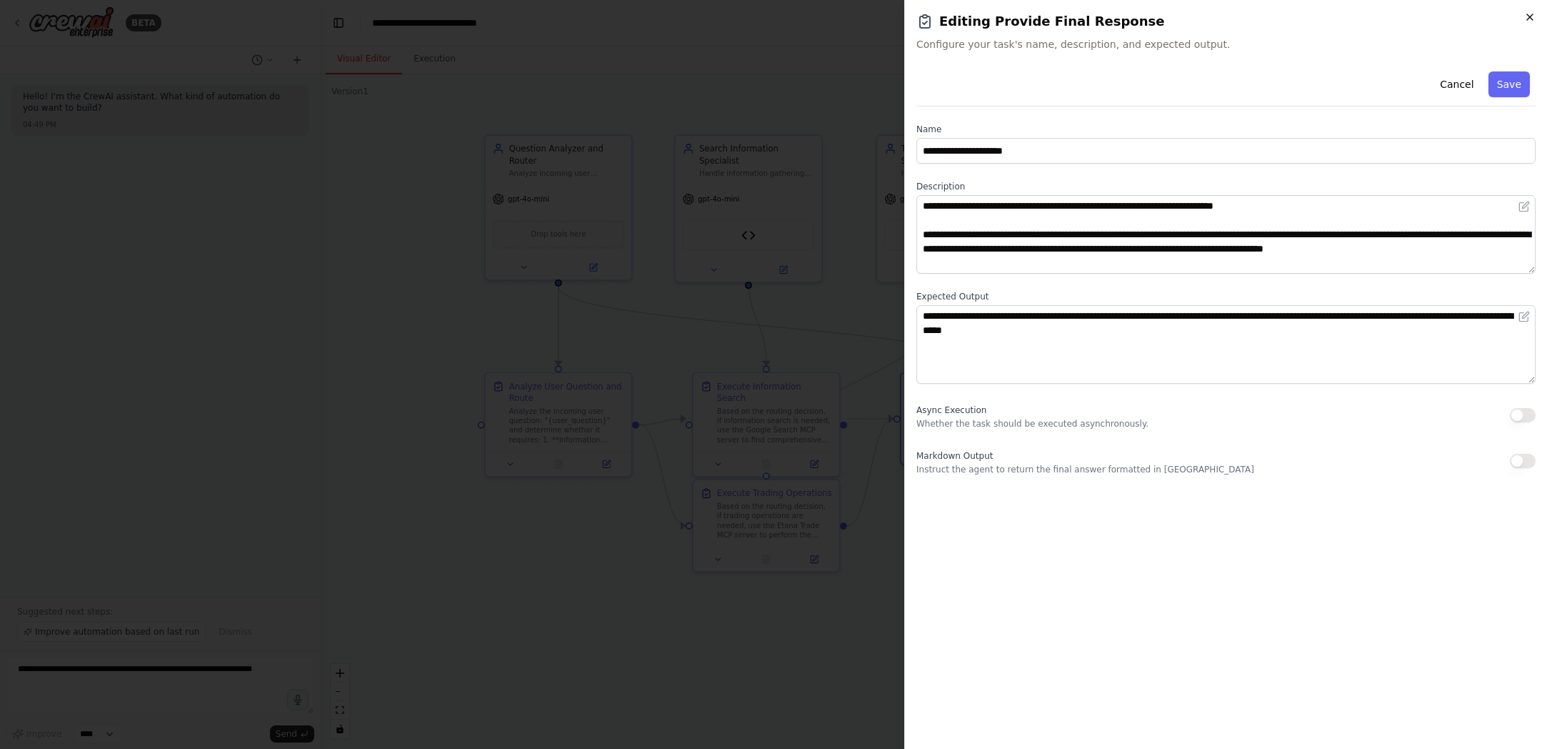
click at [1066, 19] on icon "button" at bounding box center [1529, 16] width 11 height 11
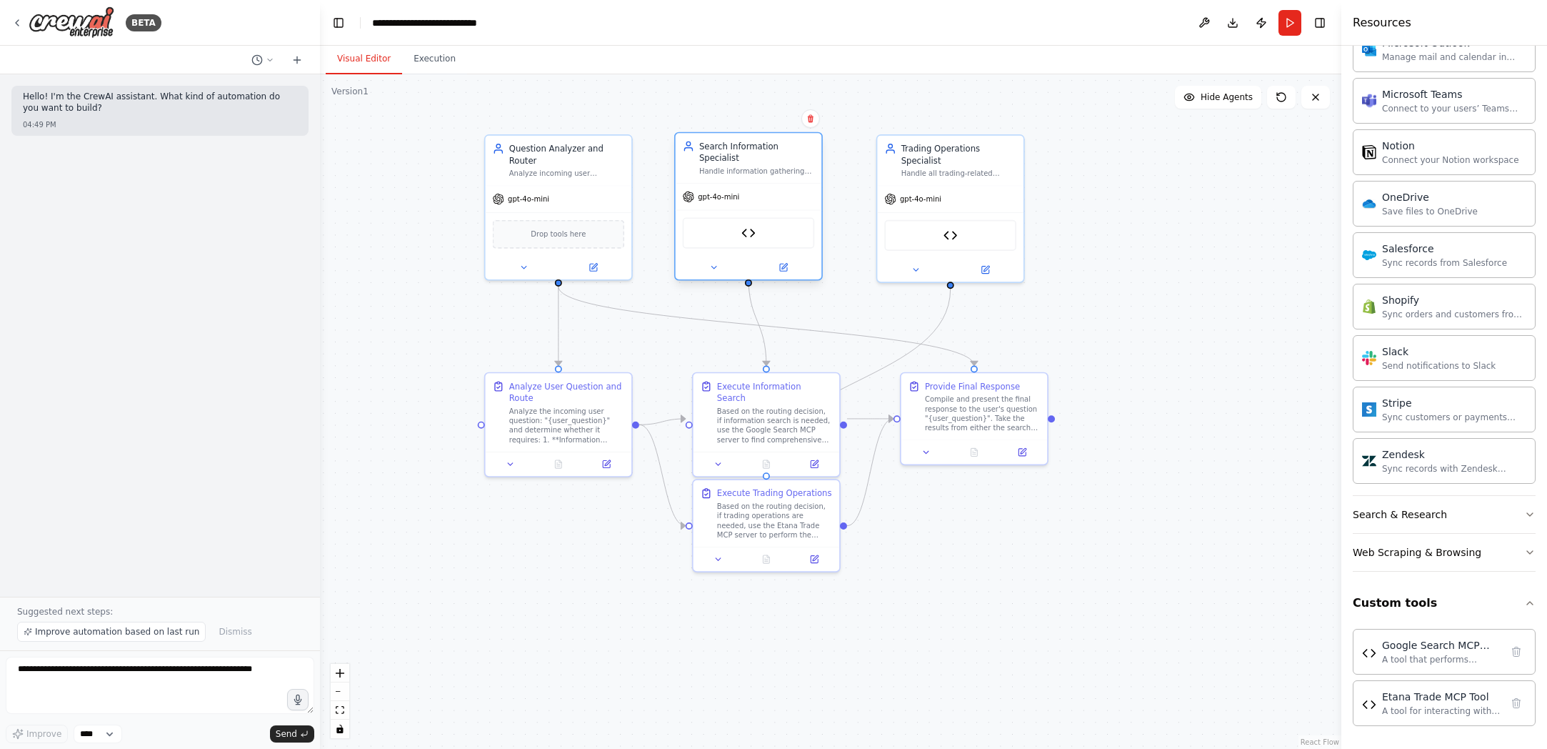
click at [734, 195] on div "gpt-4o-mini" at bounding box center [749, 197] width 146 height 26
